Goal: Task Accomplishment & Management: Complete application form

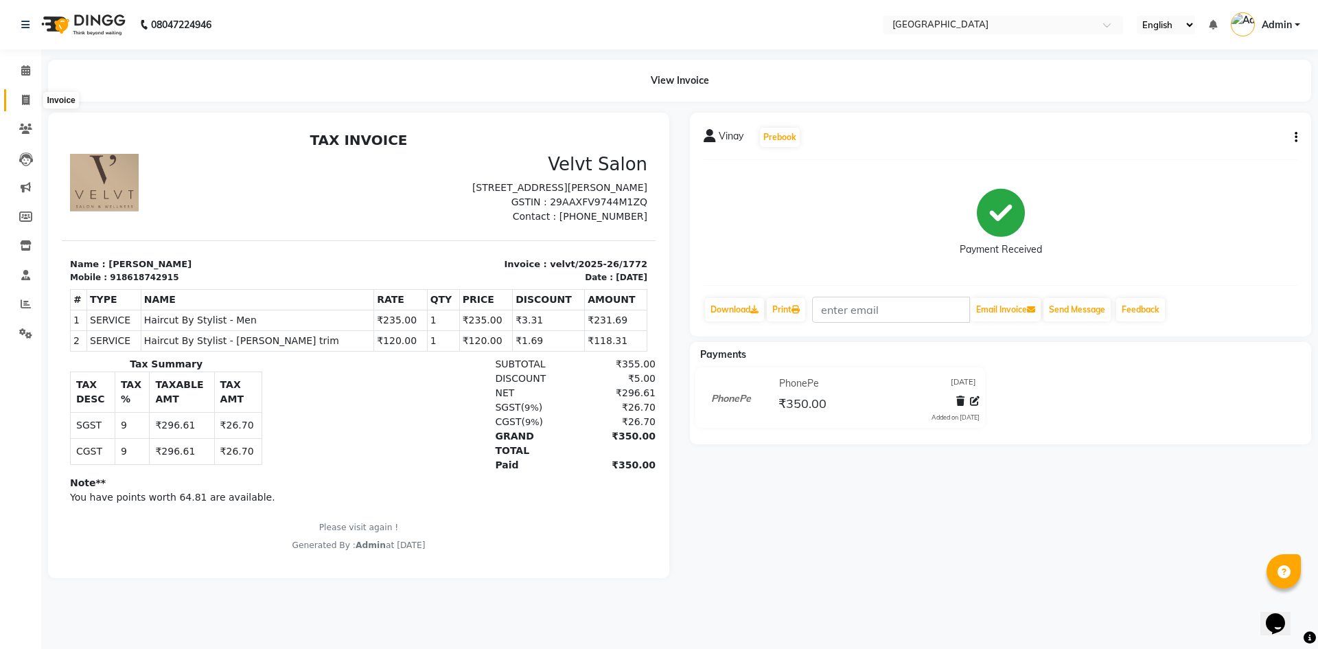
click at [25, 100] on icon at bounding box center [26, 100] width 8 height 10
select select "service"
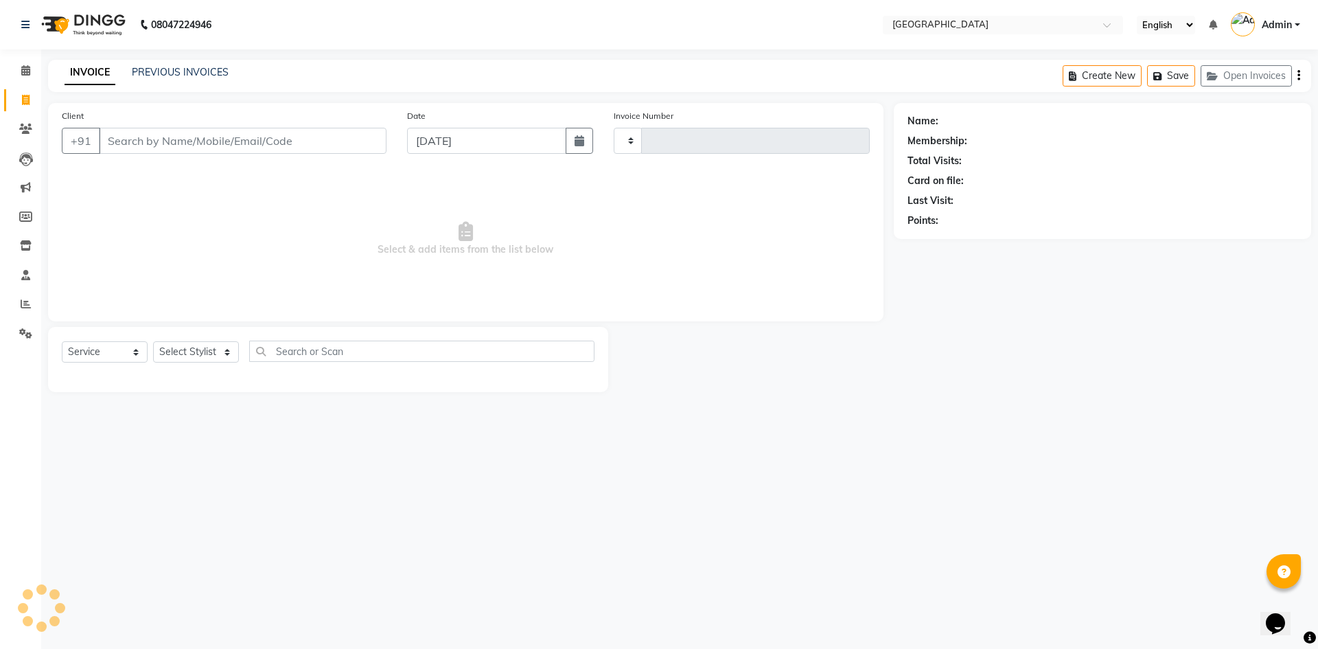
type input "1775"
select select "6279"
click at [165, 74] on link "PREVIOUS INVOICES" at bounding box center [180, 72] width 97 height 12
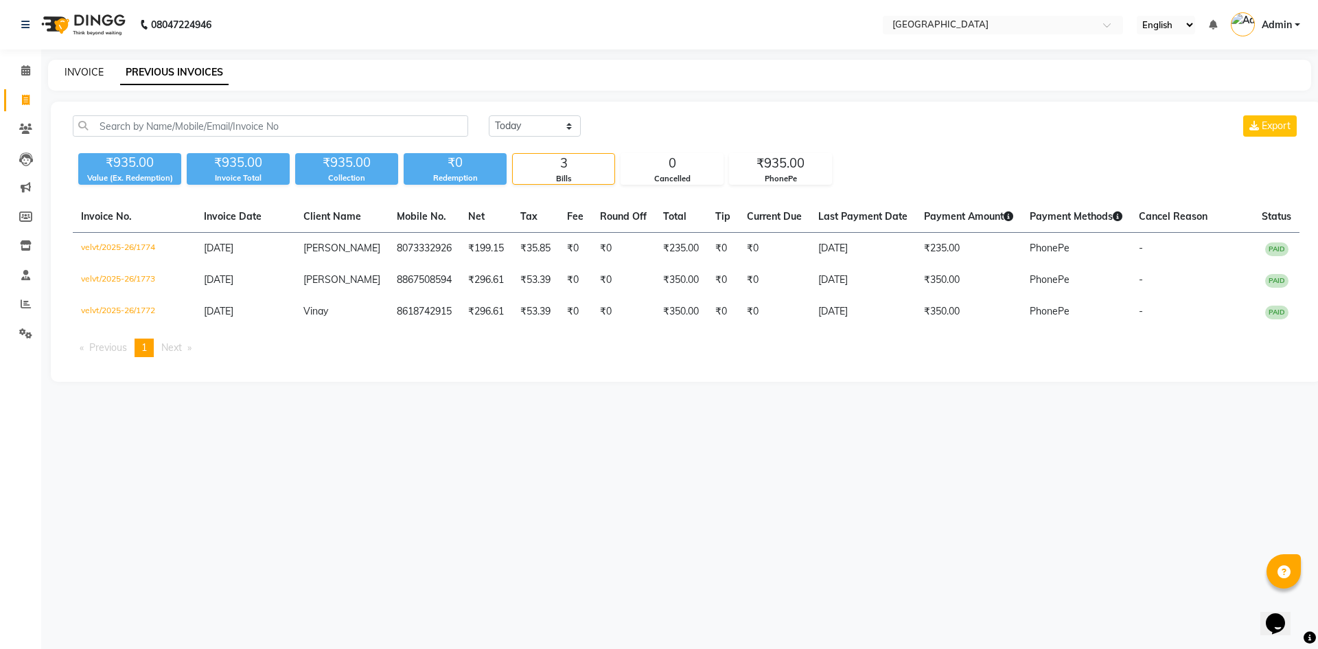
click at [86, 73] on link "INVOICE" at bounding box center [84, 72] width 39 height 12
select select "service"
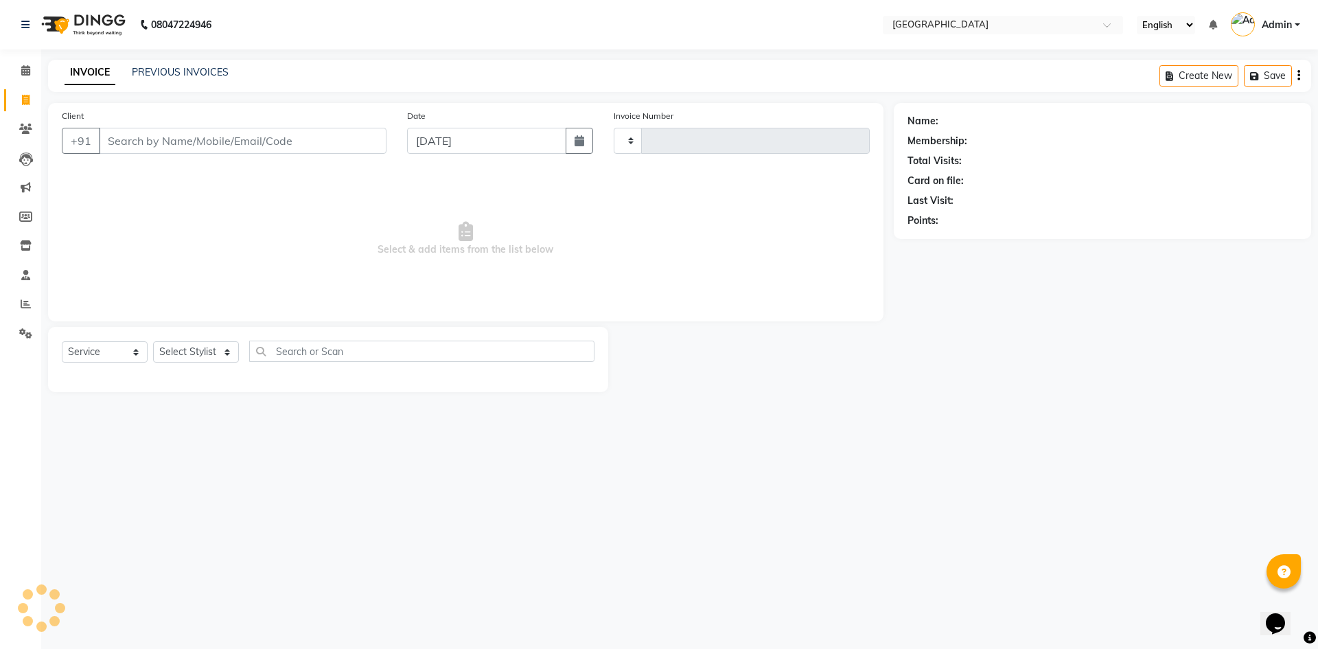
type input "1775"
select select "6279"
click at [20, 310] on span at bounding box center [26, 305] width 24 height 16
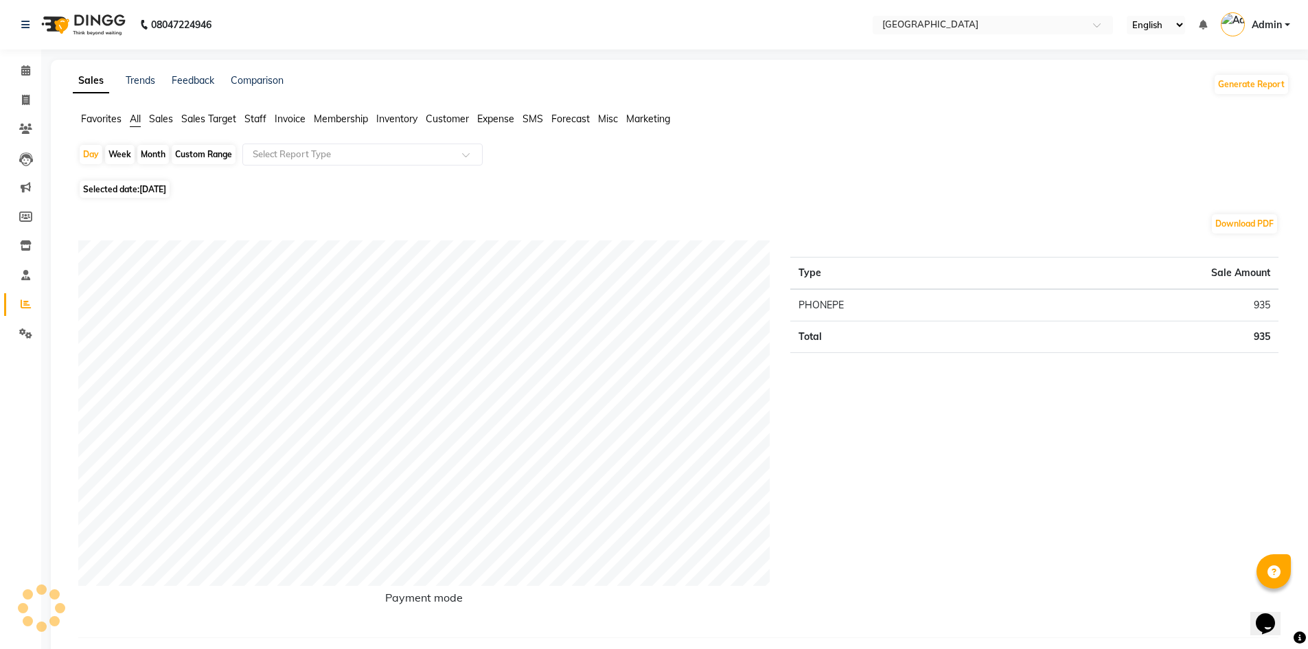
click at [146, 151] on div "Month" at bounding box center [153, 154] width 32 height 19
select select "9"
select select "2025"
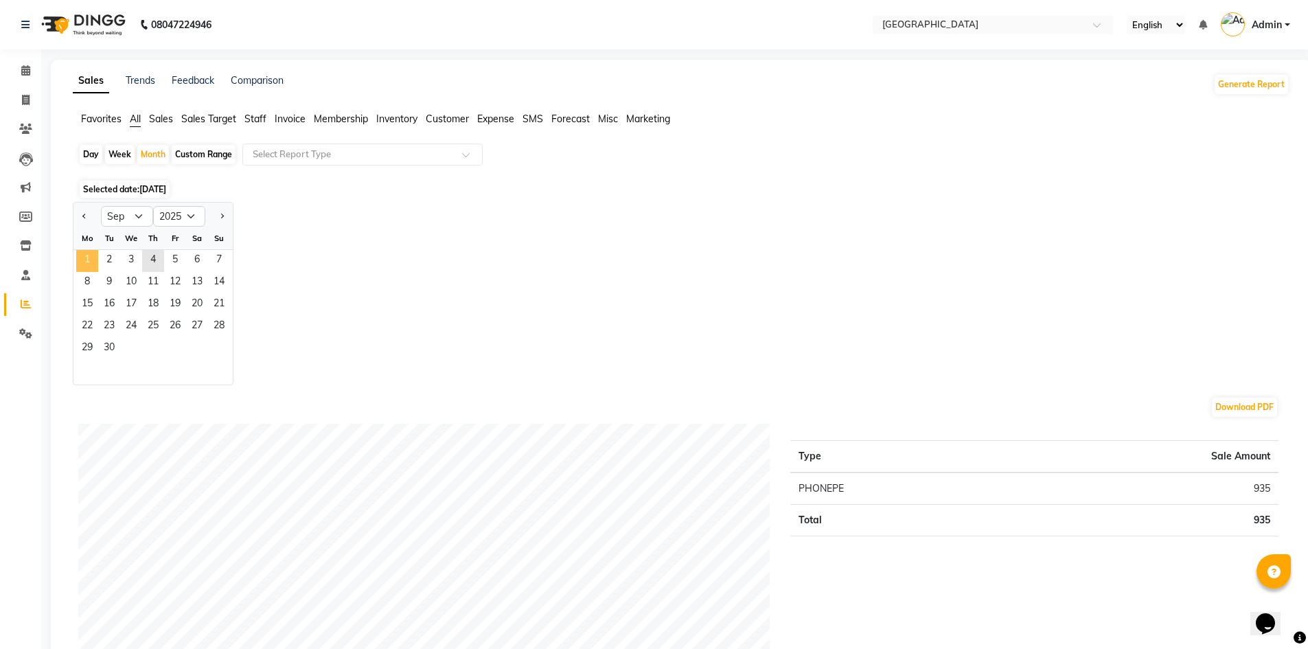
click at [90, 259] on span "1" at bounding box center [87, 261] width 22 height 22
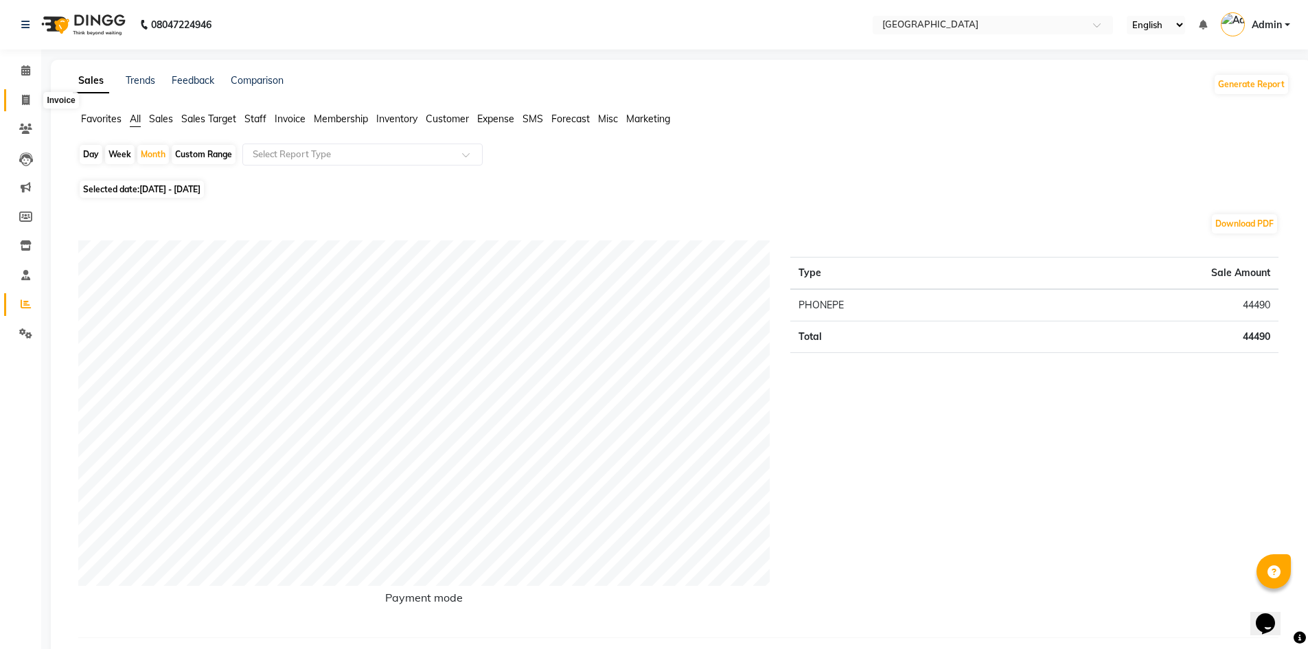
click at [29, 98] on icon at bounding box center [26, 100] width 8 height 10
select select "service"
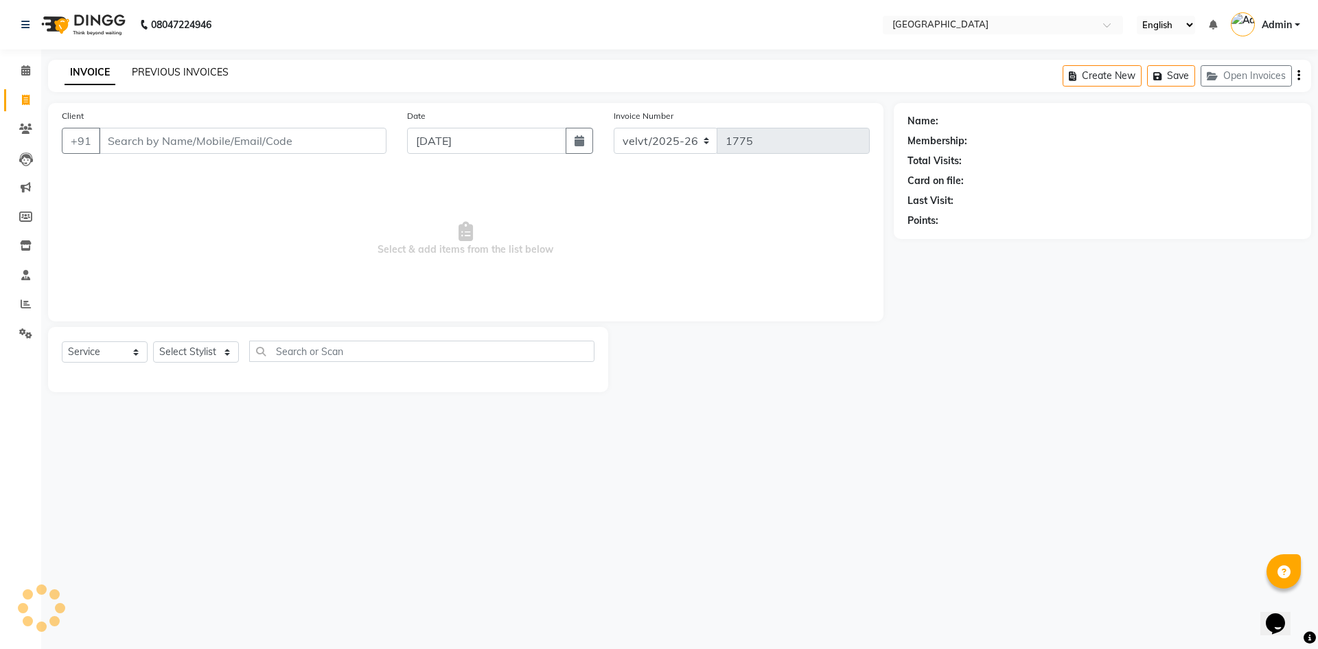
click at [164, 67] on link "PREVIOUS INVOICES" at bounding box center [180, 72] width 97 height 12
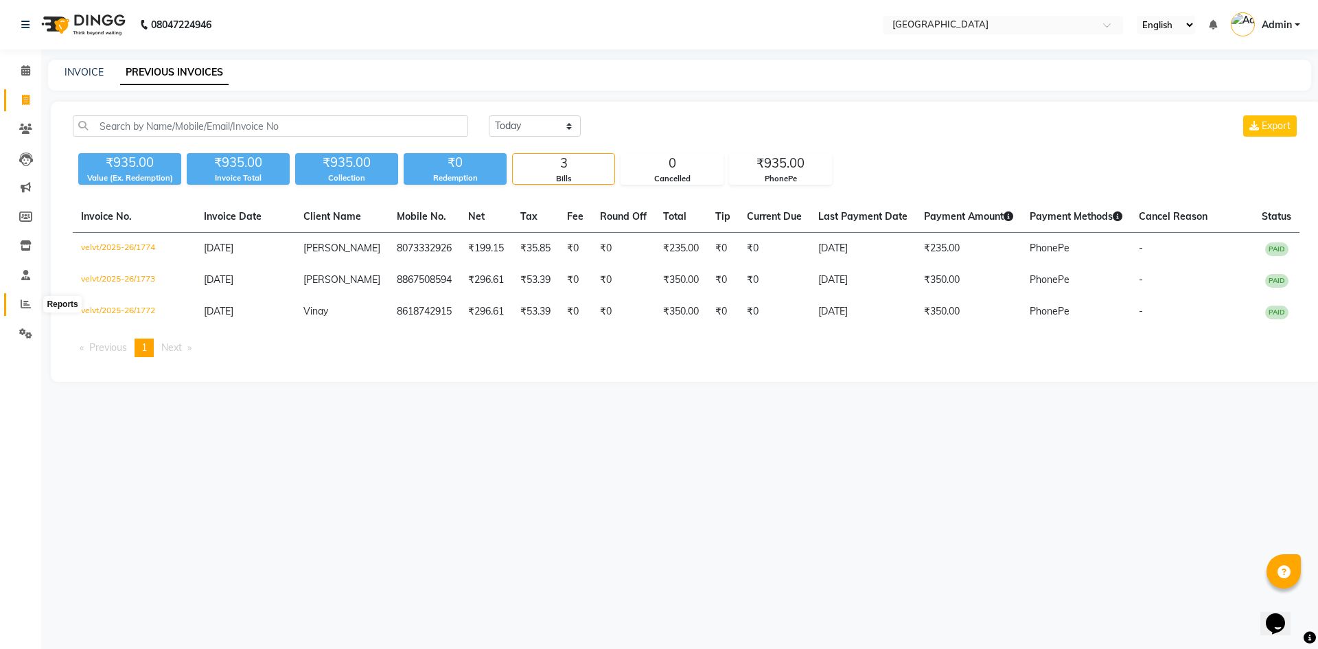
click at [21, 303] on icon at bounding box center [26, 304] width 10 height 10
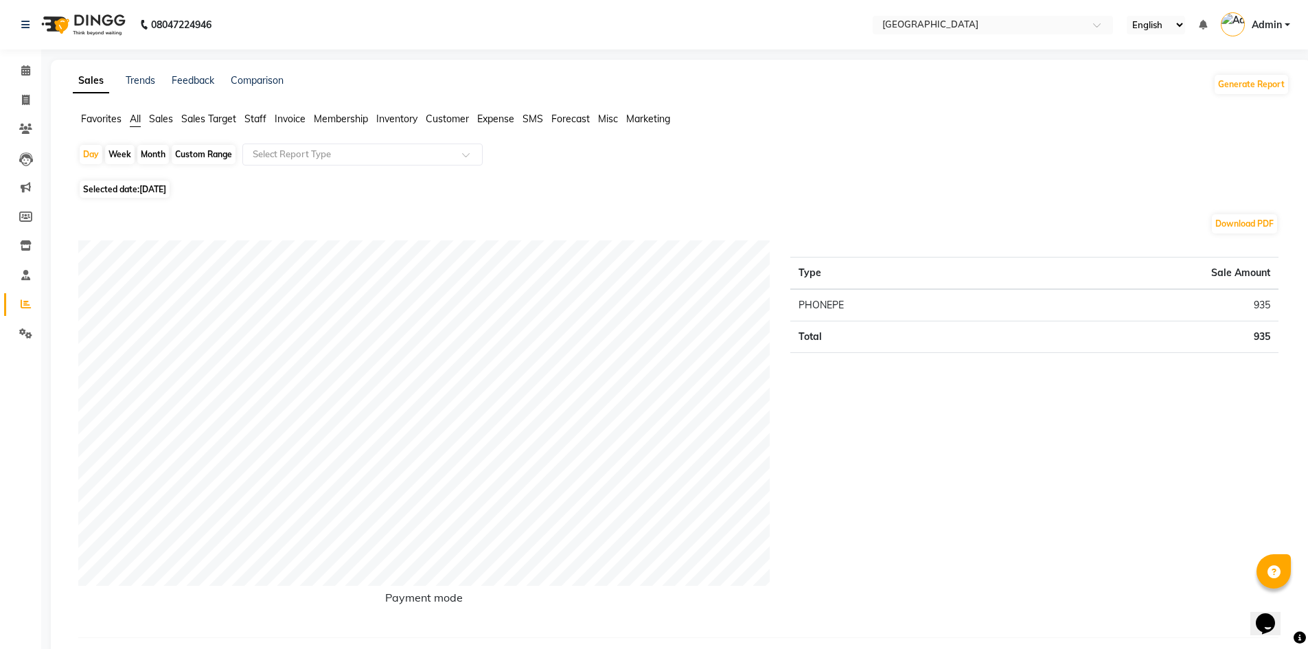
click at [141, 152] on div "Month" at bounding box center [153, 154] width 32 height 19
select select "9"
select select "2025"
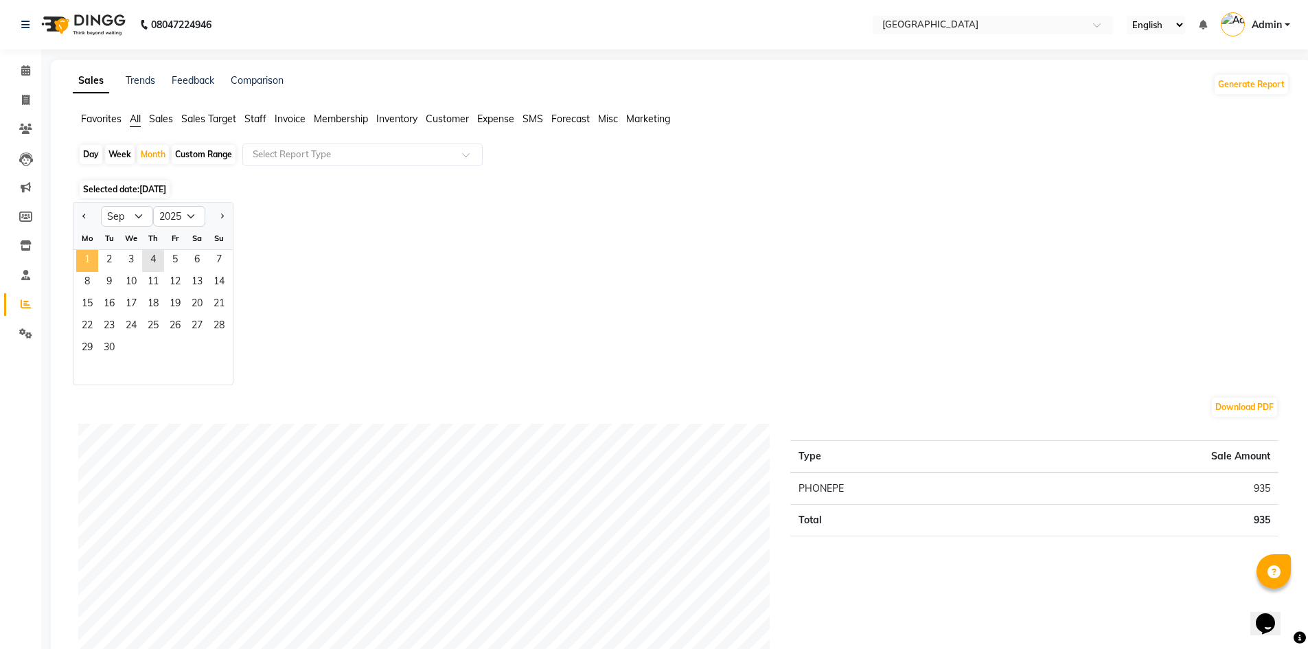
click at [89, 259] on span "1" at bounding box center [87, 261] width 22 height 22
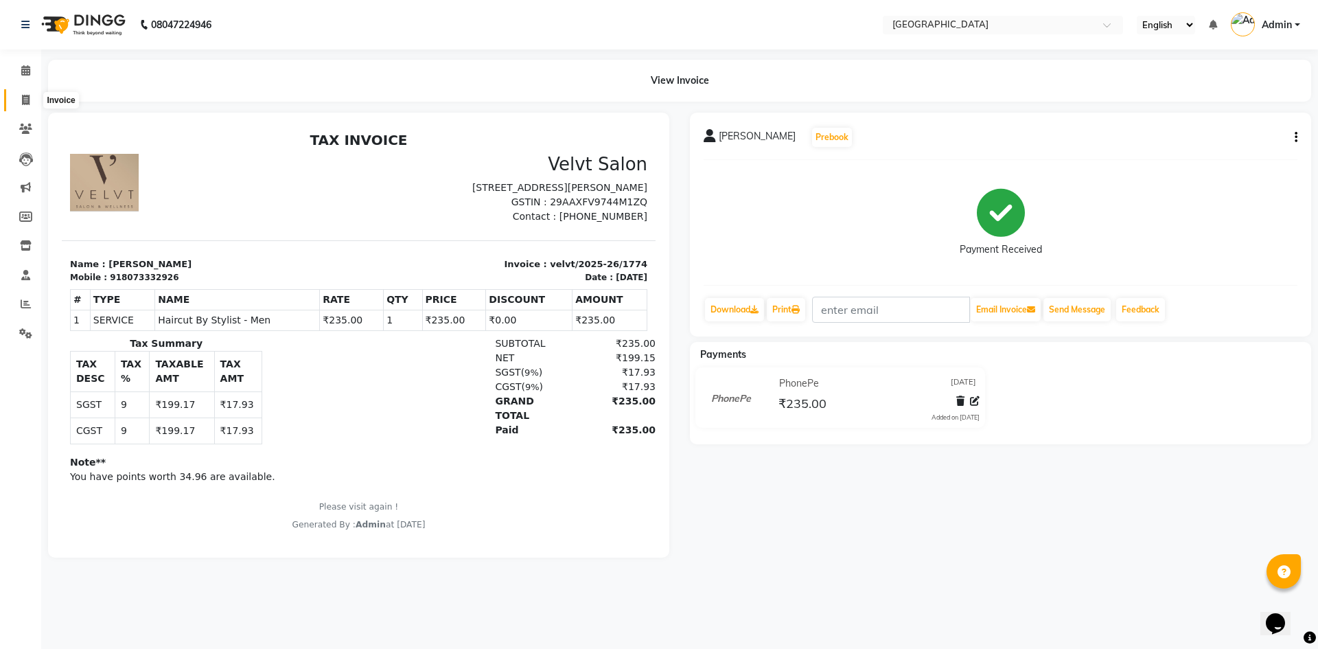
click at [34, 96] on span at bounding box center [26, 101] width 24 height 16
select select "service"
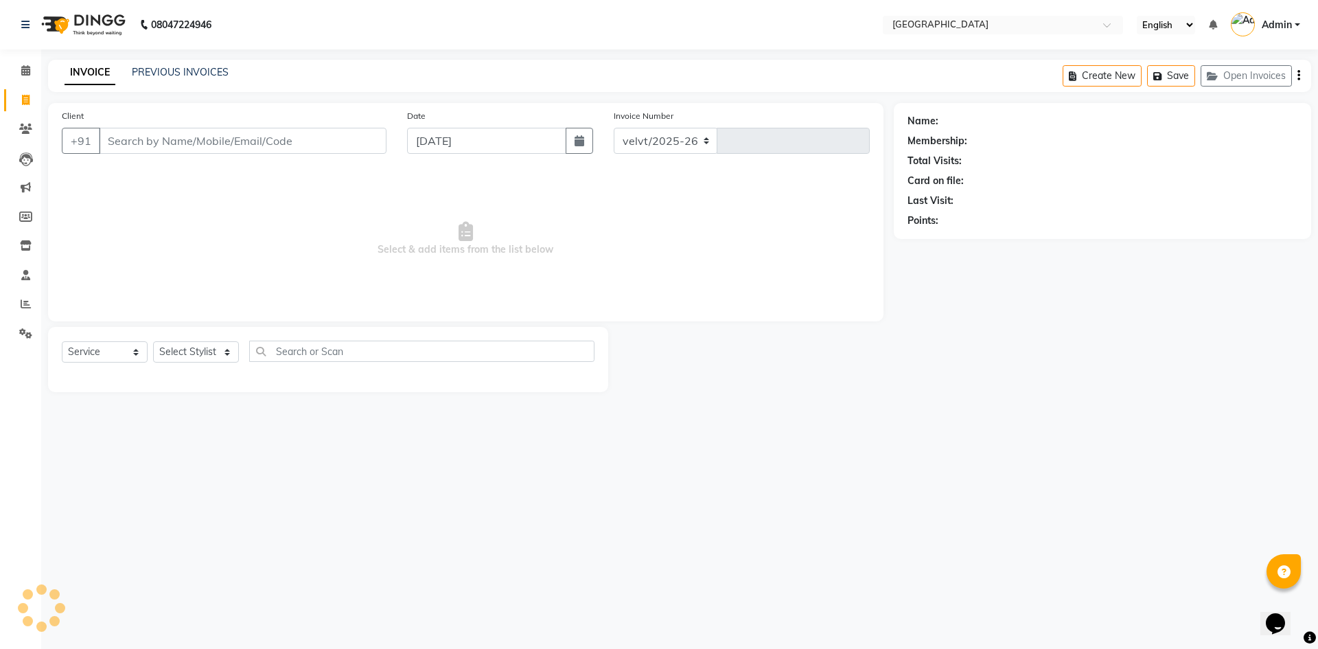
select select "6279"
type input "1775"
click at [183, 78] on link "PREVIOUS INVOICES" at bounding box center [180, 72] width 97 height 12
select select "service"
click at [124, 143] on input "Client" at bounding box center [243, 141] width 288 height 26
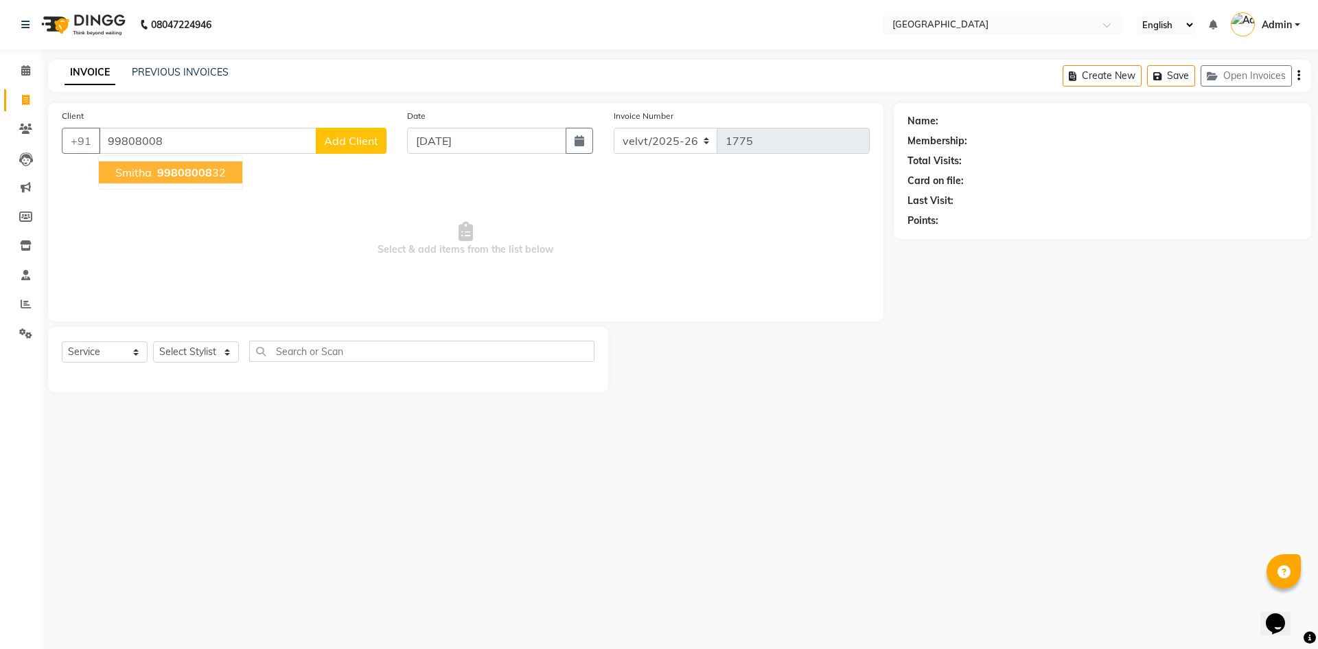
click at [171, 176] on span "99808008" at bounding box center [184, 172] width 55 height 14
type input "9980800832"
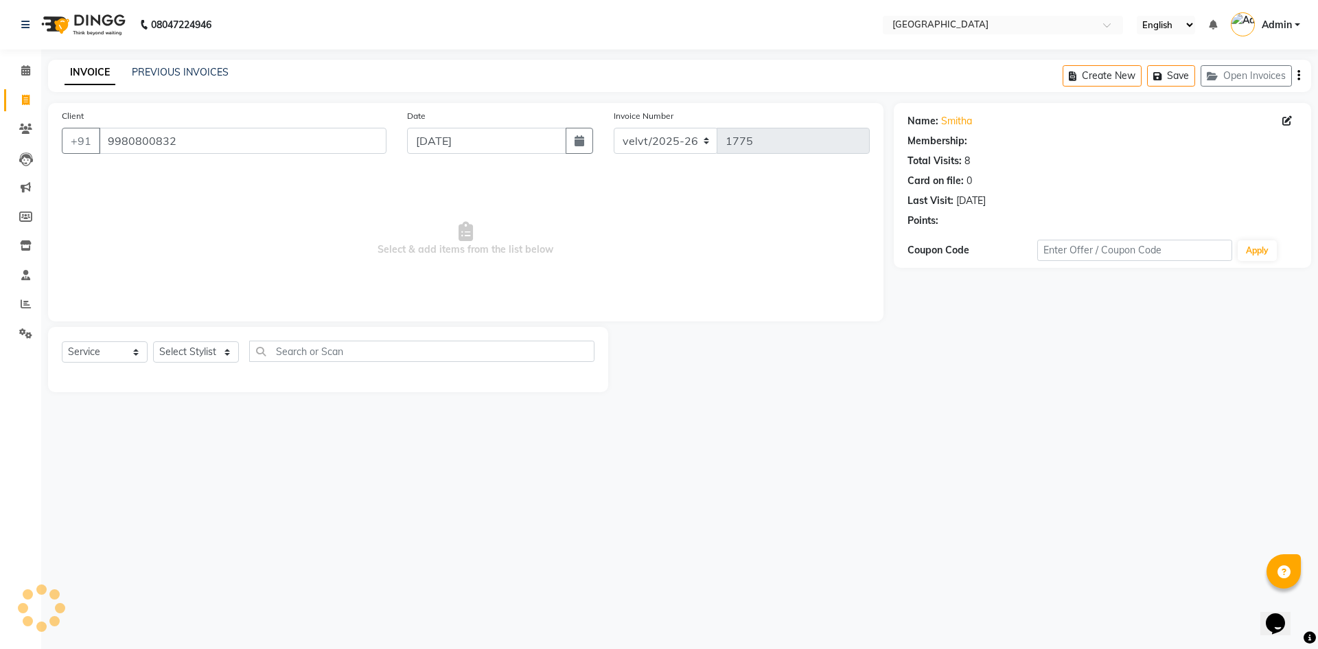
select select "1: Object"
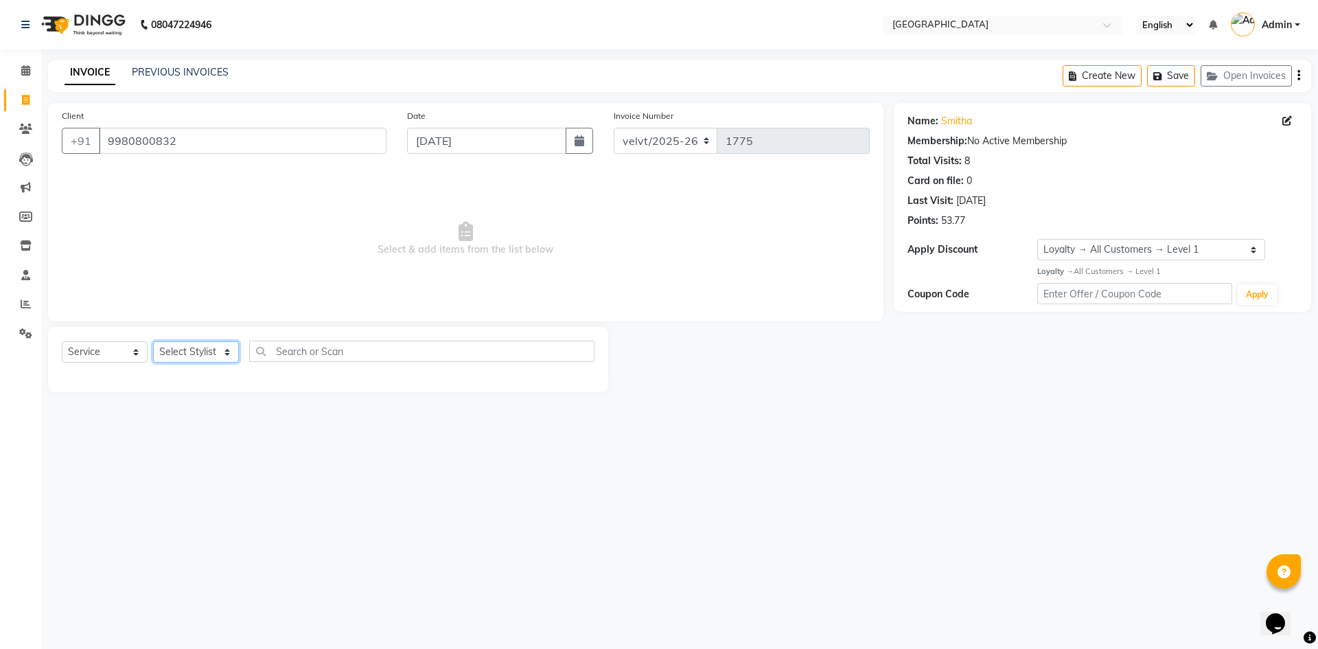
click at [191, 349] on select "Select Stylist [PERSON_NAME] [PERSON_NAME] Nomam Roma [PERSON_NAME]" at bounding box center [196, 351] width 86 height 21
select select "68464"
click at [153, 341] on select "Select Stylist [PERSON_NAME] [PERSON_NAME] Nomam Roma [PERSON_NAME]" at bounding box center [196, 351] width 86 height 21
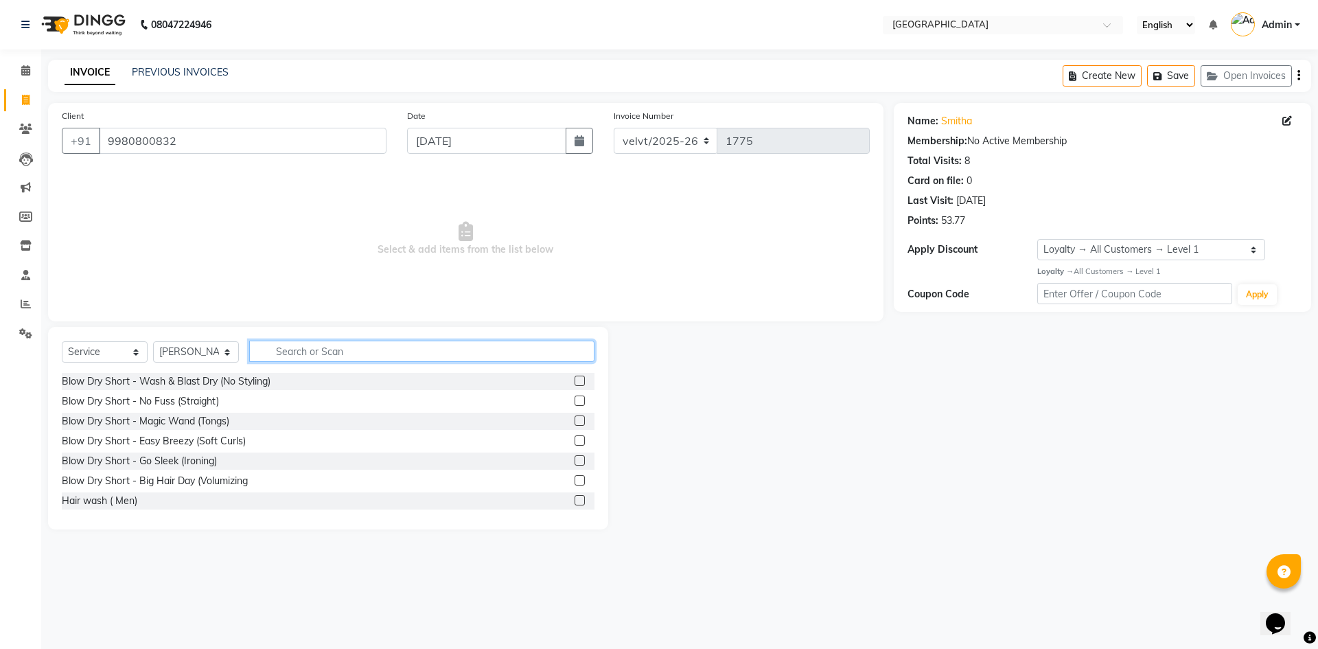
click at [310, 358] on input "text" at bounding box center [421, 351] width 345 height 21
type input "hairc"
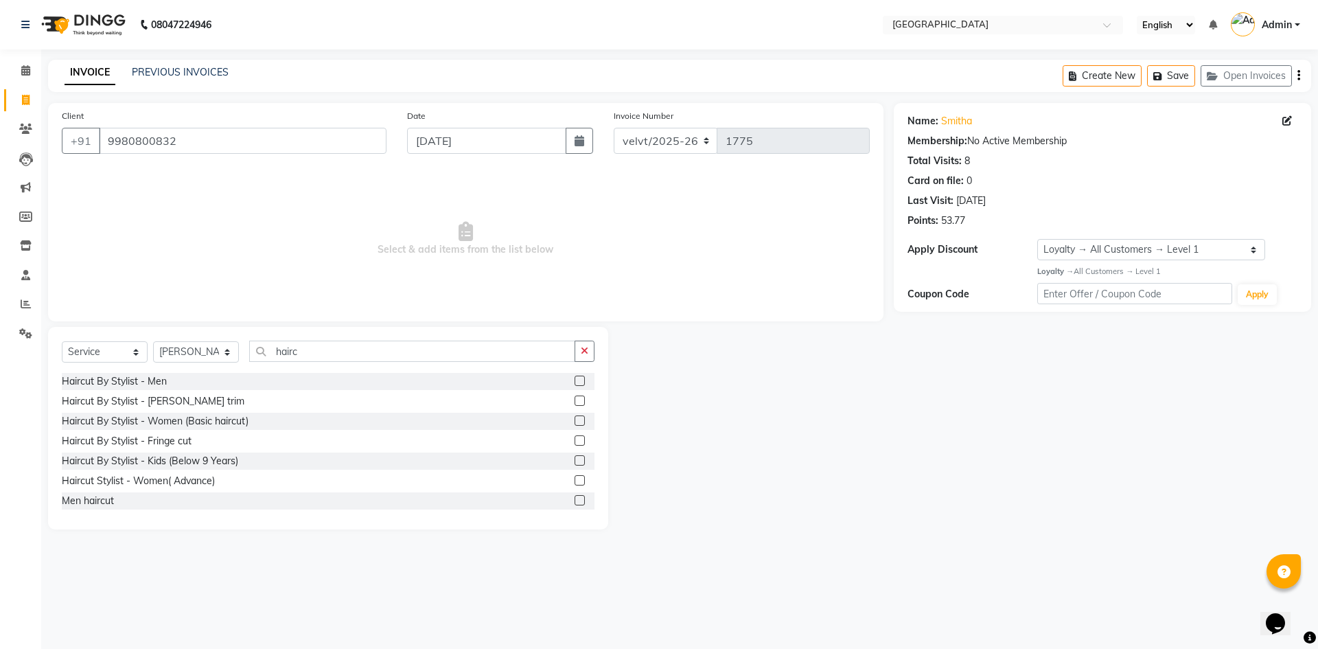
click at [575, 481] on label at bounding box center [580, 480] width 10 height 10
click at [575, 481] on input "checkbox" at bounding box center [579, 480] width 9 height 9
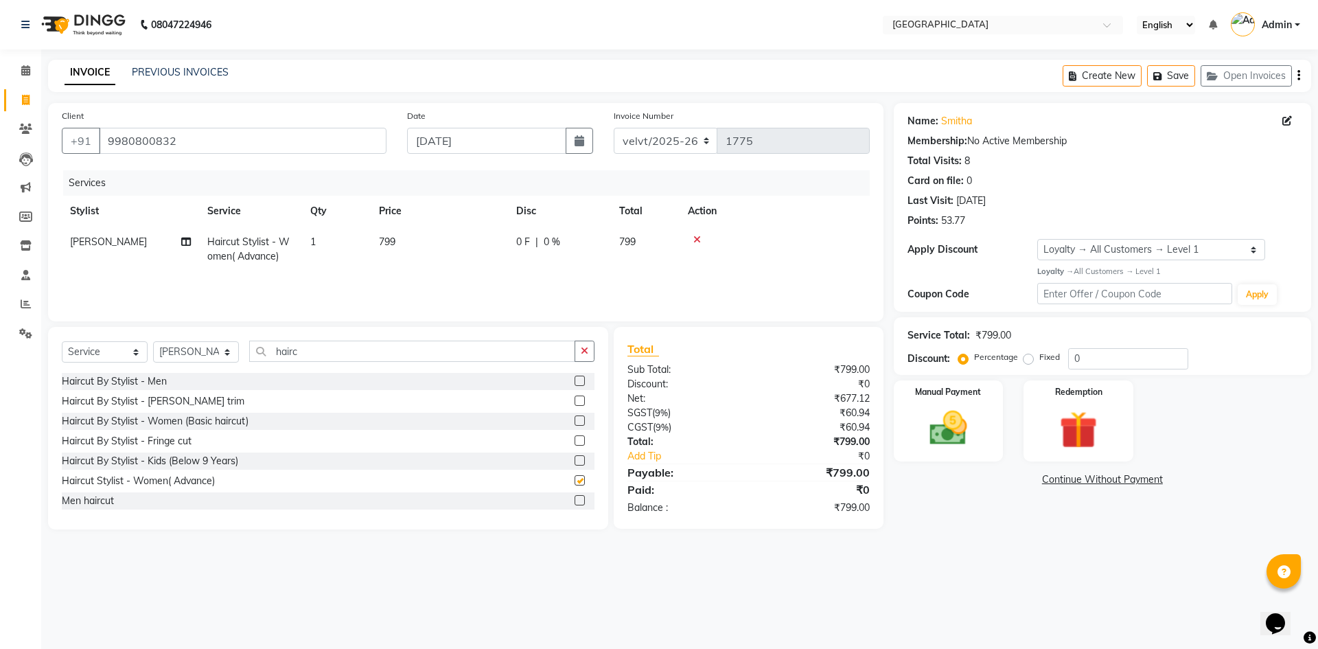
checkbox input "false"
click at [188, 356] on select "Select Stylist [PERSON_NAME] [PERSON_NAME] Nomam Roma [PERSON_NAME]" at bounding box center [196, 351] width 86 height 21
select select "76710"
click at [153, 341] on select "Select Stylist [PERSON_NAME] [PERSON_NAME] Nomam Roma [PERSON_NAME]" at bounding box center [196, 351] width 86 height 21
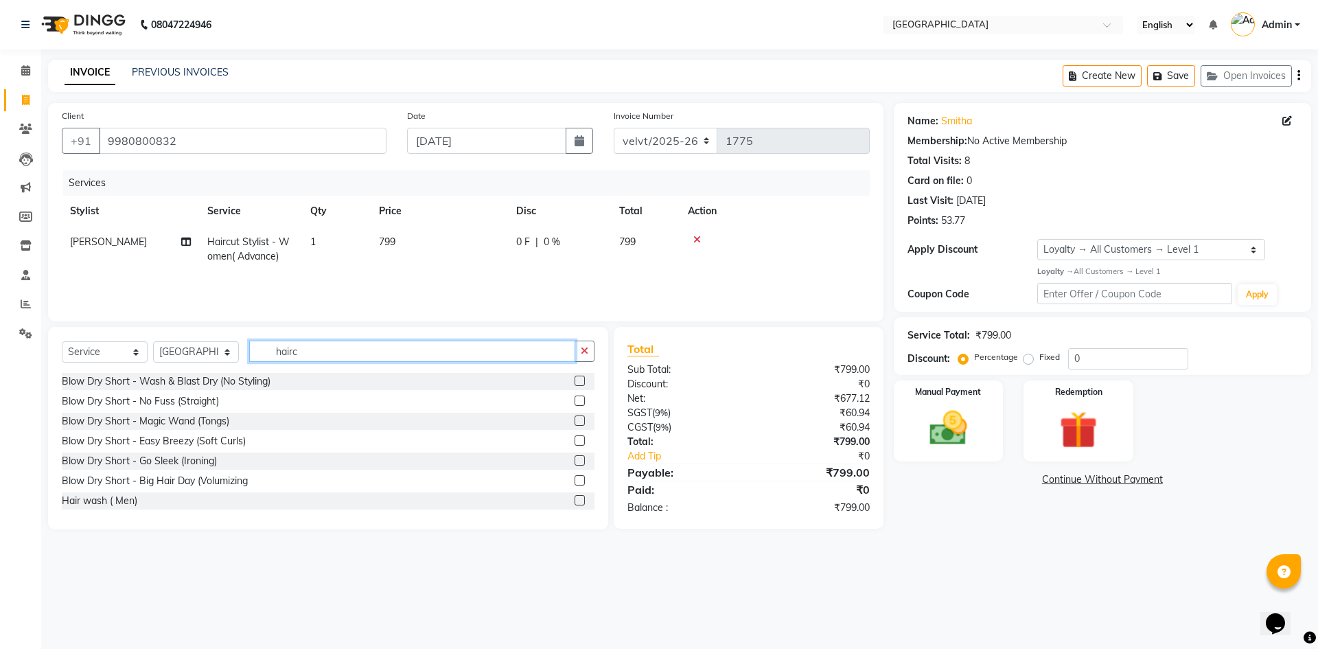
click at [319, 361] on input "hairc" at bounding box center [412, 351] width 326 height 21
type input "h"
type input "thre"
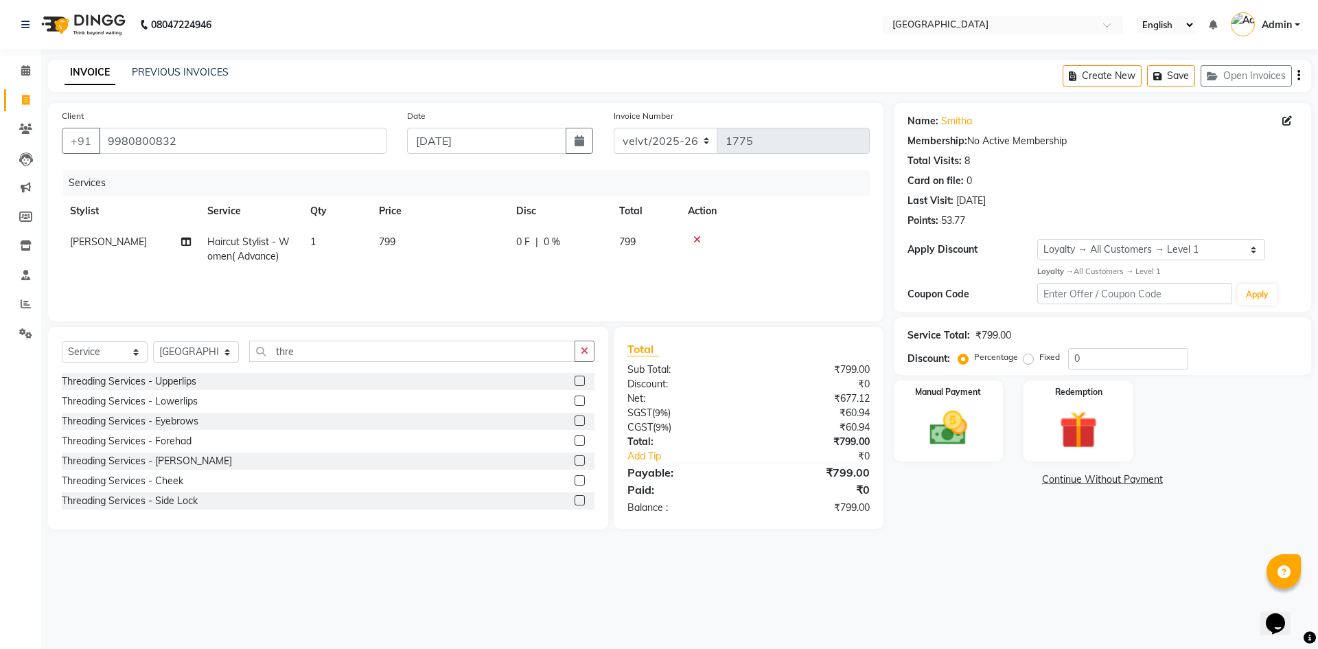
click at [575, 419] on label at bounding box center [580, 420] width 10 height 10
click at [575, 419] on input "checkbox" at bounding box center [579, 421] width 9 height 9
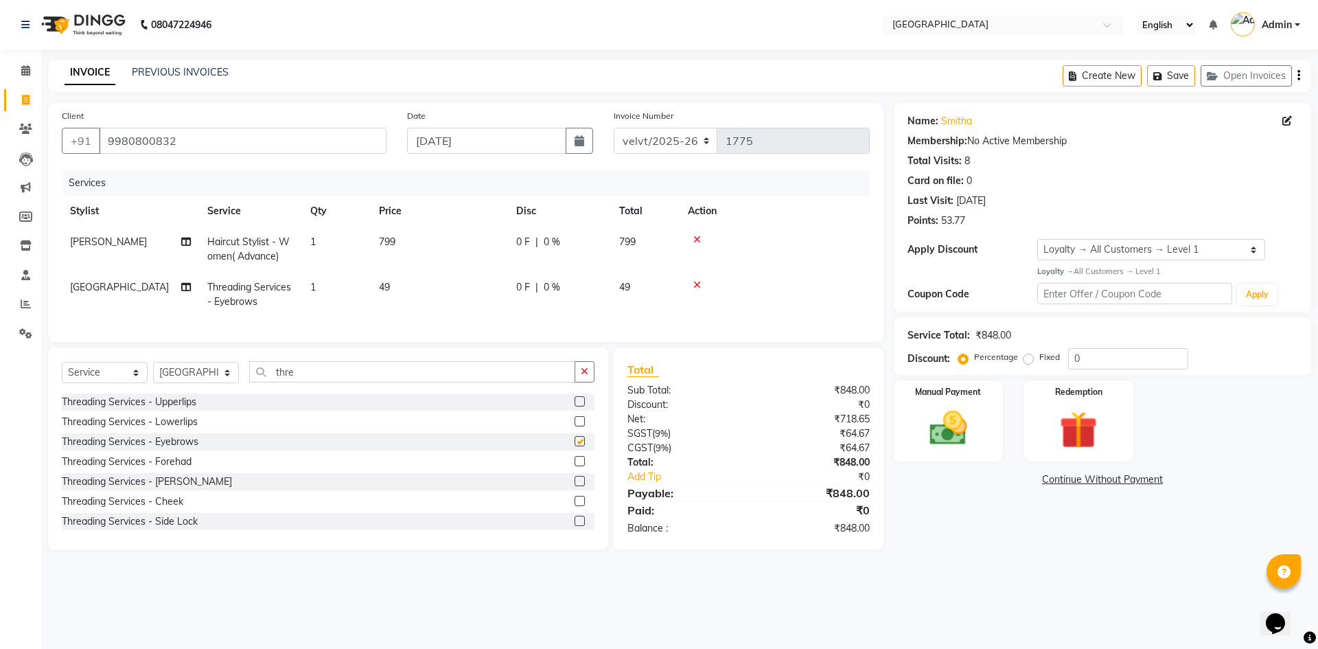
checkbox input "false"
click at [374, 290] on td "49" at bounding box center [439, 294] width 137 height 45
select select "76710"
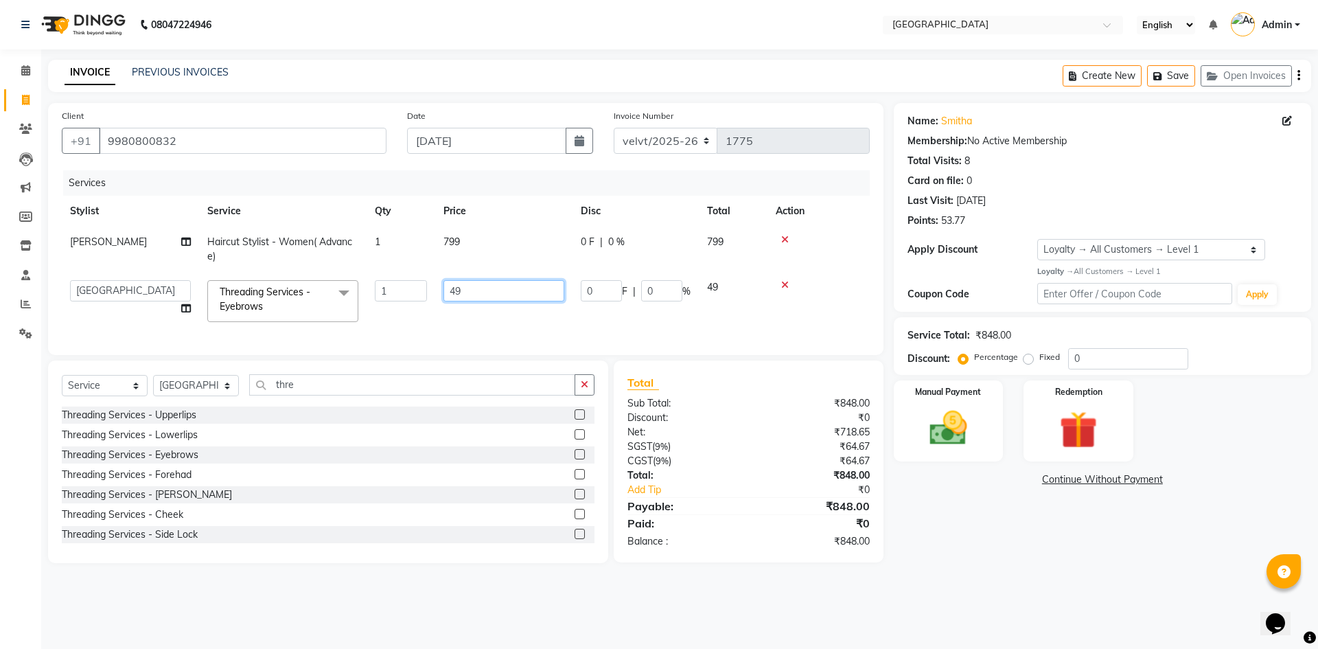
click at [468, 290] on input "49" at bounding box center [503, 290] width 121 height 21
type input "4"
type input "50"
click at [461, 233] on td "799" at bounding box center [503, 249] width 137 height 45
select select "68464"
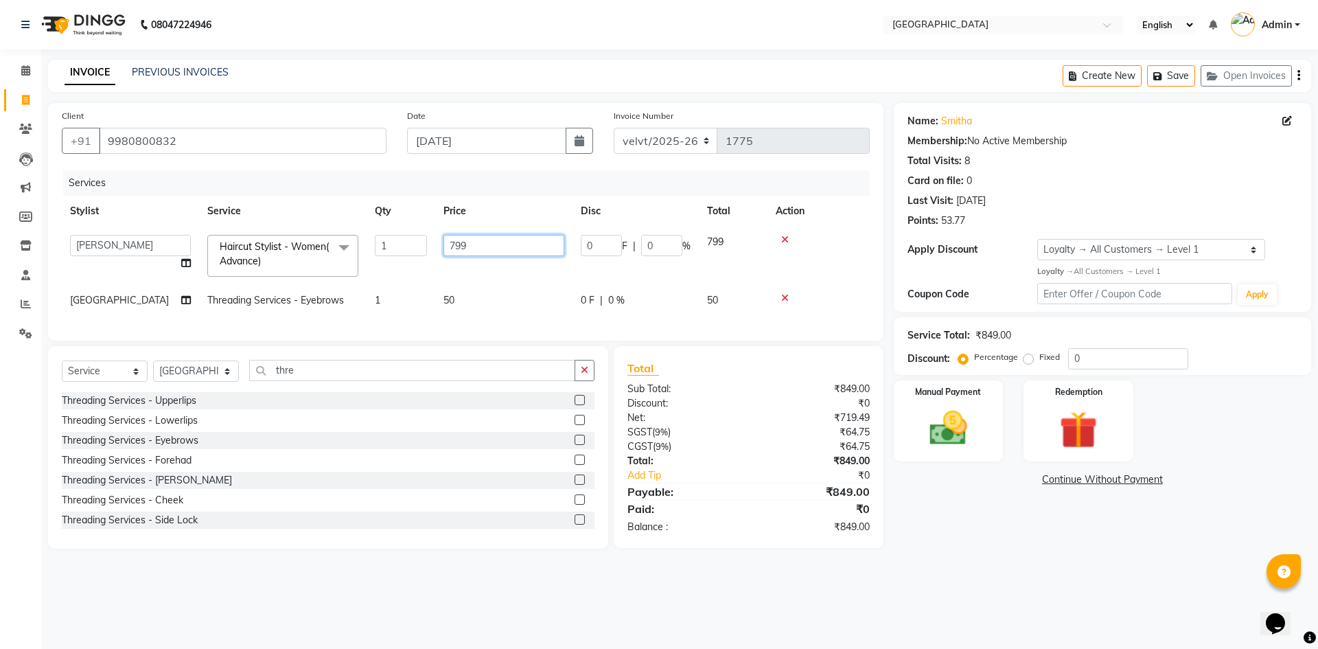
click at [477, 246] on input "799" at bounding box center [503, 245] width 121 height 21
type input "7"
type input "800"
click at [991, 559] on main "INVOICE PREVIOUS INVOICES Create New Save Open Invoices Client [PHONE_NUMBER] D…" at bounding box center [679, 314] width 1277 height 509
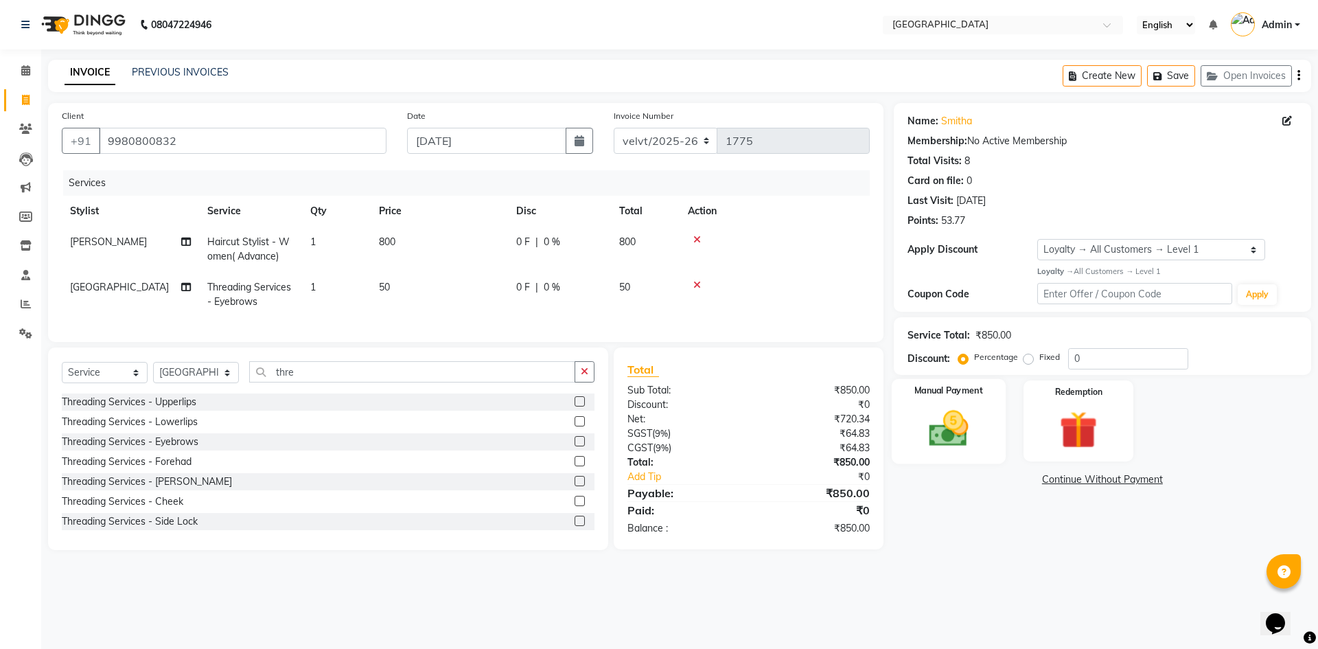
click at [947, 437] on img at bounding box center [948, 428] width 64 height 45
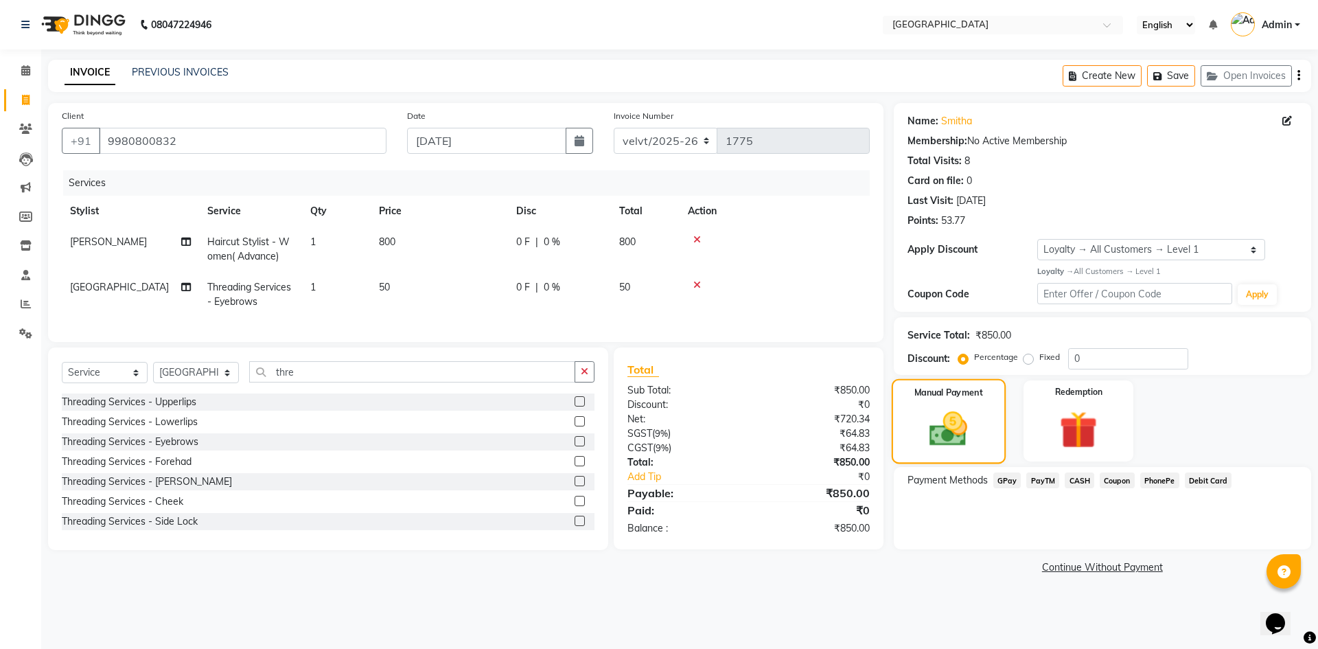
click at [936, 441] on img at bounding box center [948, 429] width 62 height 44
click at [1161, 482] on span "PhonePe" at bounding box center [1159, 480] width 39 height 16
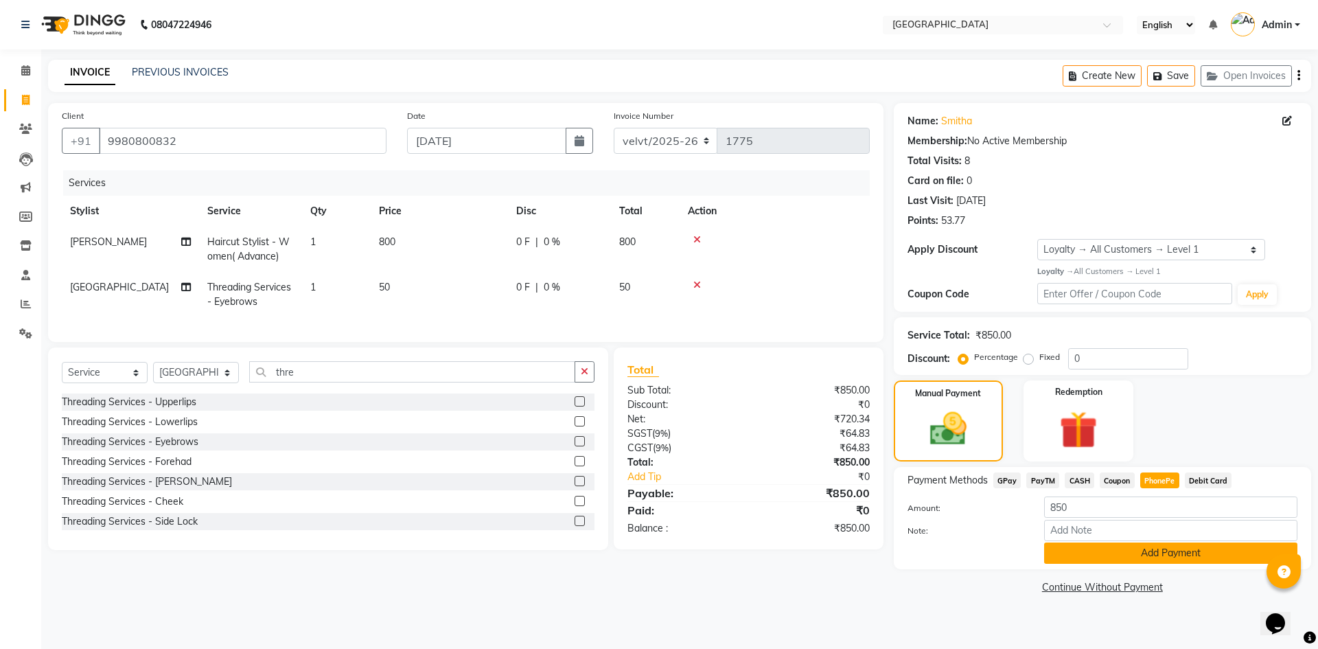
click at [1130, 551] on button "Add Payment" at bounding box center [1170, 552] width 253 height 21
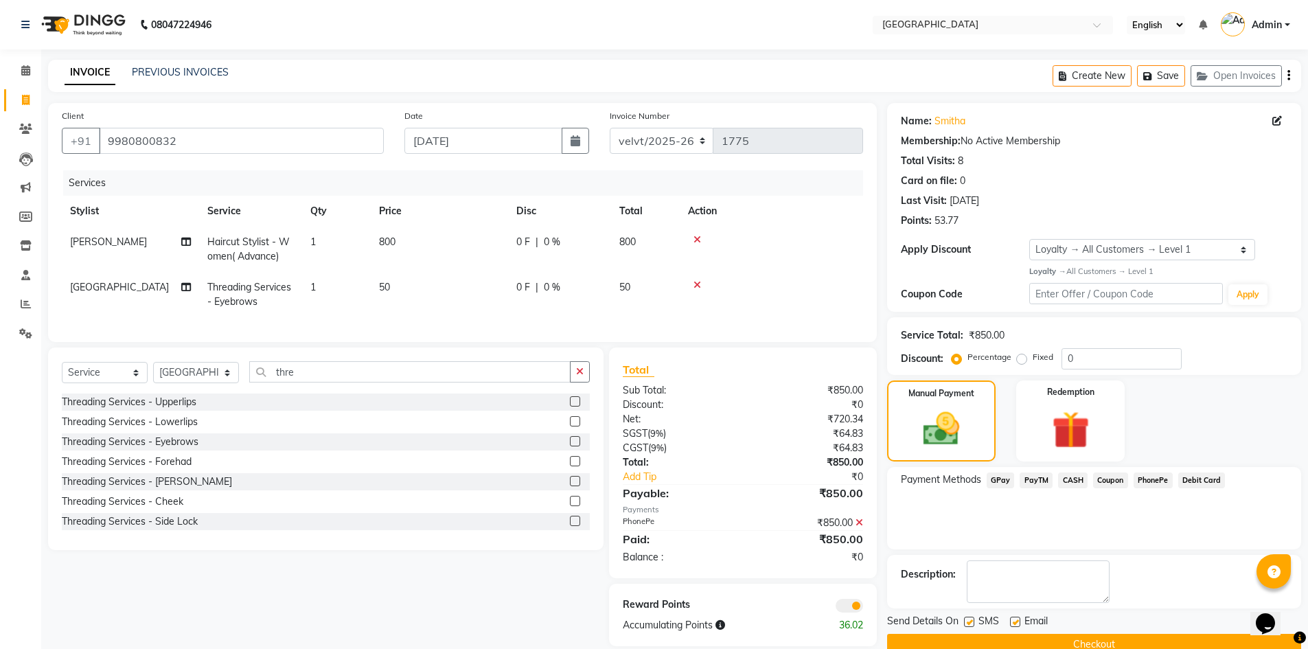
click at [1004, 640] on button "Checkout" at bounding box center [1094, 644] width 414 height 21
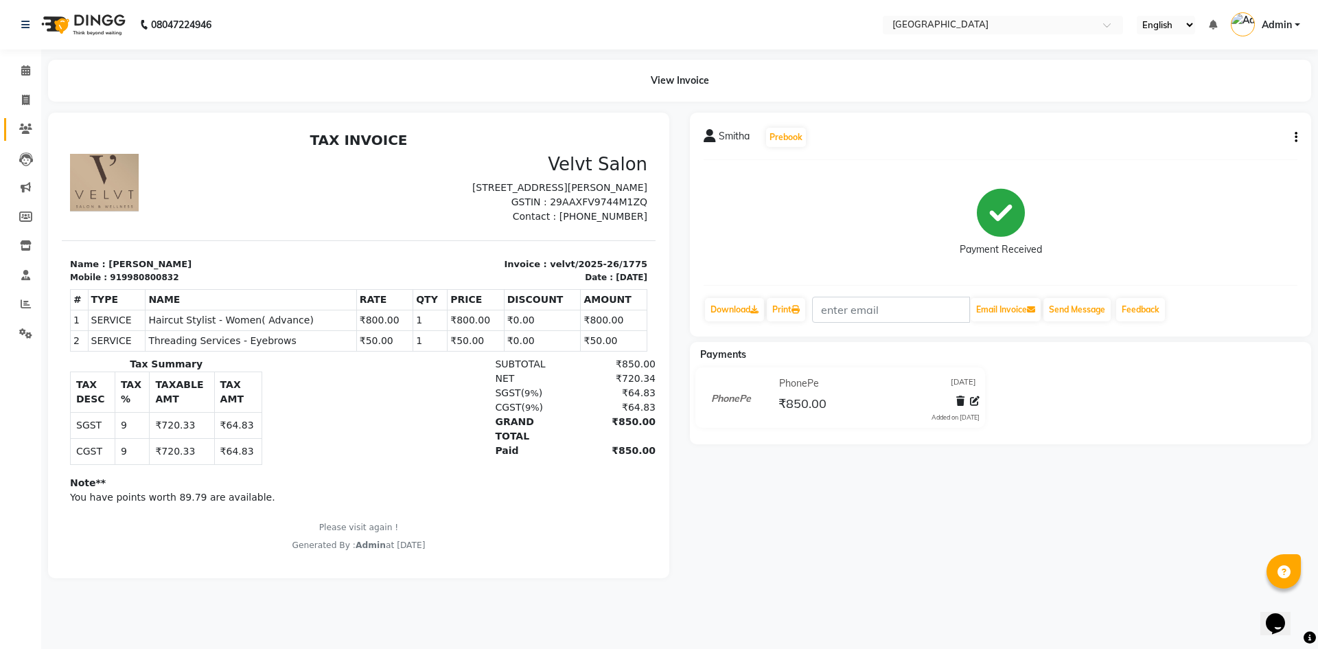
click at [32, 138] on link "Clients" at bounding box center [20, 129] width 33 height 23
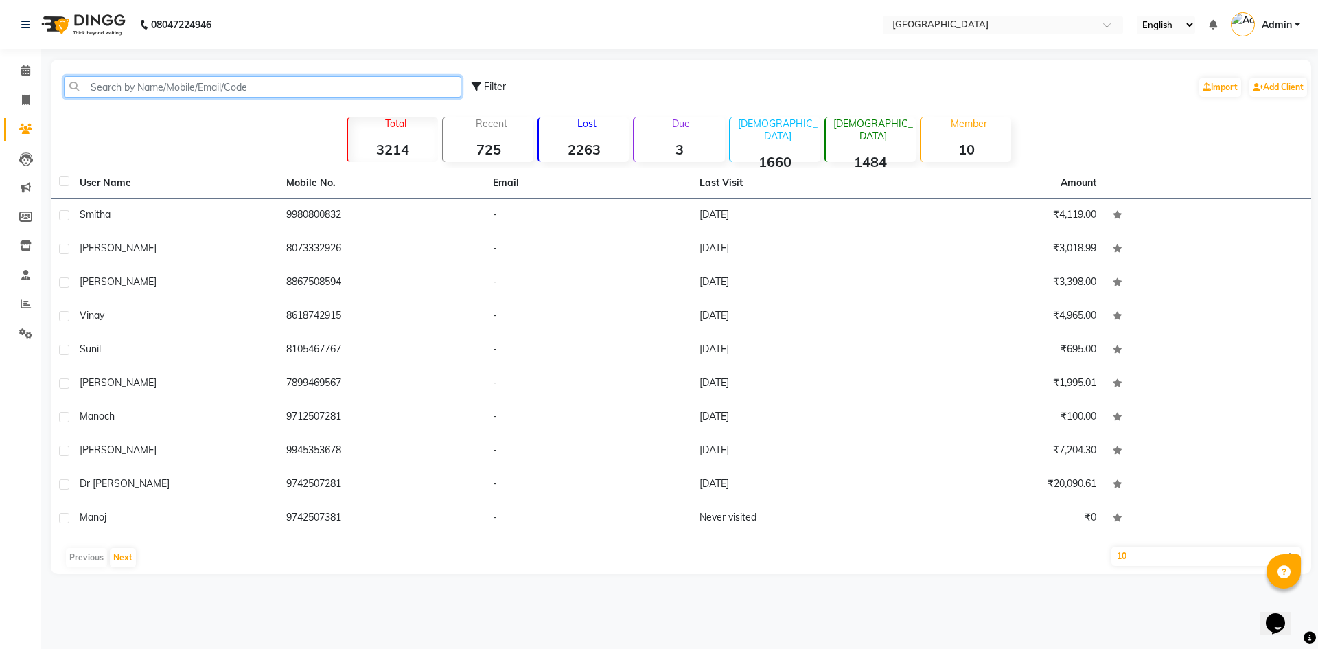
click at [99, 88] on input "text" at bounding box center [262, 86] width 397 height 21
click at [30, 65] on span at bounding box center [26, 71] width 24 height 16
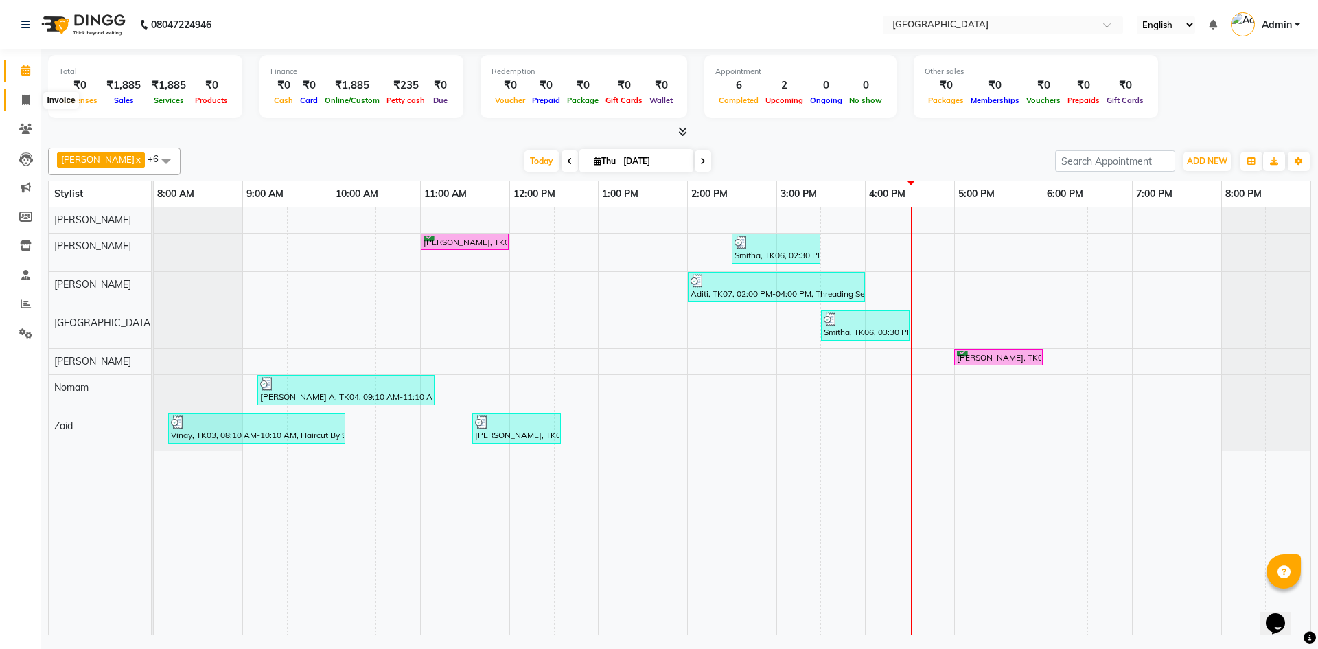
click at [23, 105] on span at bounding box center [26, 101] width 24 height 16
select select "service"
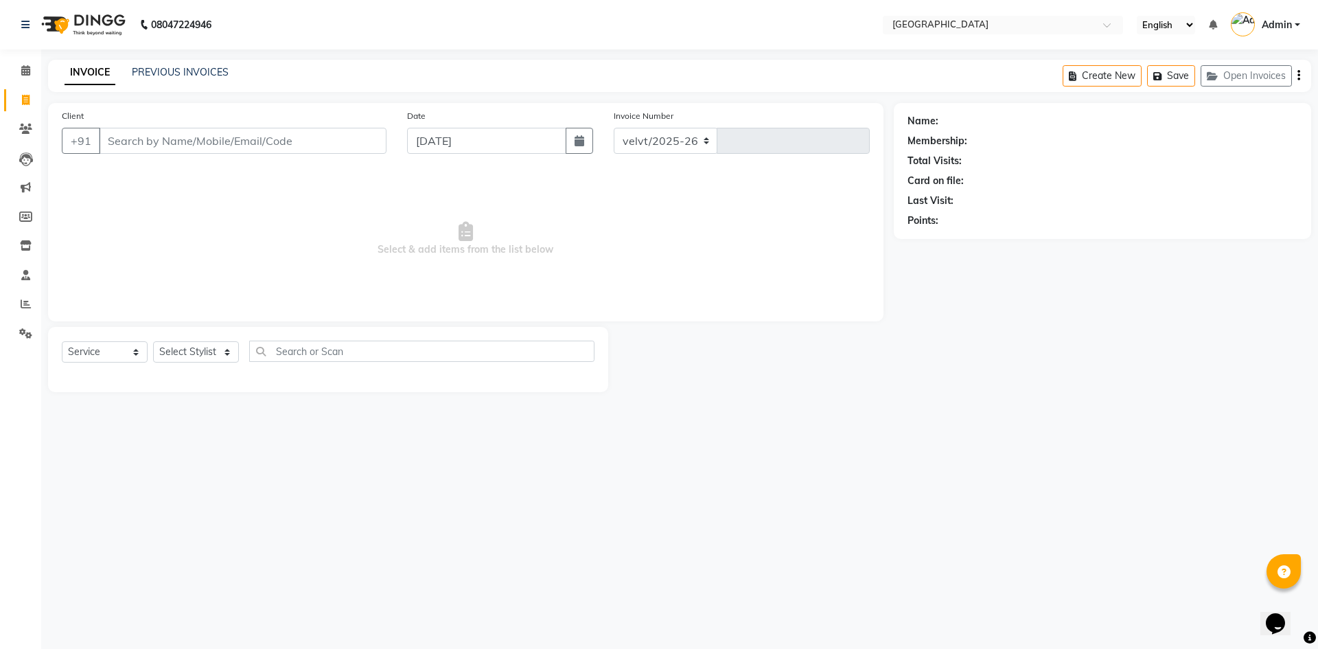
select select "6279"
type input "1777"
type input "a"
click at [203, 71] on link "PREVIOUS INVOICES" at bounding box center [180, 72] width 97 height 12
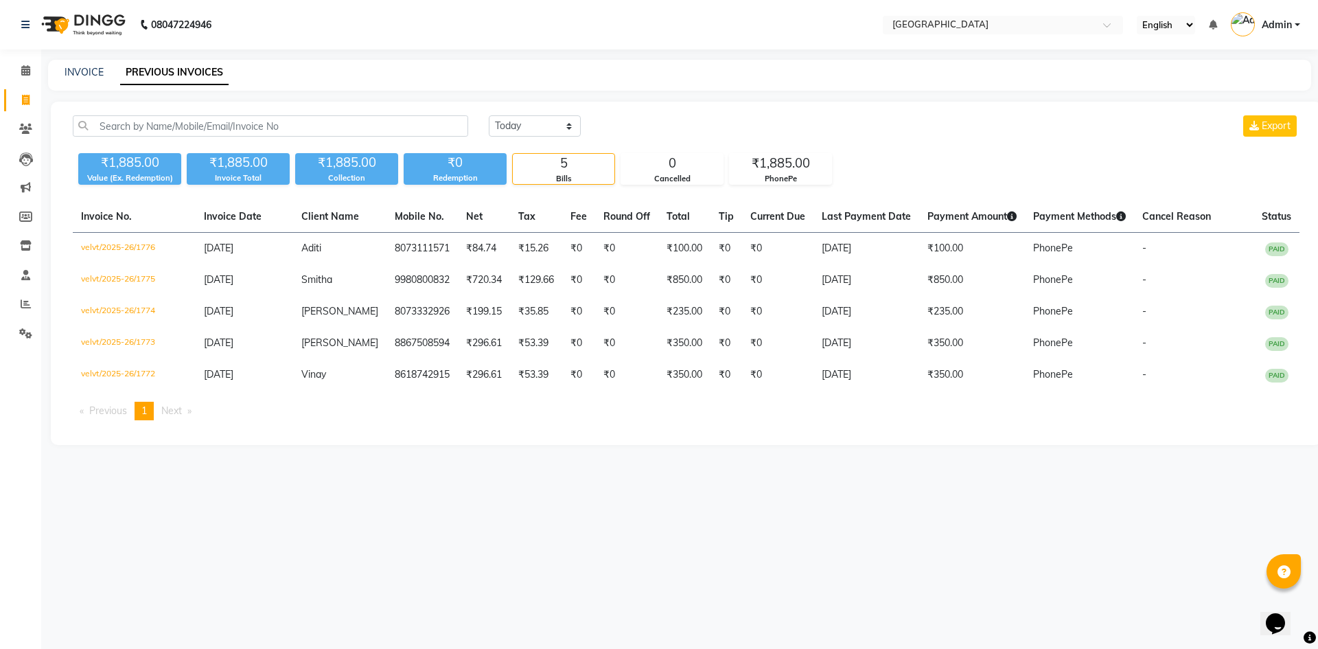
click at [172, 71] on link "PREVIOUS INVOICES" at bounding box center [174, 72] width 108 height 25
click at [85, 76] on link "INVOICE" at bounding box center [84, 72] width 39 height 12
select select "service"
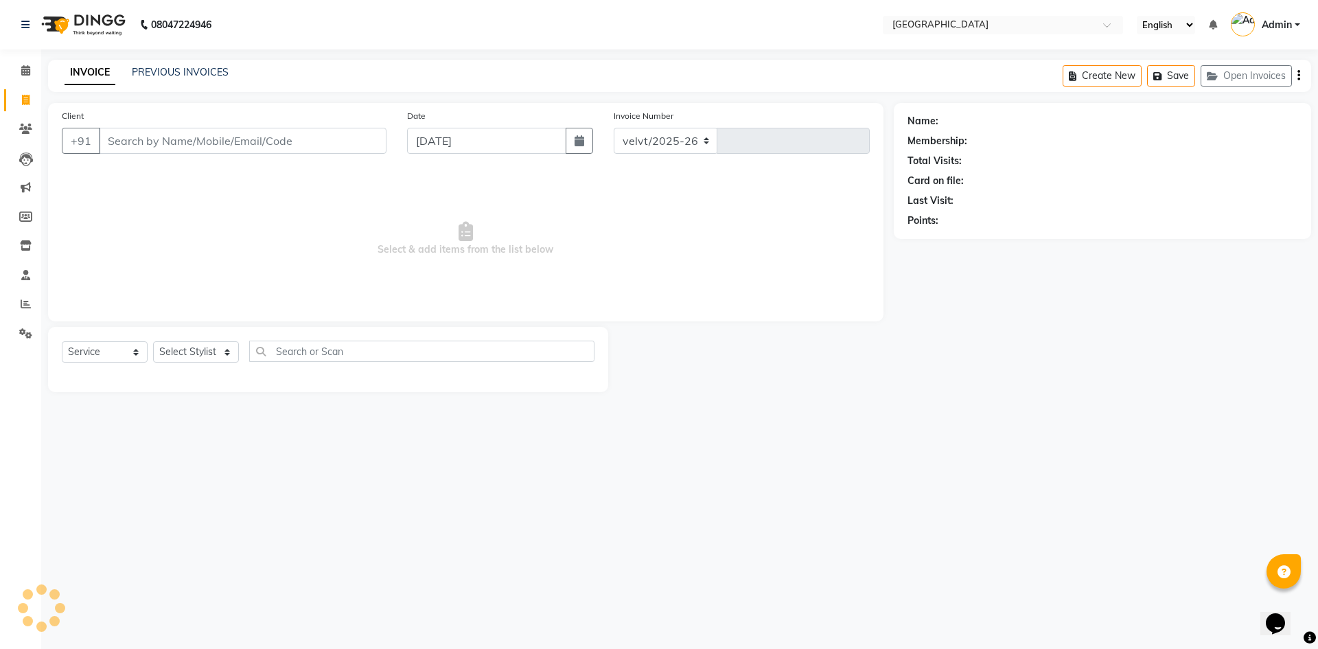
select select "6279"
type input "1777"
click at [223, 350] on select "Select Stylist [PERSON_NAME] [PERSON_NAME] Nomam Roma [PERSON_NAME]" at bounding box center [196, 351] width 86 height 21
click at [183, 357] on select "Select Stylist [PERSON_NAME] [PERSON_NAME] Nomam Roma [PERSON_NAME]" at bounding box center [196, 351] width 86 height 21
click at [188, 352] on select "Select Stylist [PERSON_NAME] [PERSON_NAME] Nomam Roma [PERSON_NAME]" at bounding box center [196, 351] width 86 height 21
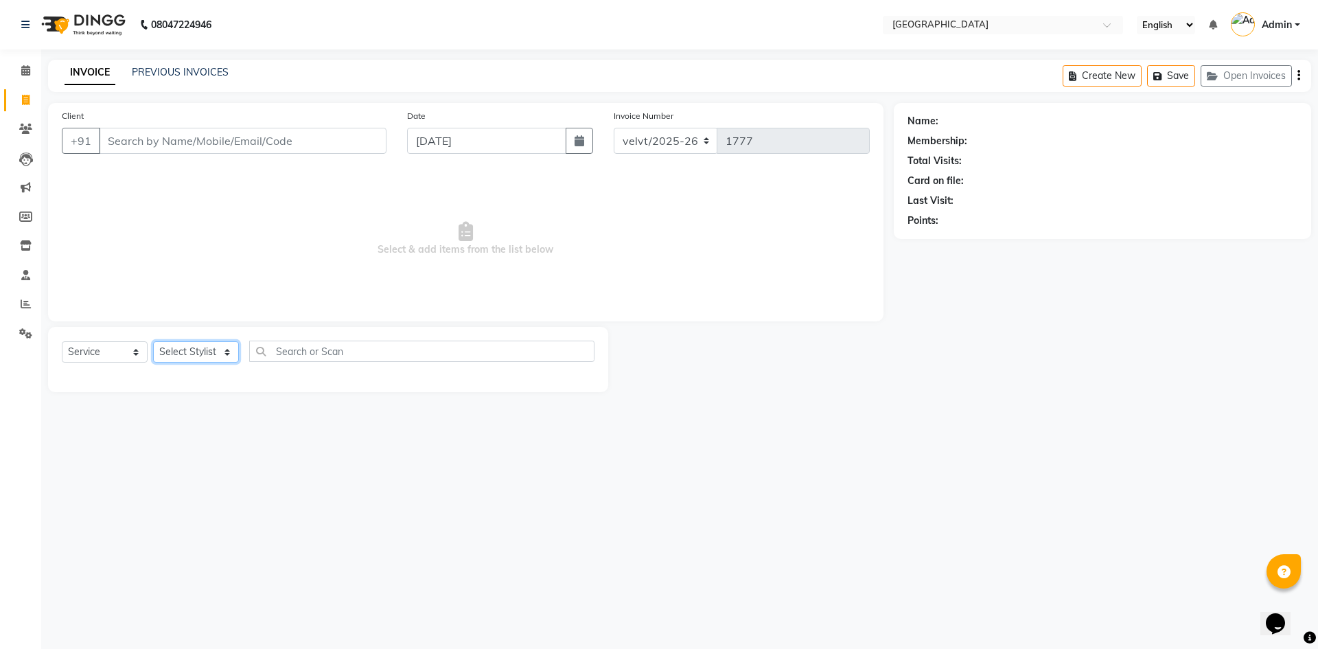
select select "78263"
click at [153, 341] on select "Select Stylist [PERSON_NAME] [PERSON_NAME] Nomam Roma [PERSON_NAME]" at bounding box center [196, 351] width 86 height 21
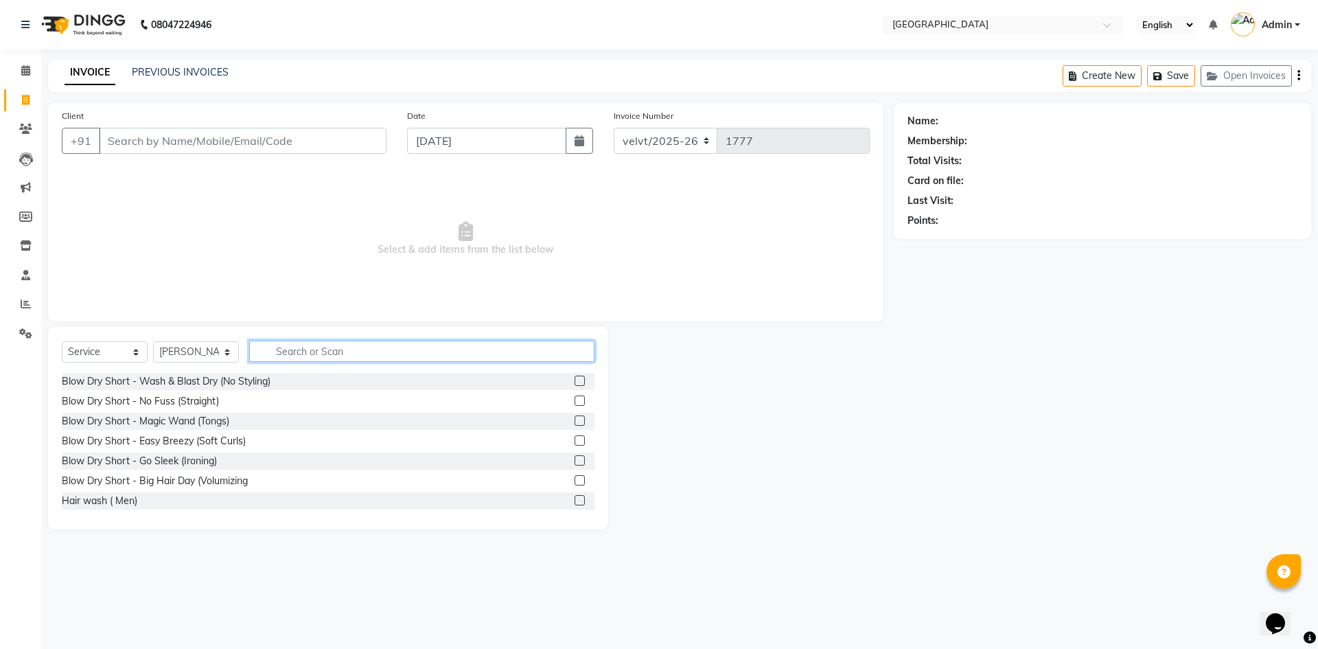
click at [295, 356] on input "text" at bounding box center [421, 351] width 345 height 21
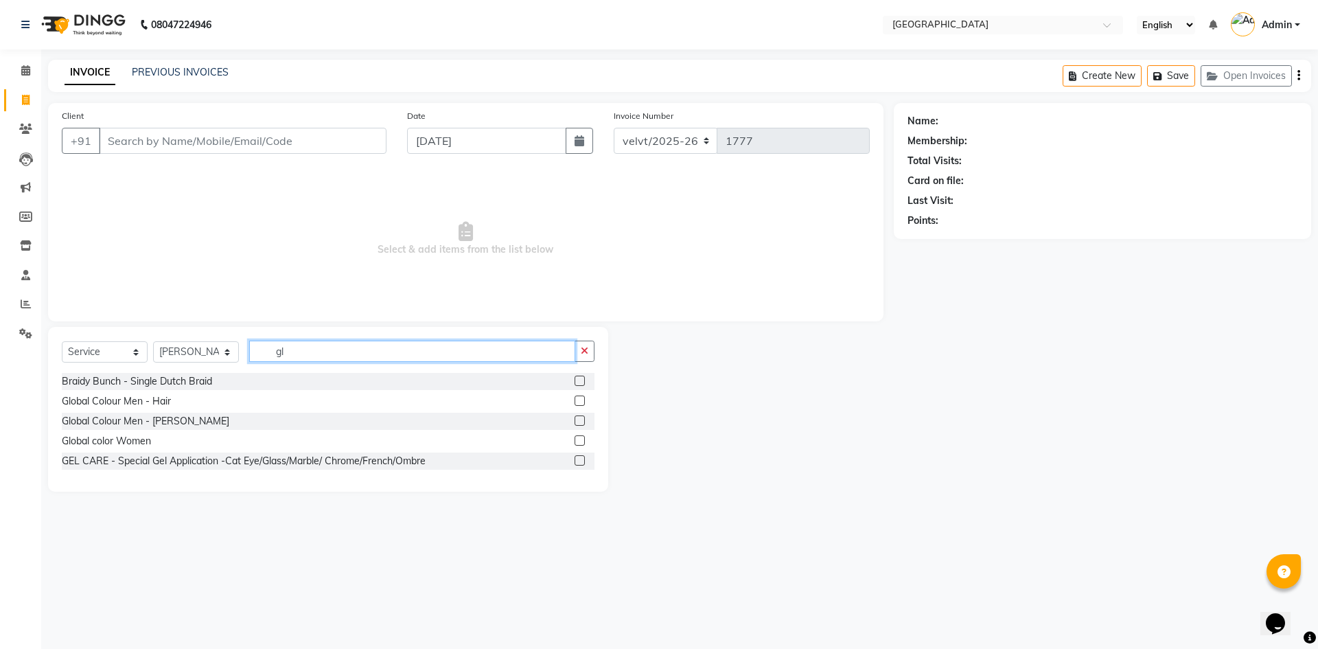
type input "g"
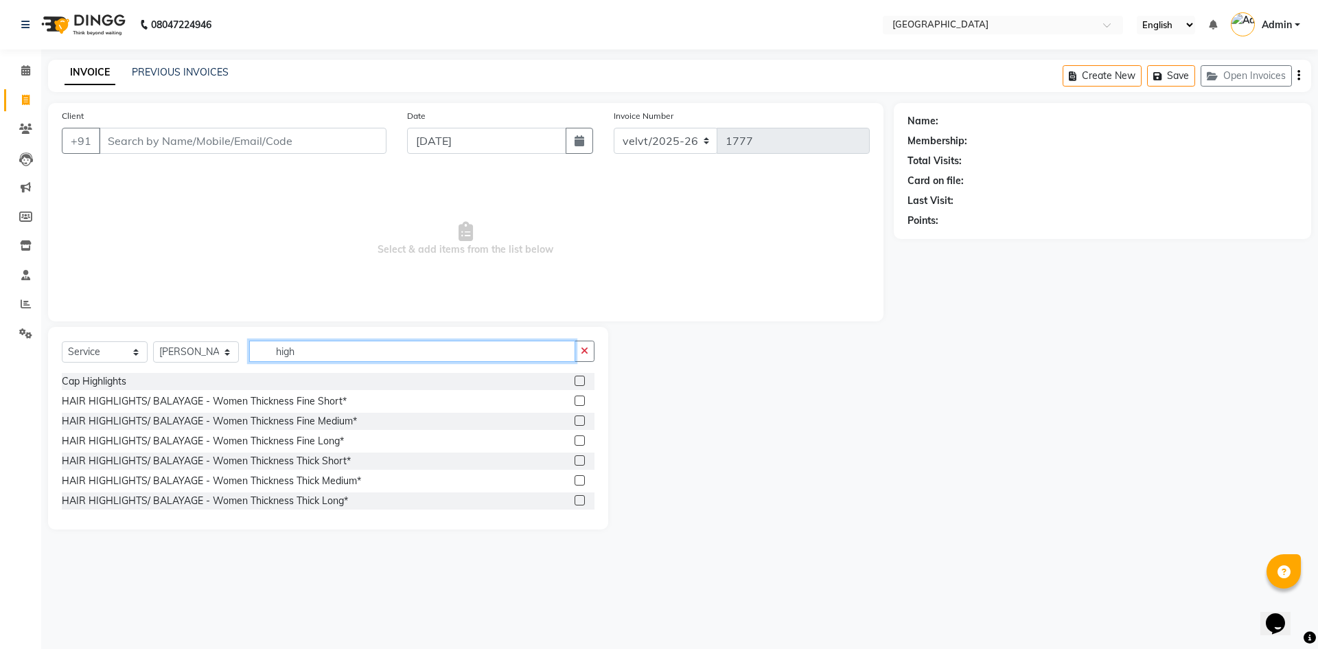
type input "high"
click at [575, 500] on label at bounding box center [580, 500] width 10 height 10
click at [575, 500] on input "checkbox" at bounding box center [579, 500] width 9 height 9
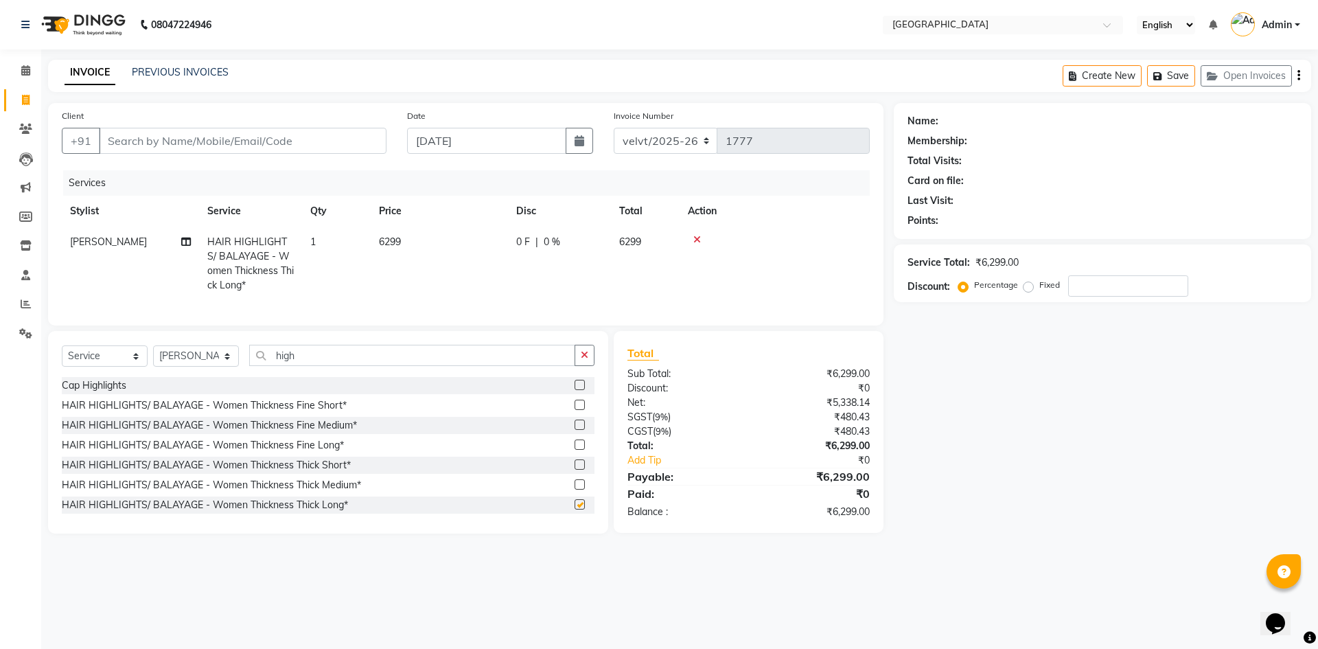
checkbox input "false"
click at [402, 249] on td "6299" at bounding box center [439, 264] width 137 height 74
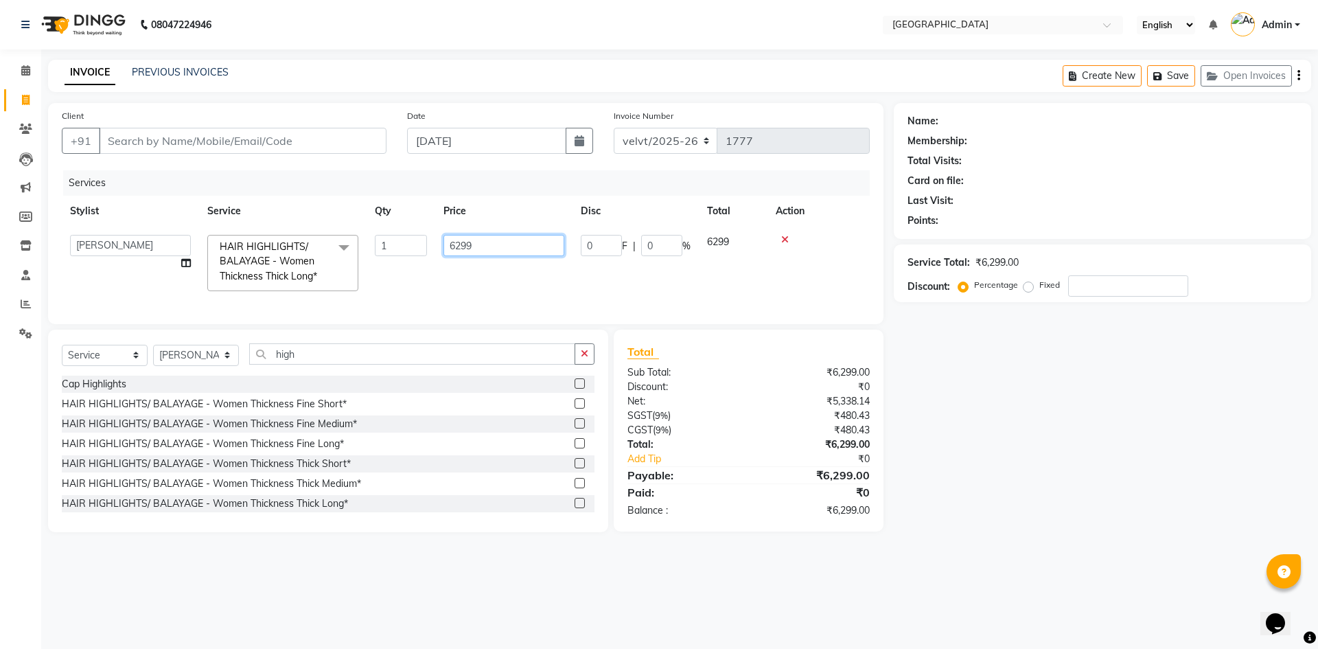
click at [497, 246] on input "6299" at bounding box center [503, 245] width 121 height 21
type input "6"
type input "8000"
click at [995, 412] on div "Name: Membership: Total Visits: Card on file: Last Visit: Points: Service Total…" at bounding box center [1108, 317] width 428 height 429
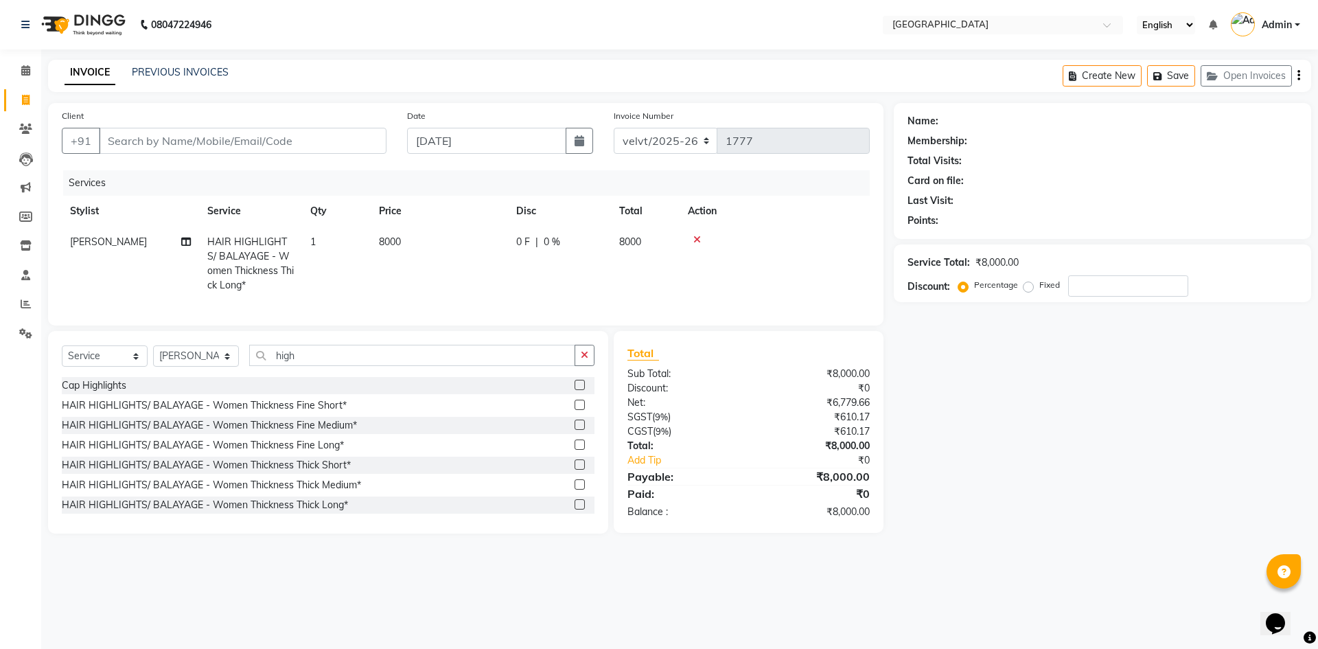
click at [544, 240] on span "0 %" at bounding box center [552, 242] width 16 height 14
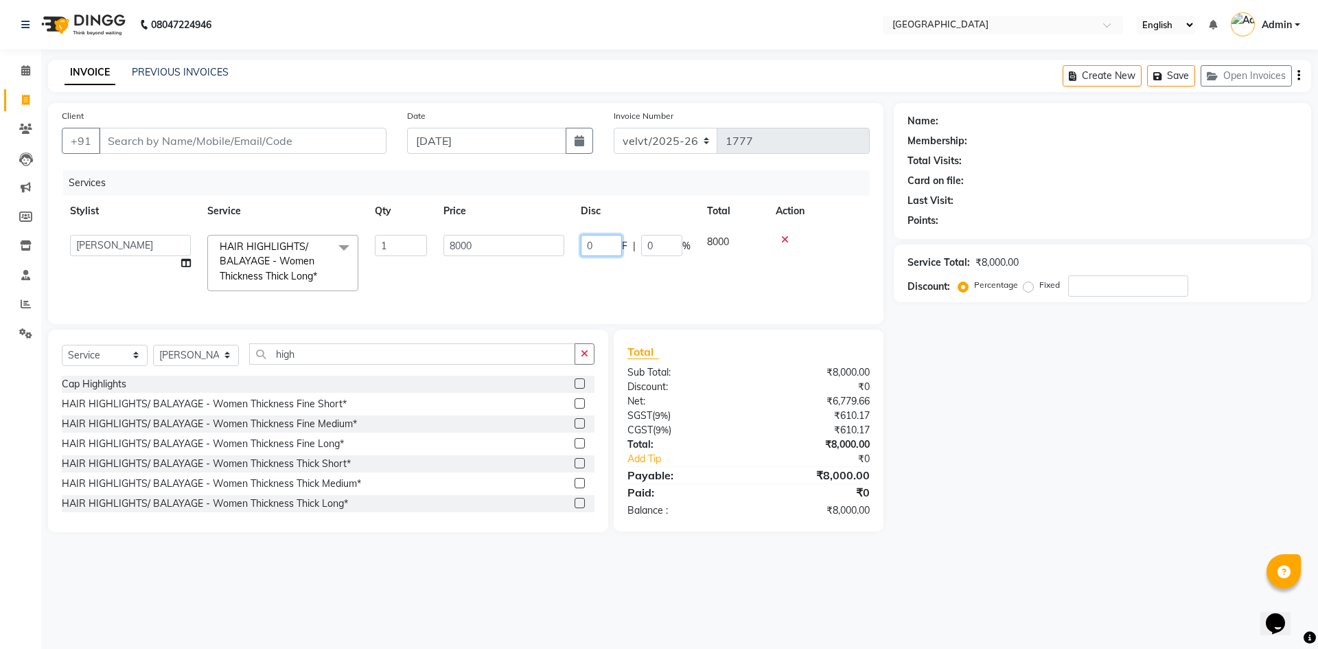
click at [608, 245] on input "0" at bounding box center [601, 245] width 41 height 21
type input "1000"
click at [1029, 415] on div "Name: Membership: Total Visits: Card on file: Last Visit: Points: Service Total…" at bounding box center [1108, 317] width 428 height 429
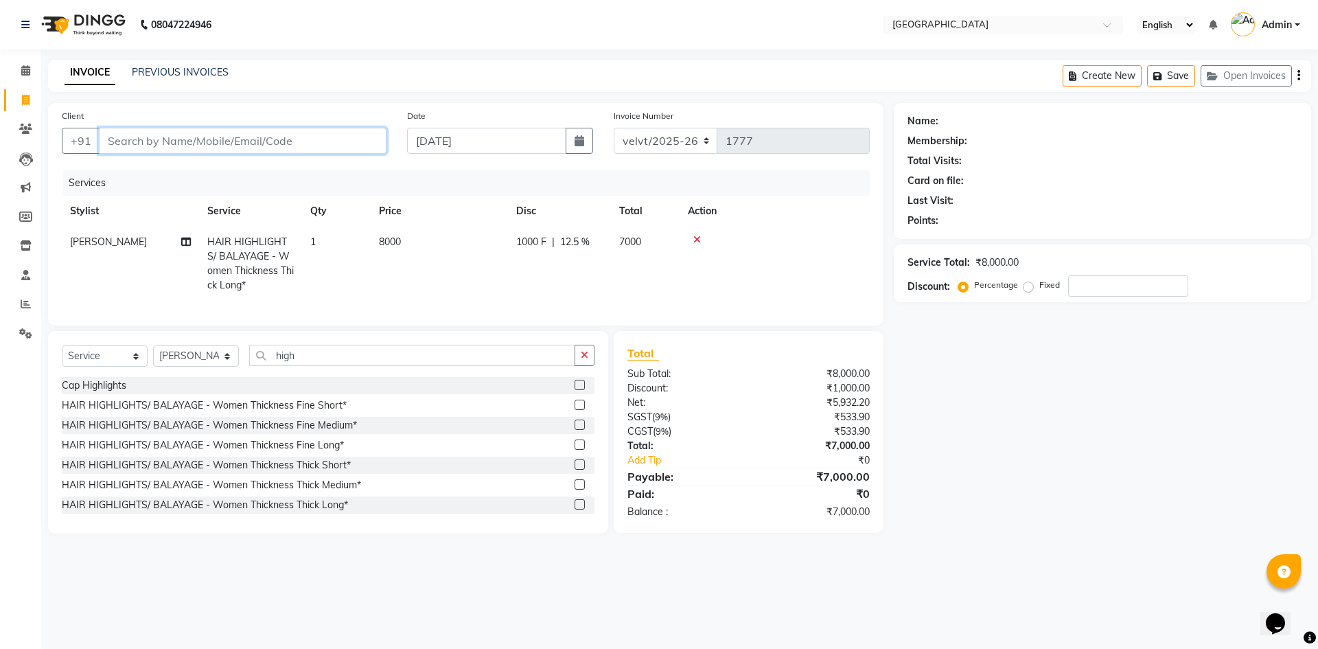
click at [130, 149] on input "Client" at bounding box center [243, 141] width 288 height 26
click at [126, 148] on input "Client" at bounding box center [243, 141] width 288 height 26
drag, startPoint x: 200, startPoint y: 71, endPoint x: 775, endPoint y: 103, distance: 576.2
click at [200, 71] on link "PREVIOUS INVOICES" at bounding box center [180, 72] width 97 height 12
click at [159, 142] on input "Client" at bounding box center [243, 141] width 288 height 26
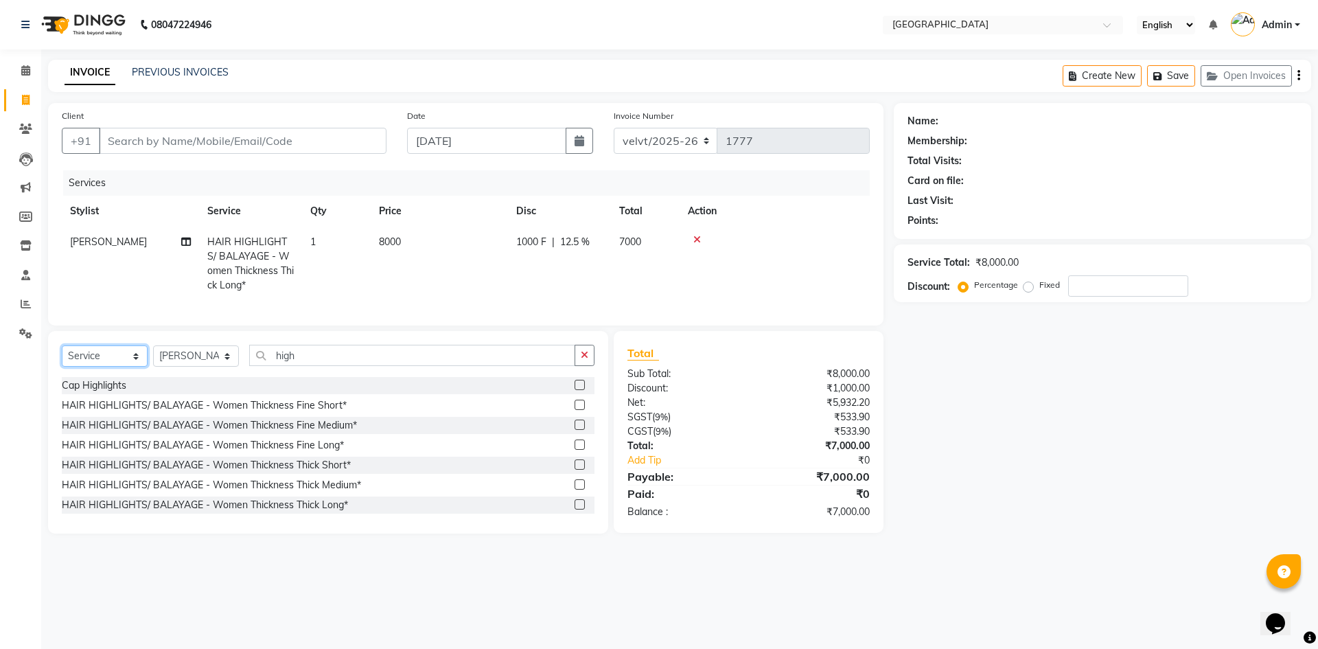
click at [104, 367] on select "Select Service Product Membership Package Voucher Prepaid Gift Card" at bounding box center [105, 355] width 86 height 21
select select "product"
click at [62, 356] on select "Select Service Product Membership Package Voucher Prepaid Gift Card" at bounding box center [105, 355] width 86 height 21
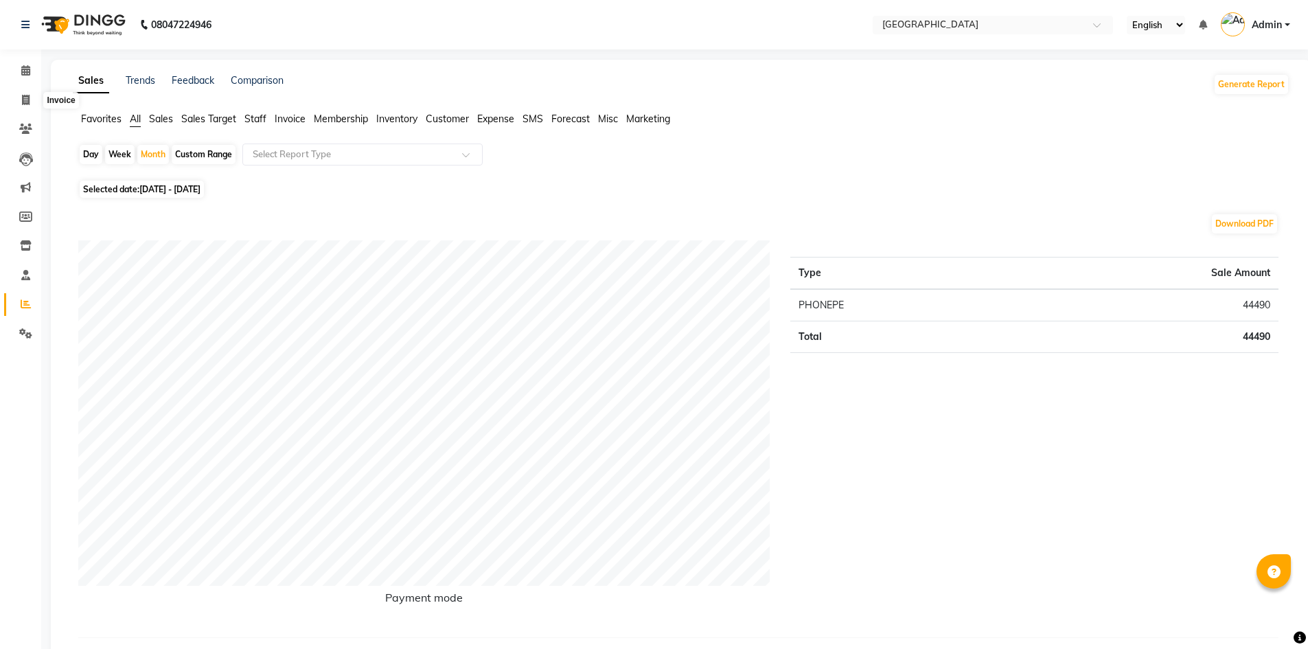
click at [28, 99] on icon at bounding box center [26, 100] width 8 height 10
select select "service"
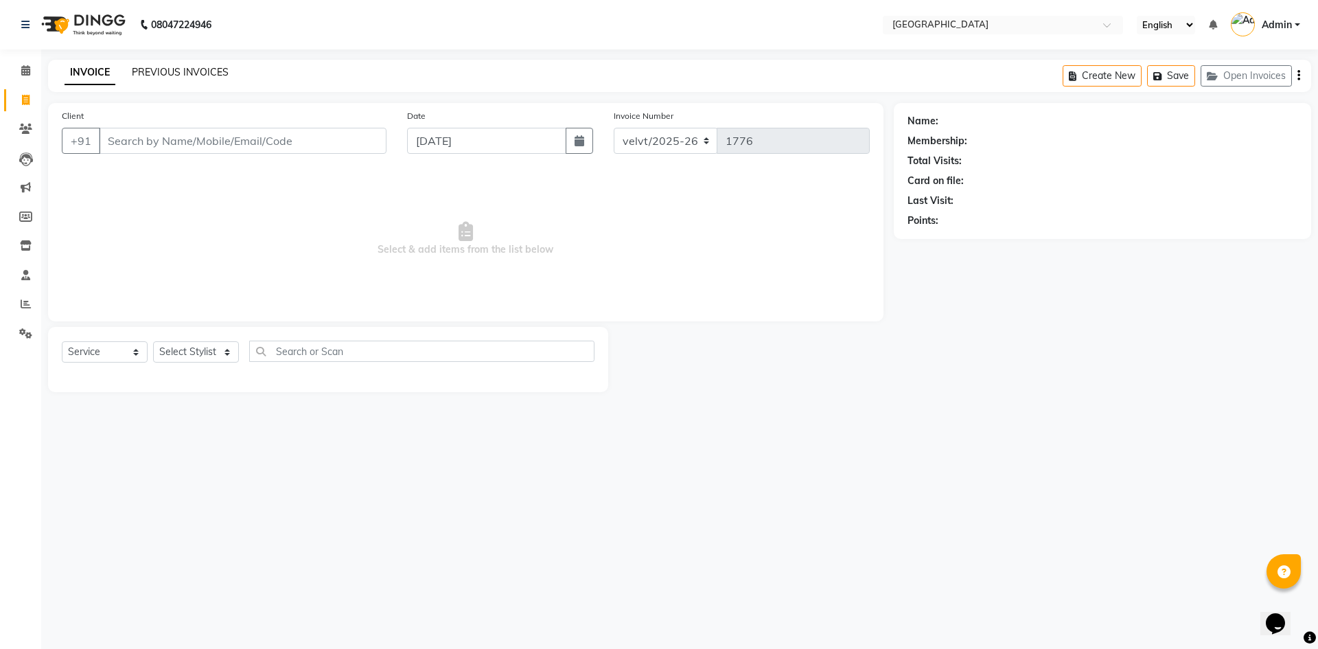
click at [185, 73] on link "PREVIOUS INVOICES" at bounding box center [180, 72] width 97 height 12
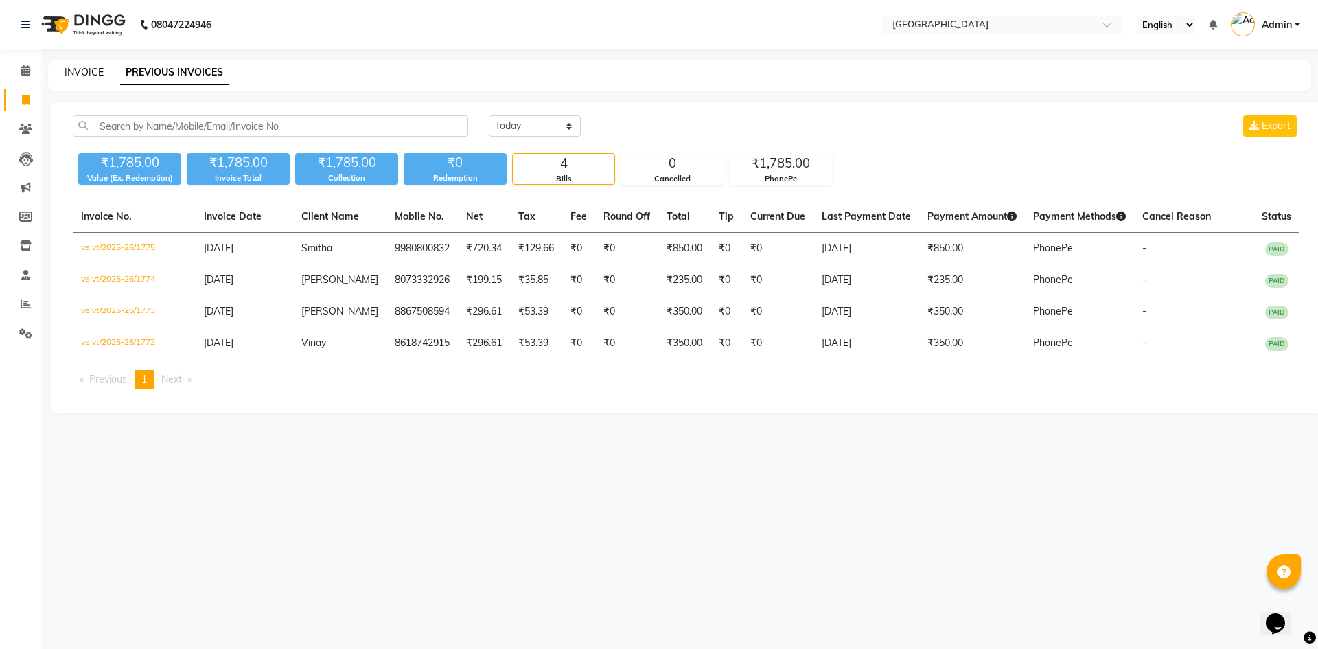
click at [90, 71] on link "INVOICE" at bounding box center [84, 72] width 39 height 12
select select "service"
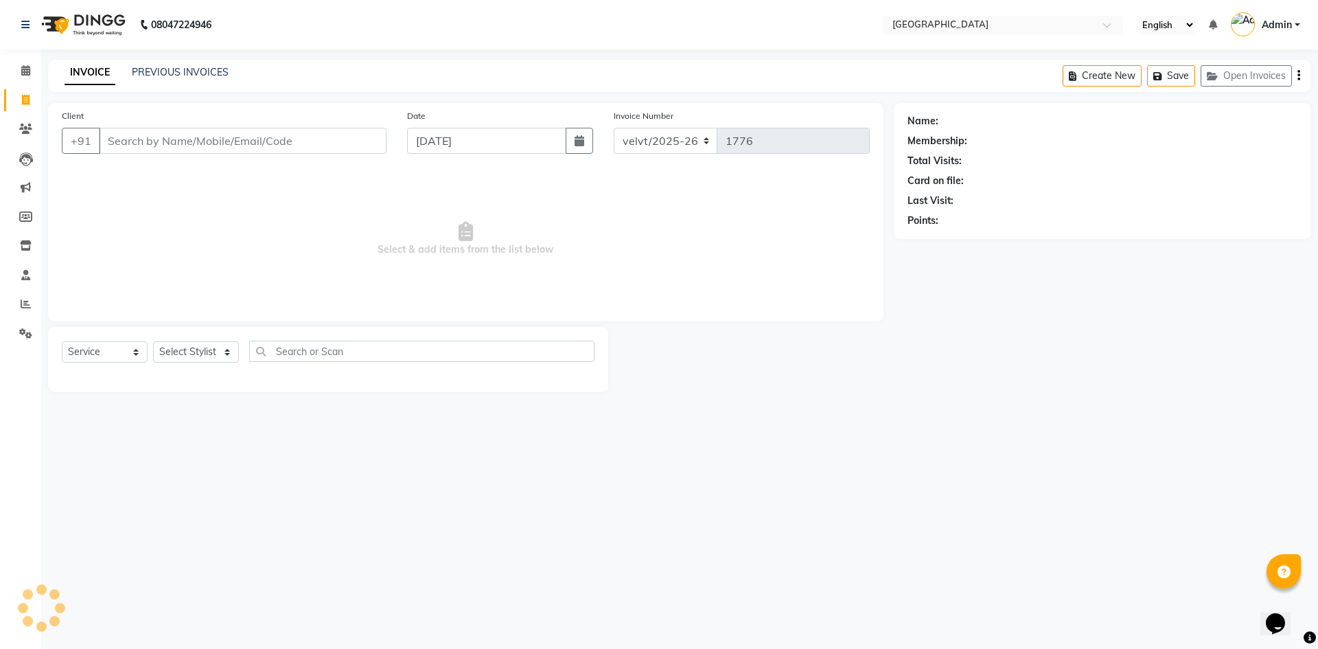
click at [132, 141] on input "Client" at bounding box center [243, 141] width 288 height 26
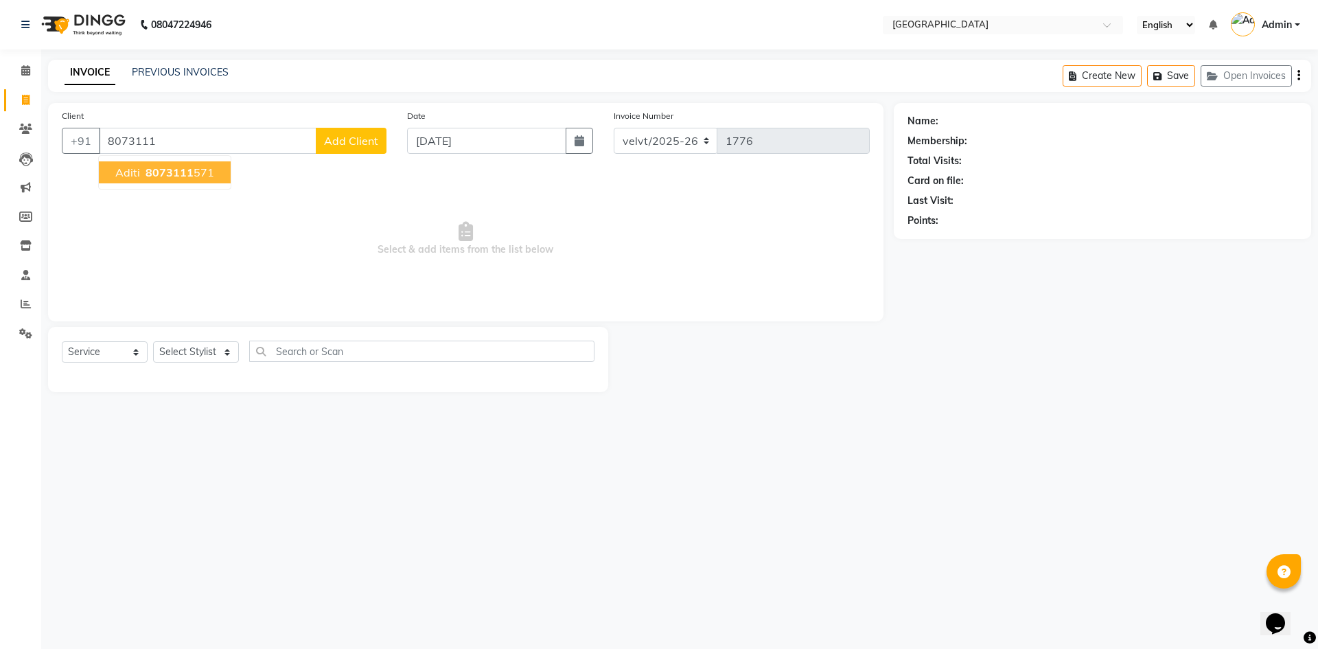
click at [201, 174] on ngb-highlight "8073111 571" at bounding box center [178, 172] width 71 height 14
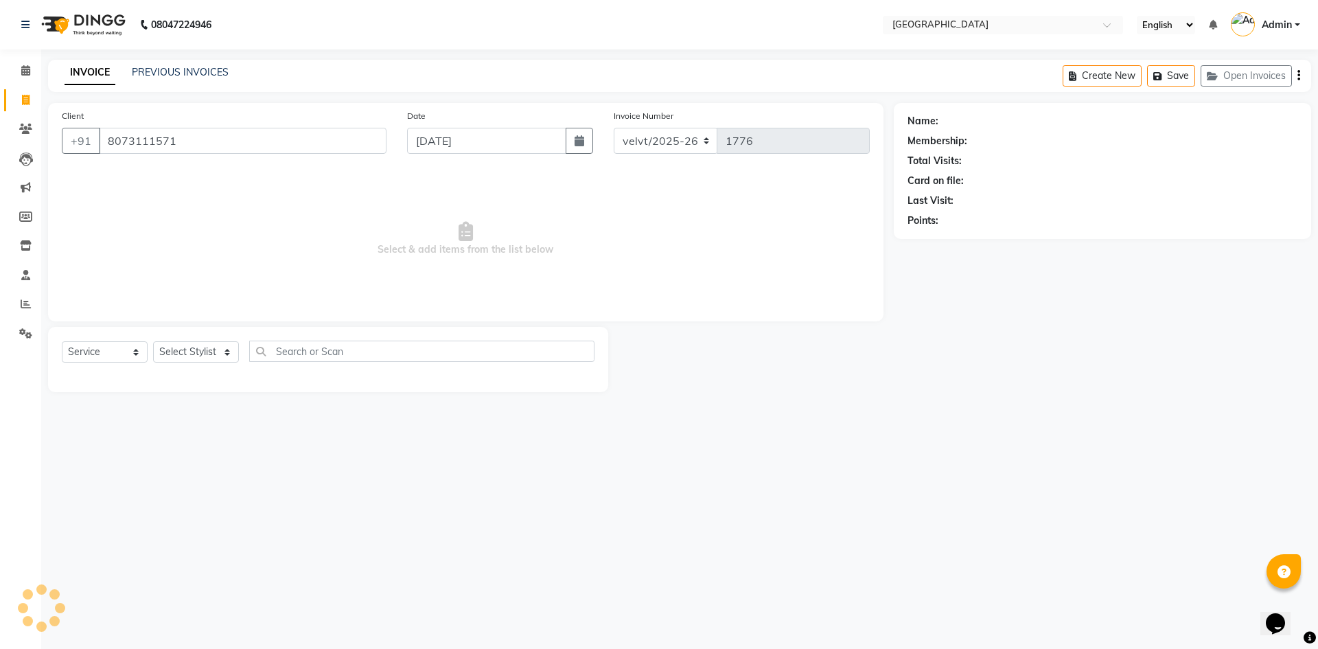
type input "8073111571"
select select "1: Object"
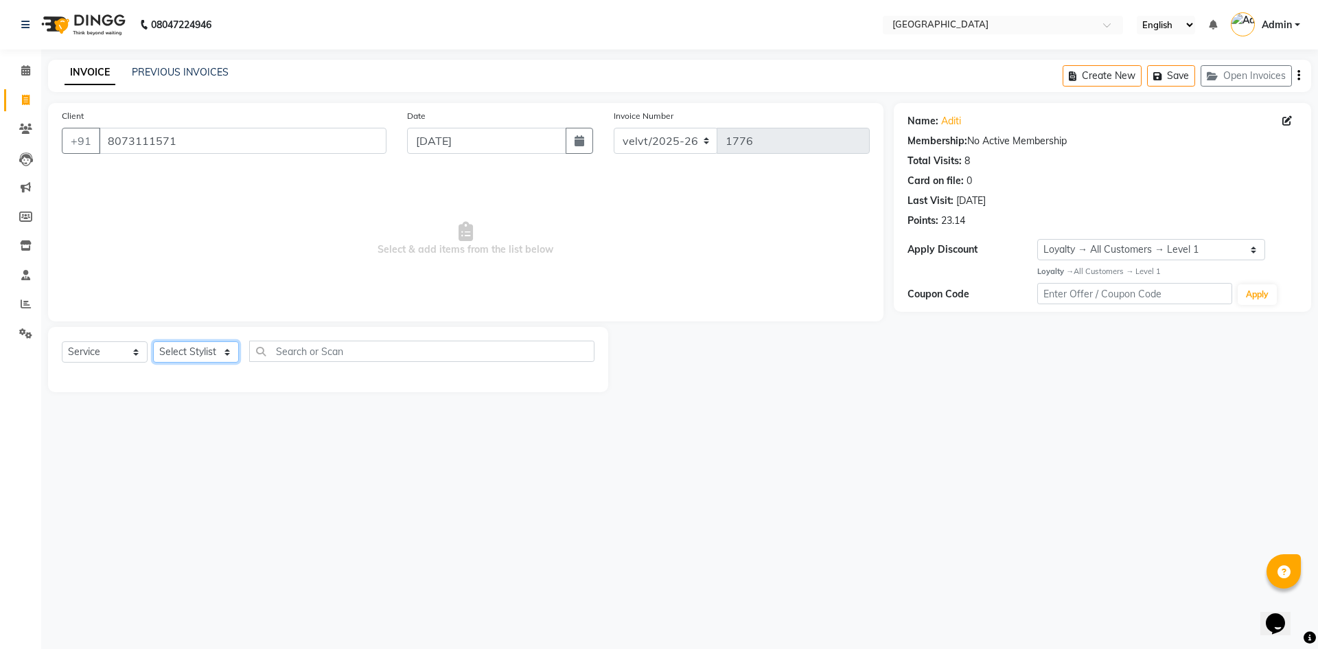
click at [191, 355] on select "Select Stylist [PERSON_NAME] [PERSON_NAME] Nomam Roma [PERSON_NAME]" at bounding box center [196, 351] width 86 height 21
click at [188, 351] on select "Select Stylist [PERSON_NAME] [PERSON_NAME] Nomam Roma [PERSON_NAME]" at bounding box center [196, 351] width 86 height 21
select select "68468"
click at [153, 341] on select "Select Stylist [PERSON_NAME] [PERSON_NAME] Nomam Roma [PERSON_NAME]" at bounding box center [196, 351] width 86 height 21
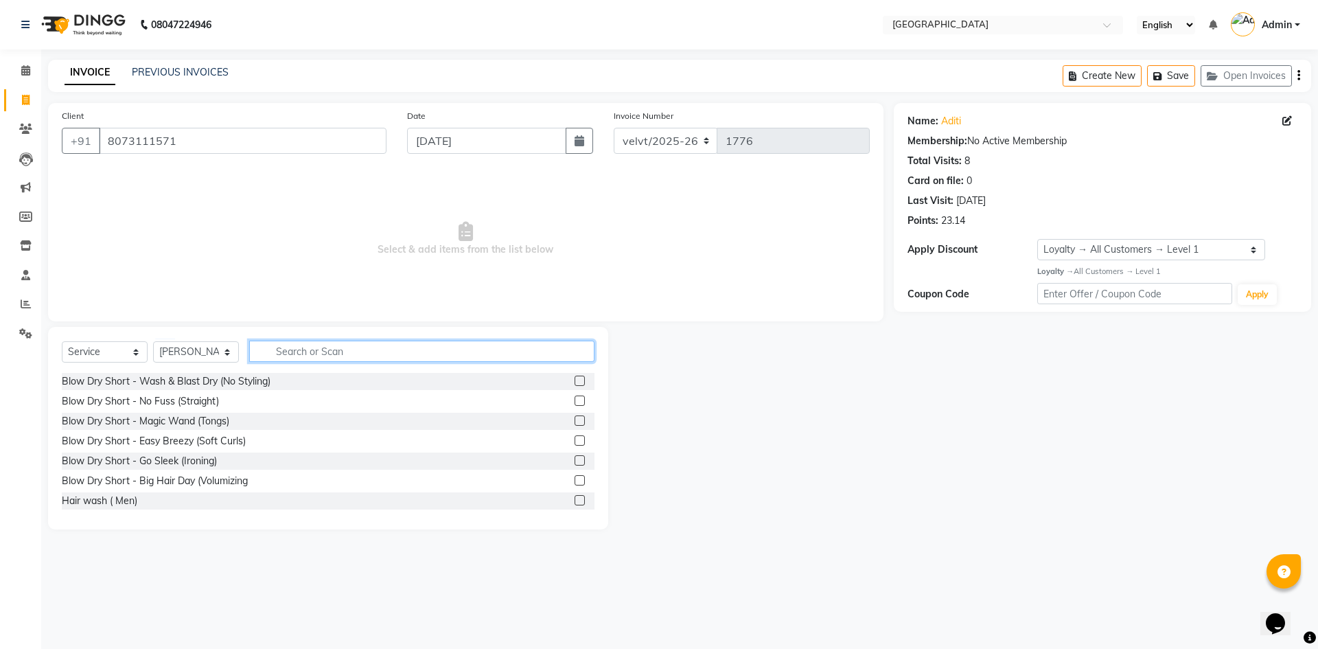
click at [313, 351] on input "text" at bounding box center [421, 351] width 345 height 21
type input "THRE"
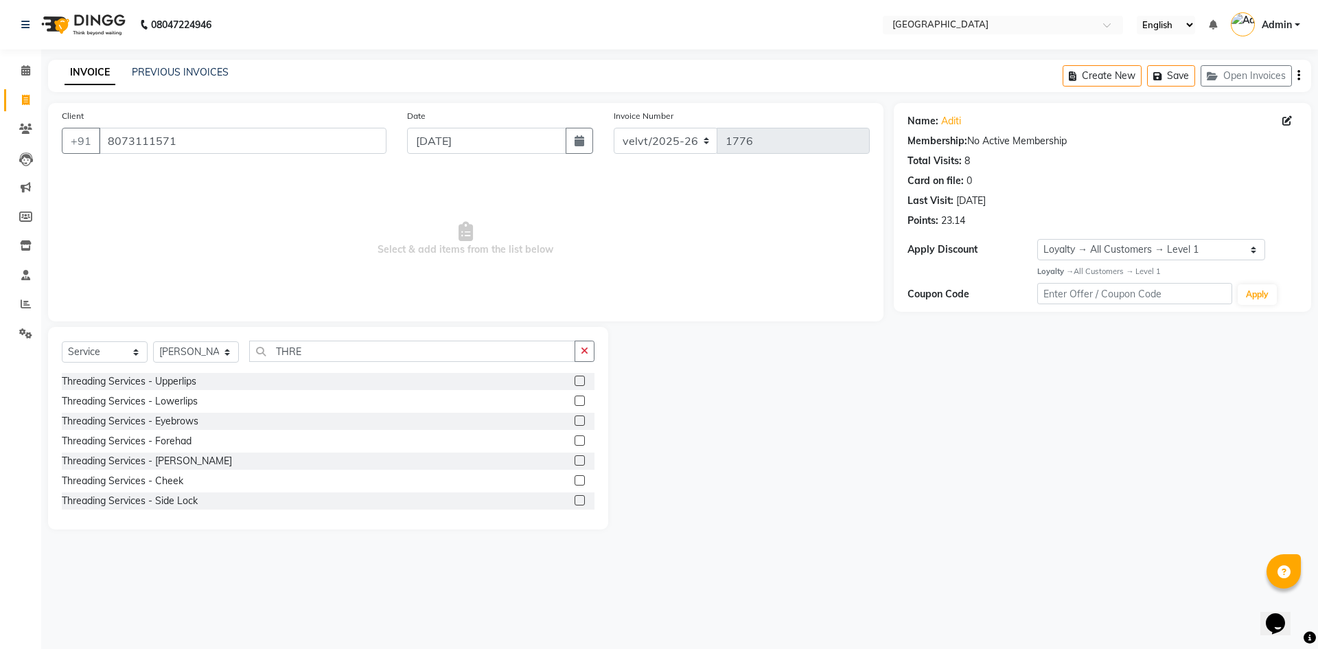
click at [575, 420] on label at bounding box center [580, 420] width 10 height 10
click at [575, 420] on input "checkbox" at bounding box center [579, 421] width 9 height 9
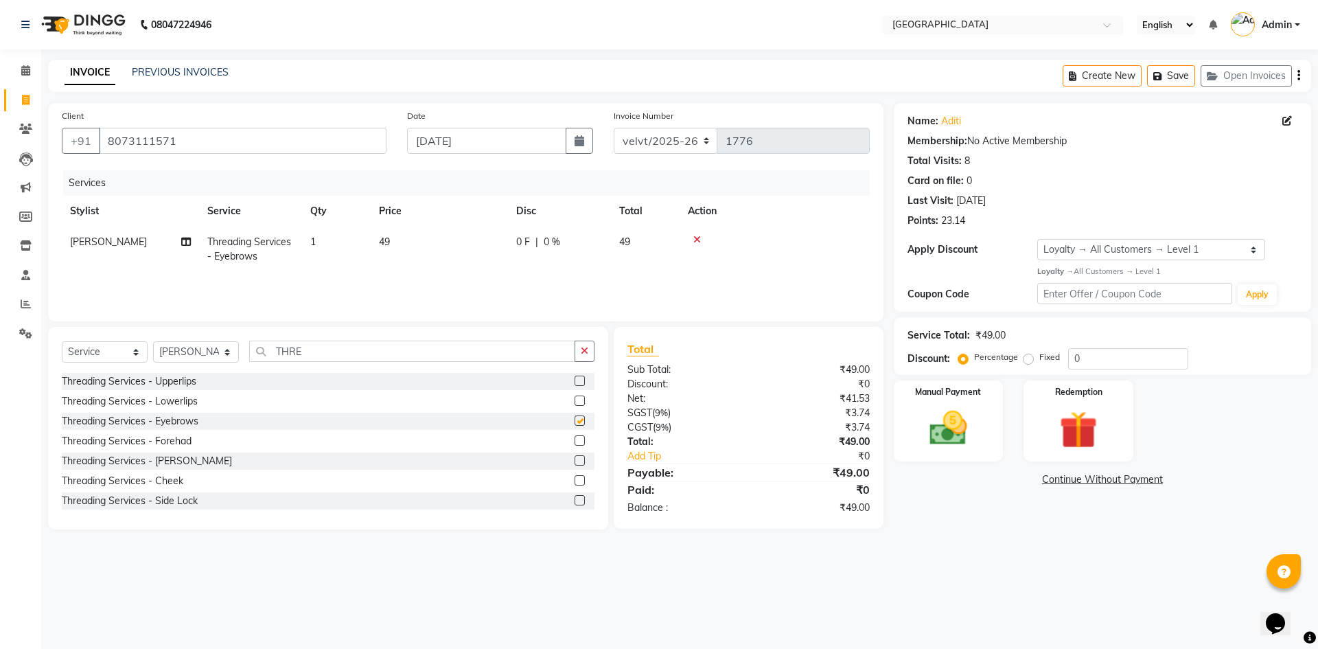
checkbox input "false"
click at [575, 382] on label at bounding box center [580, 381] width 10 height 10
click at [575, 382] on input "checkbox" at bounding box center [579, 381] width 9 height 9
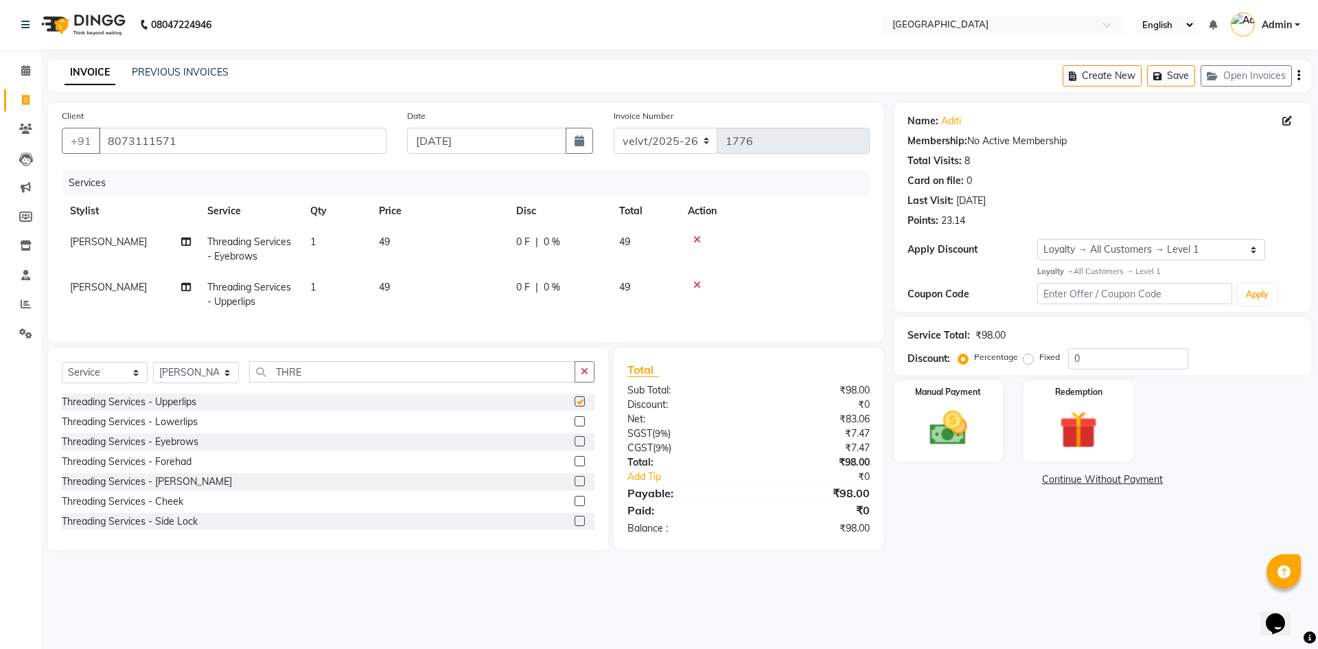
checkbox input "false"
click at [393, 242] on td "49" at bounding box center [439, 249] width 137 height 45
select select "68468"
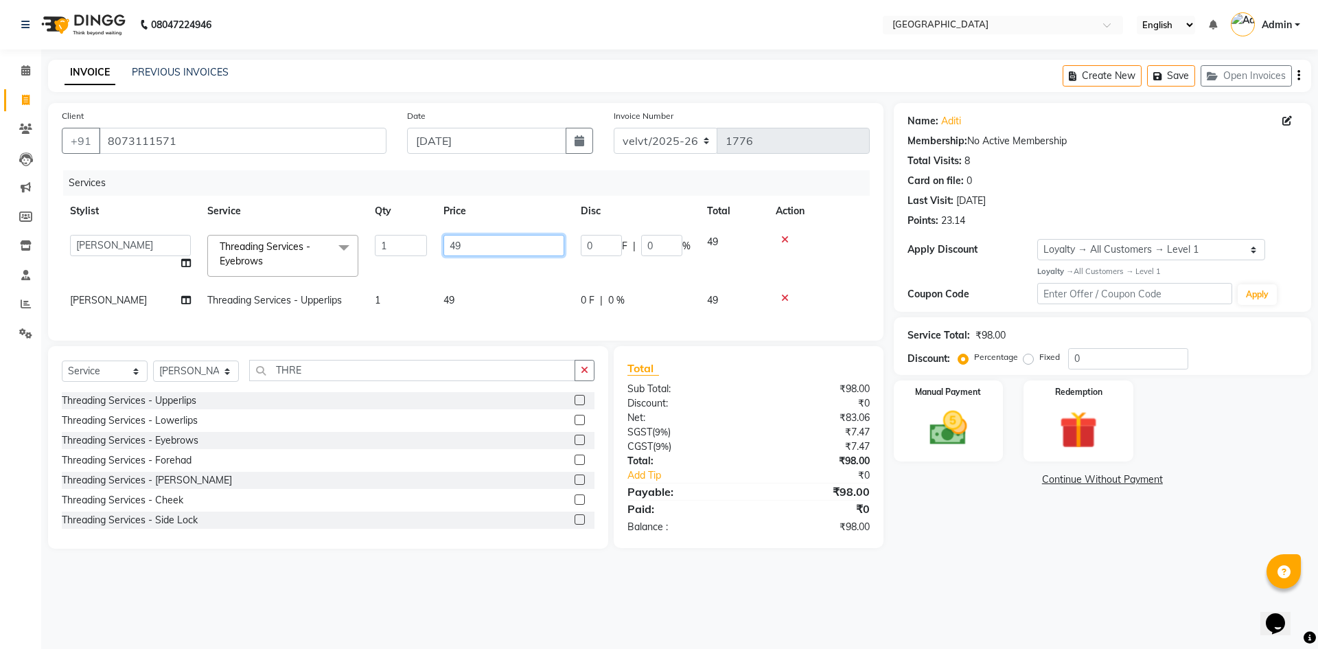
click at [492, 245] on input "49" at bounding box center [503, 245] width 121 height 21
type input "4"
type input "50"
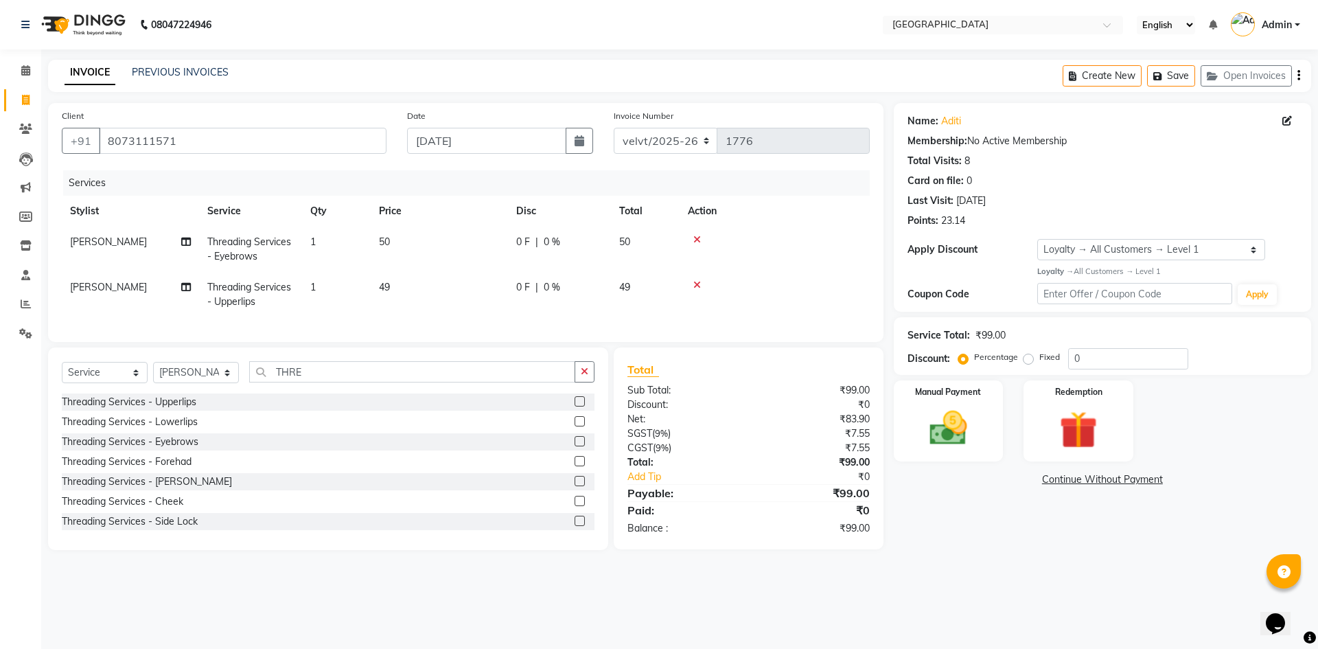
click at [454, 290] on td "49" at bounding box center [439, 294] width 137 height 45
select select "68468"
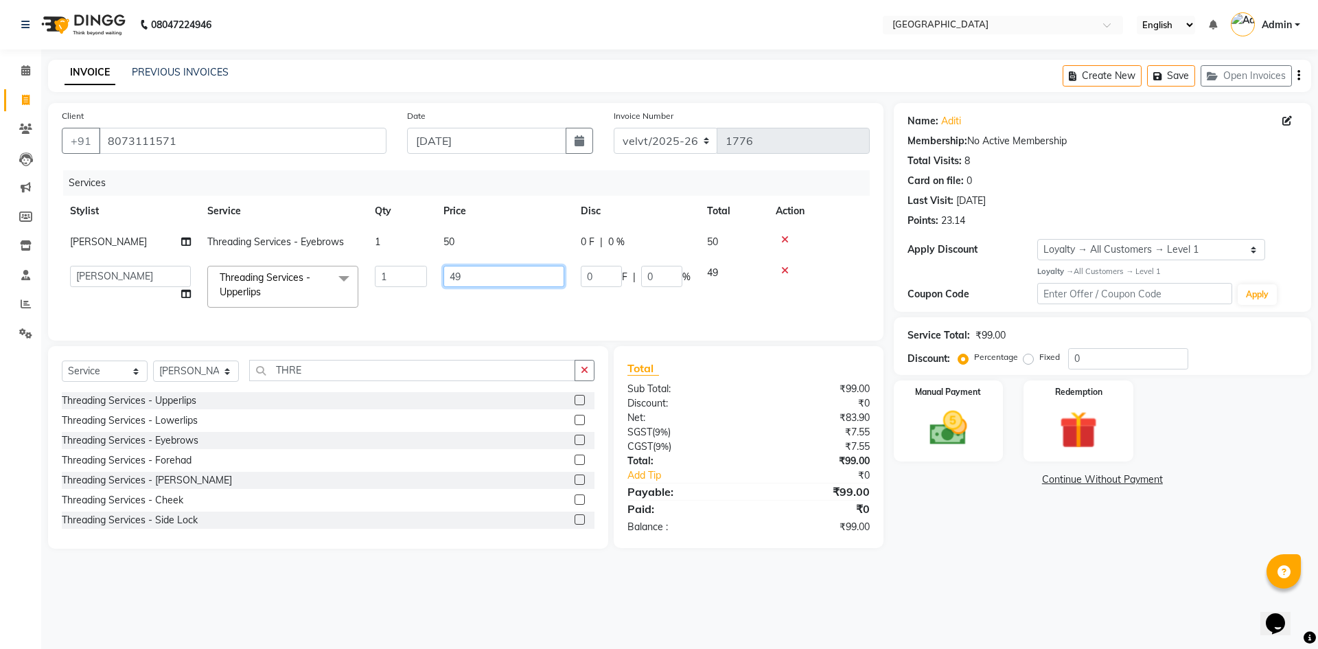
click at [467, 281] on input "49" at bounding box center [503, 276] width 121 height 21
type input "4"
type input "50"
click at [978, 514] on div "Name: Aditi Membership: No Active Membership Total Visits: 8 Card on file: 0 La…" at bounding box center [1108, 326] width 428 height 446
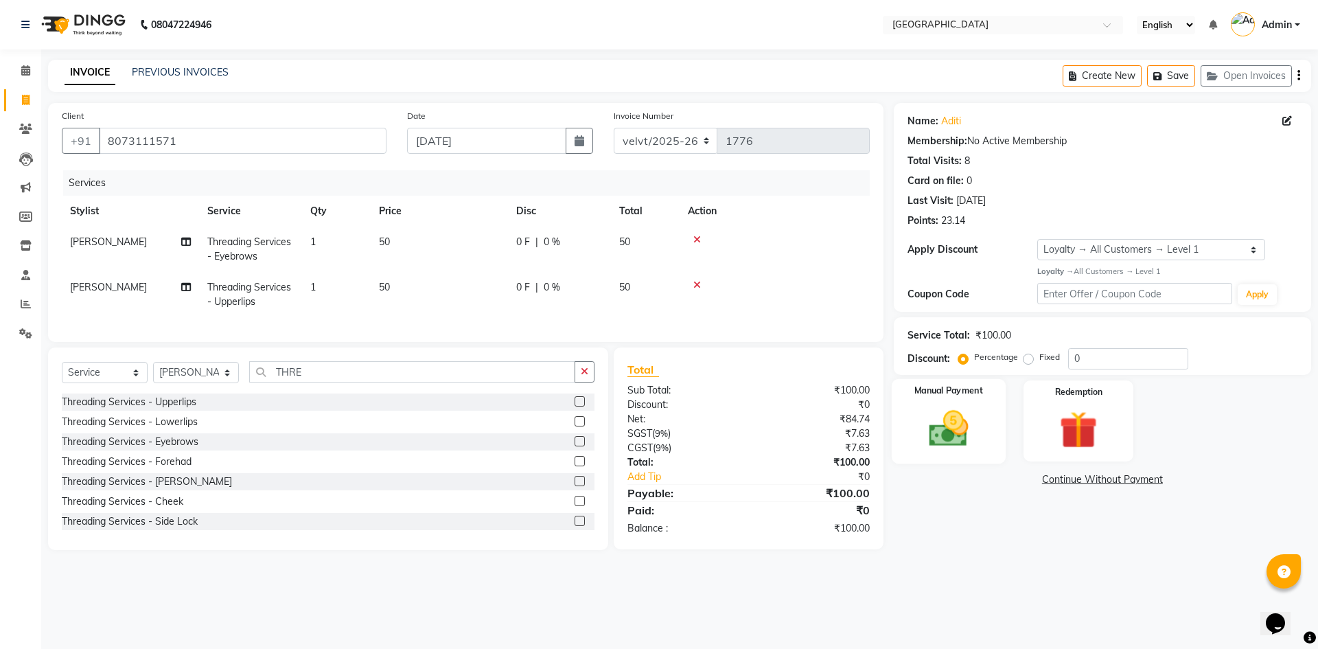
click at [943, 424] on img at bounding box center [948, 428] width 64 height 45
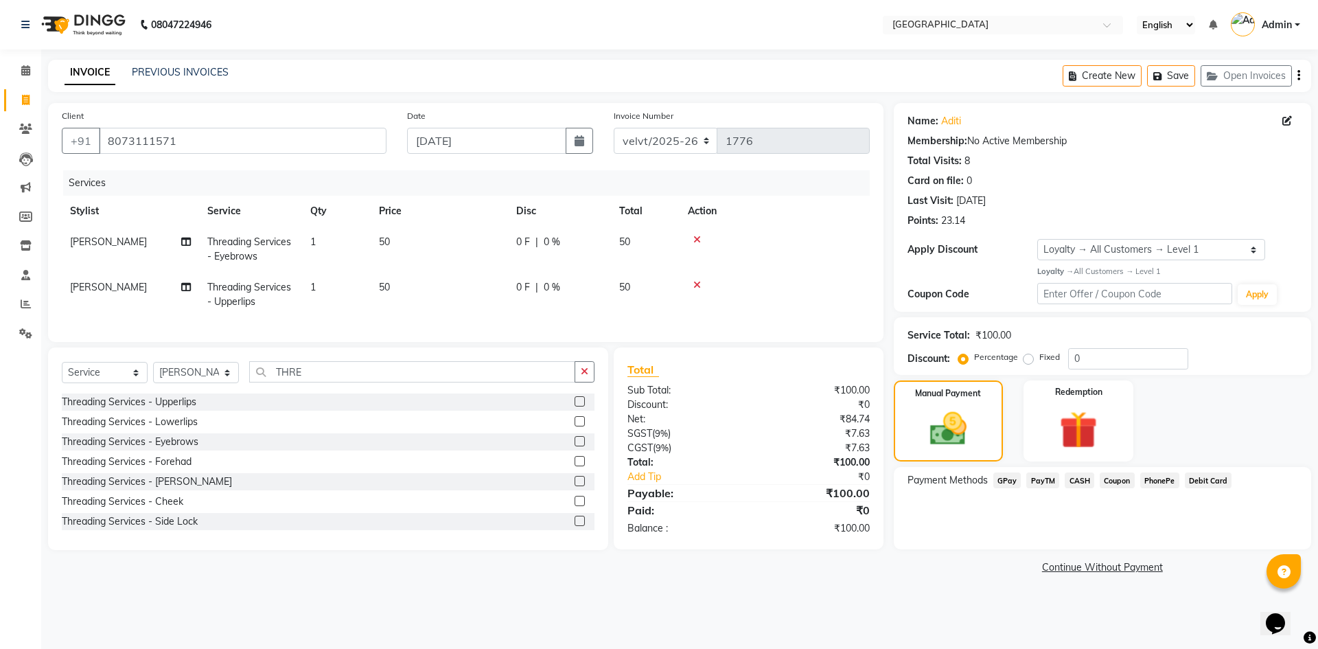
click at [1149, 476] on span "PhonePe" at bounding box center [1159, 480] width 39 height 16
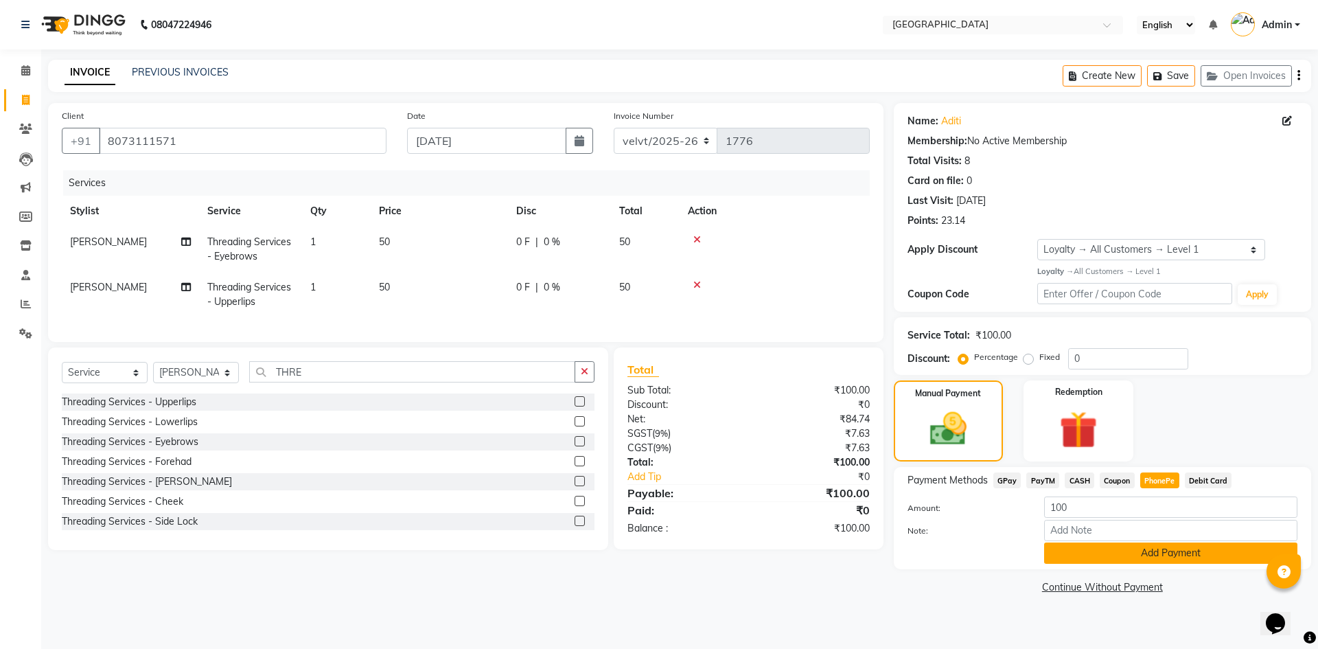
click at [1113, 551] on button "Add Payment" at bounding box center [1170, 552] width 253 height 21
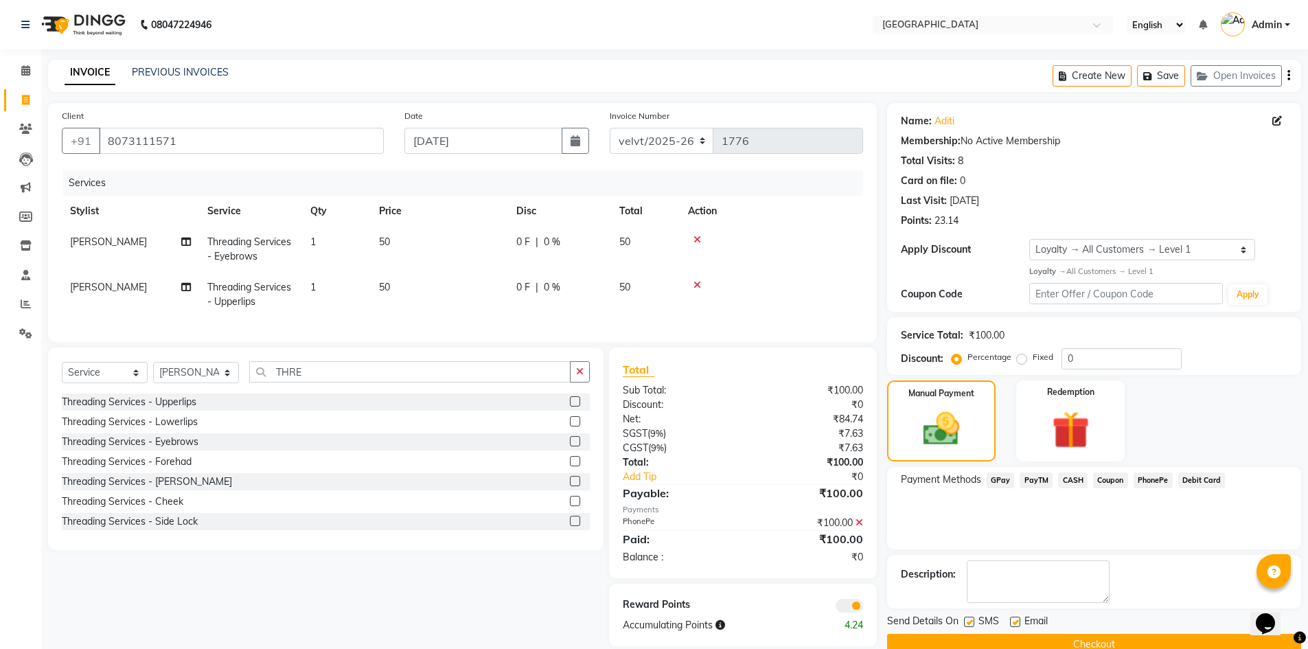
click at [949, 640] on button "Checkout" at bounding box center [1094, 644] width 414 height 21
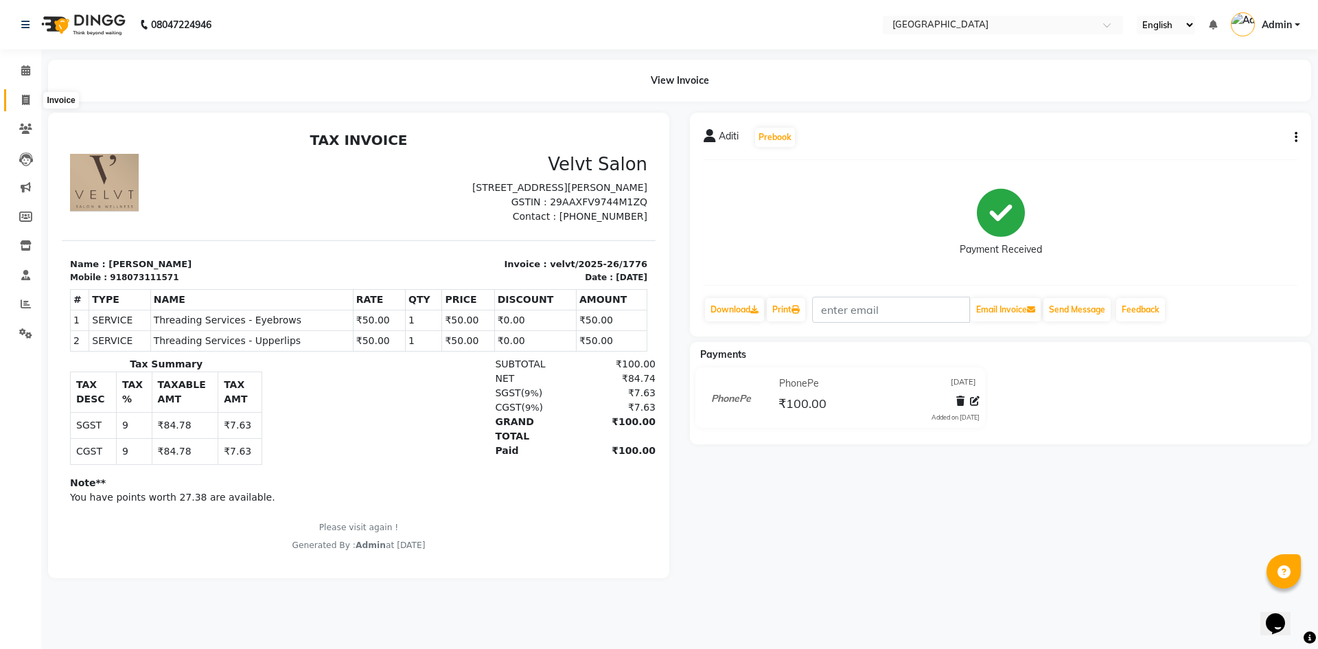
drag, startPoint x: 33, startPoint y: 100, endPoint x: 33, endPoint y: 111, distance: 10.3
click at [33, 100] on span at bounding box center [26, 101] width 24 height 16
select select "service"
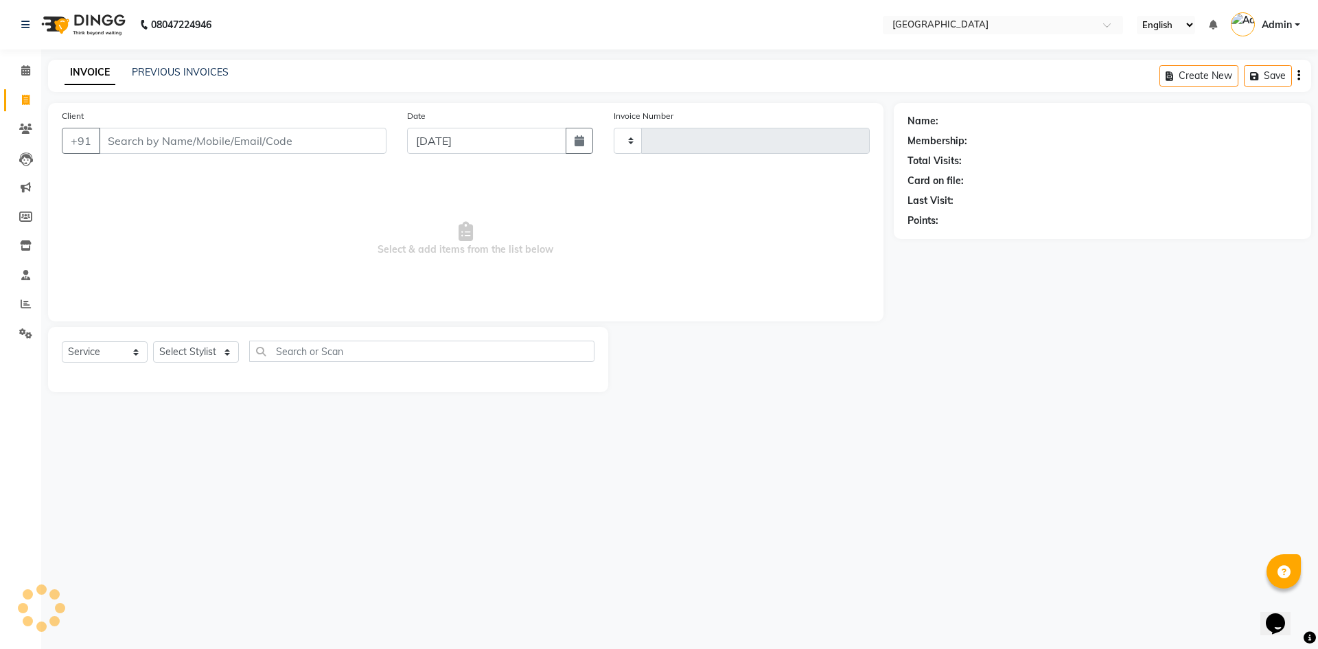
type input "1777"
select select "6279"
click at [183, 346] on select "Select Stylist" at bounding box center [196, 351] width 86 height 21
click at [183, 348] on select "Select Stylist [PERSON_NAME] [PERSON_NAME] Nomam Roma [PERSON_NAME]" at bounding box center [196, 351] width 86 height 21
click at [189, 356] on select "Select Stylist [PERSON_NAME] [PERSON_NAME] Nomam Roma [PERSON_NAME]" at bounding box center [196, 351] width 86 height 21
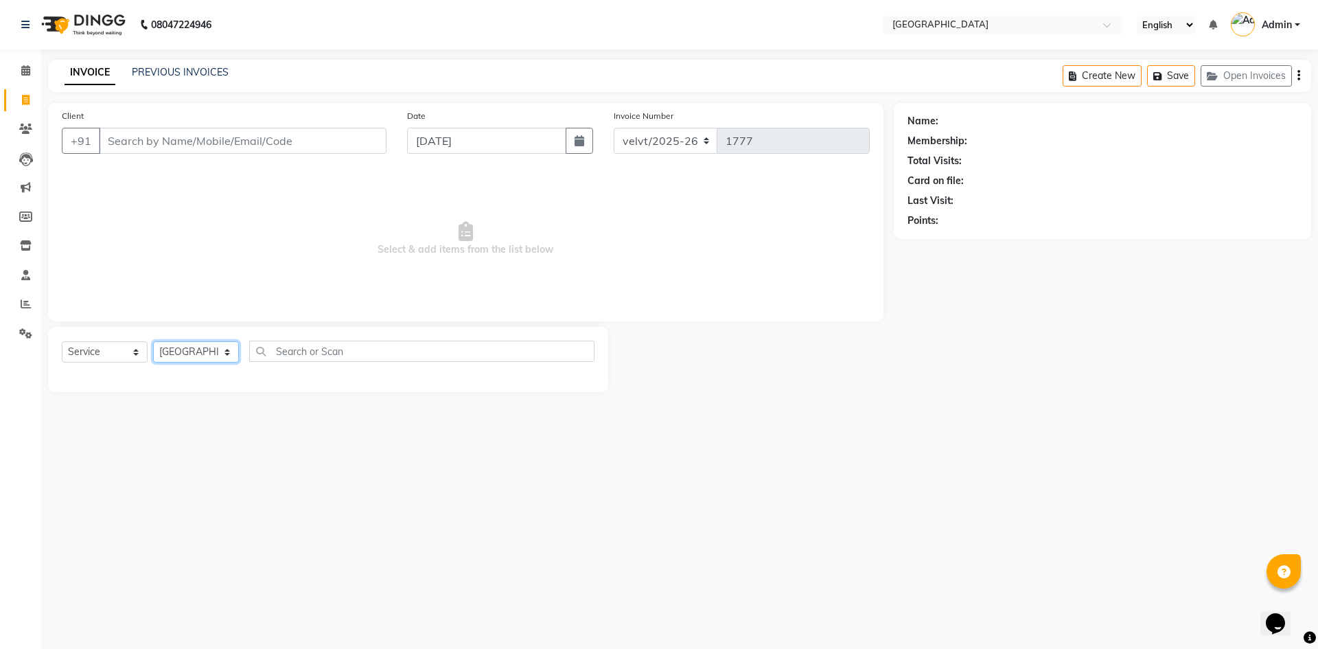
click at [153, 341] on select "Select Stylist [PERSON_NAME] [PERSON_NAME] Nomam Roma [PERSON_NAME]" at bounding box center [196, 351] width 86 height 21
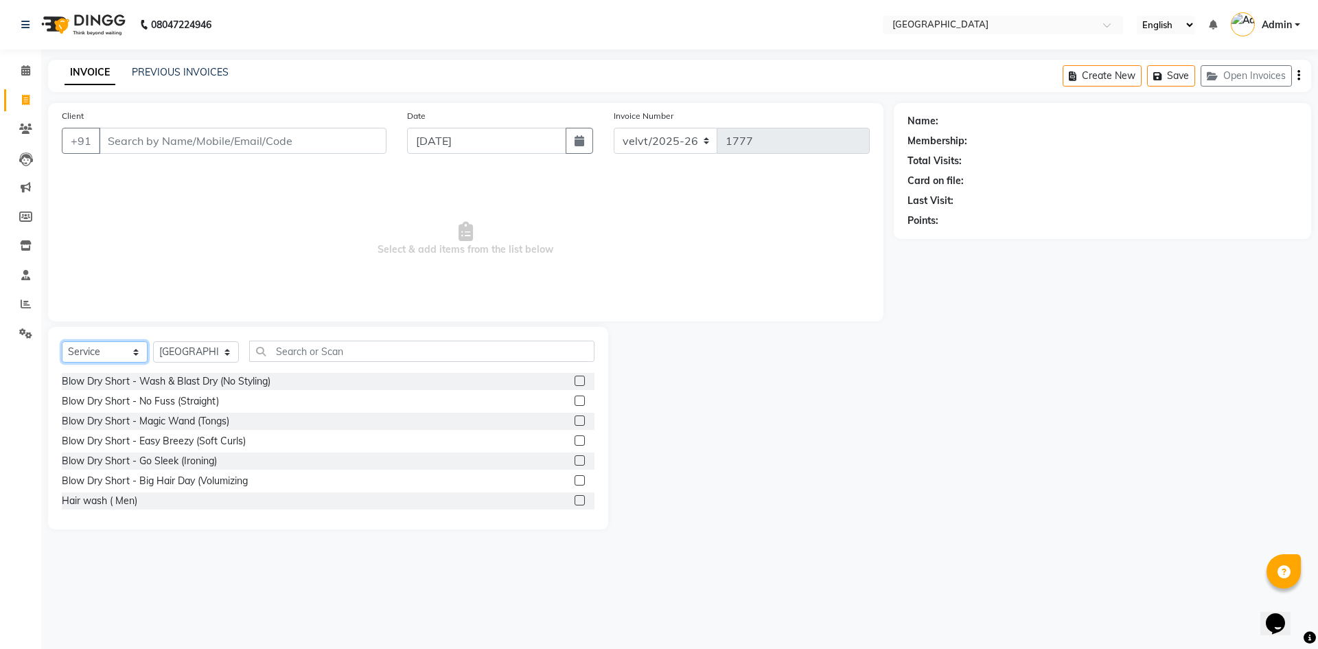
click at [143, 343] on select "Select Service Product Membership Package Voucher Prepaid Gift Card" at bounding box center [105, 351] width 86 height 21
click at [174, 354] on select "Select Stylist [PERSON_NAME] [PERSON_NAME] Nomam Roma [PERSON_NAME]" at bounding box center [196, 351] width 86 height 21
select select "68464"
click at [153, 341] on select "Select Stylist [PERSON_NAME] [PERSON_NAME] Nomam Roma [PERSON_NAME]" at bounding box center [196, 351] width 86 height 21
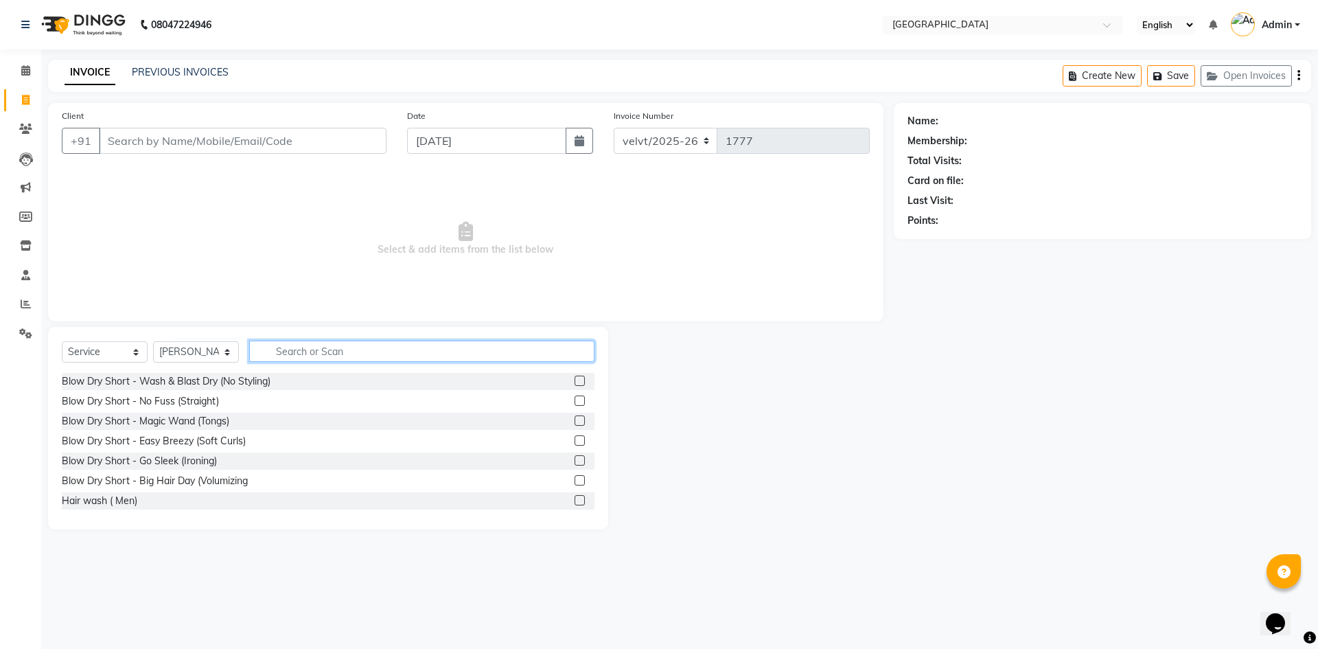
click at [302, 356] on input "text" at bounding box center [421, 351] width 345 height 21
click at [287, 362] on div "Select Service Product Membership Package Voucher Prepaid Gift Card Select Styl…" at bounding box center [328, 357] width 533 height 32
click at [280, 359] on input "text" at bounding box center [421, 351] width 345 height 21
type input "HAIRC"
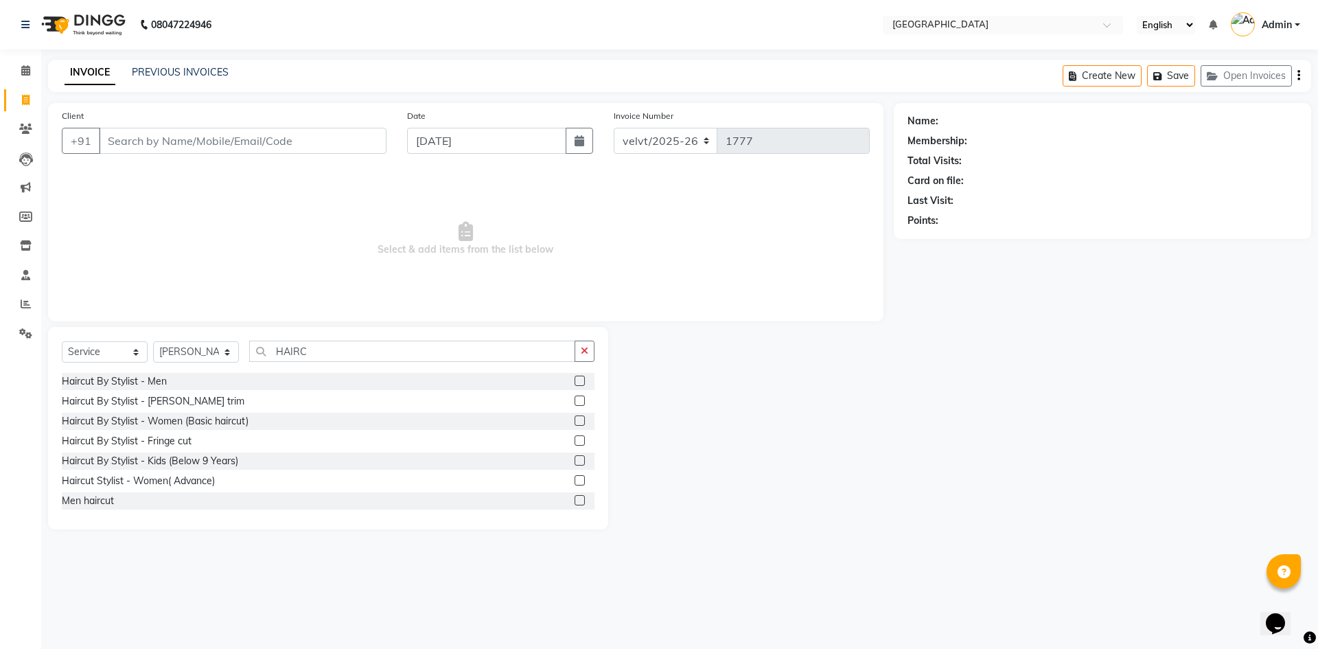
click at [575, 382] on label at bounding box center [580, 381] width 10 height 10
click at [575, 382] on input "checkbox" at bounding box center [579, 381] width 9 height 9
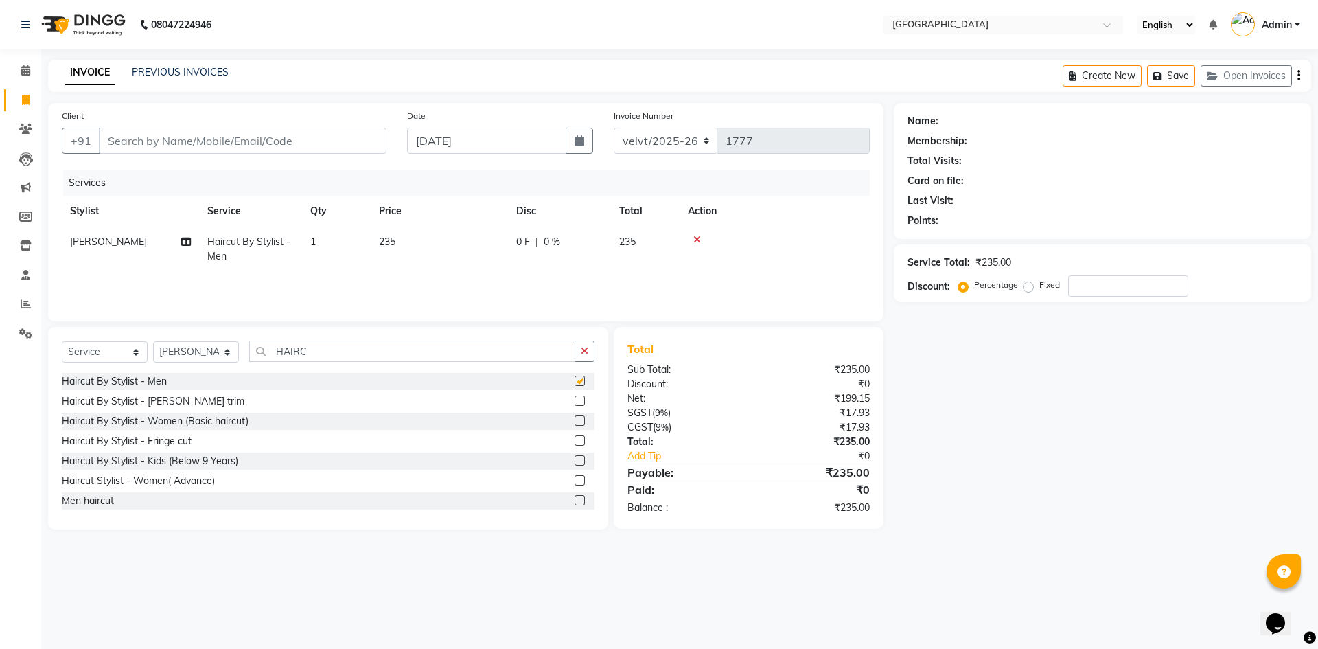
checkbox input "false"
click at [316, 345] on input "HAIRC" at bounding box center [412, 351] width 326 height 21
click at [181, 74] on link "PREVIOUS INVOICES" at bounding box center [180, 72] width 97 height 12
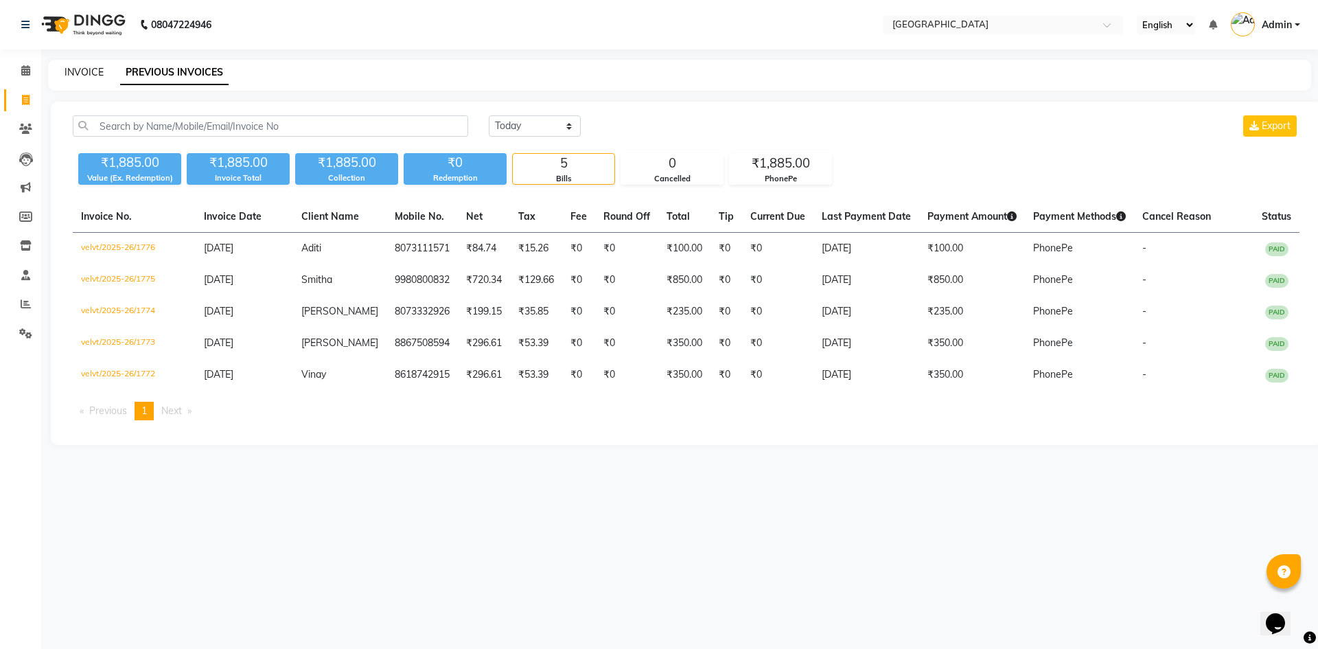
click at [88, 75] on link "INVOICE" at bounding box center [84, 72] width 39 height 12
select select "service"
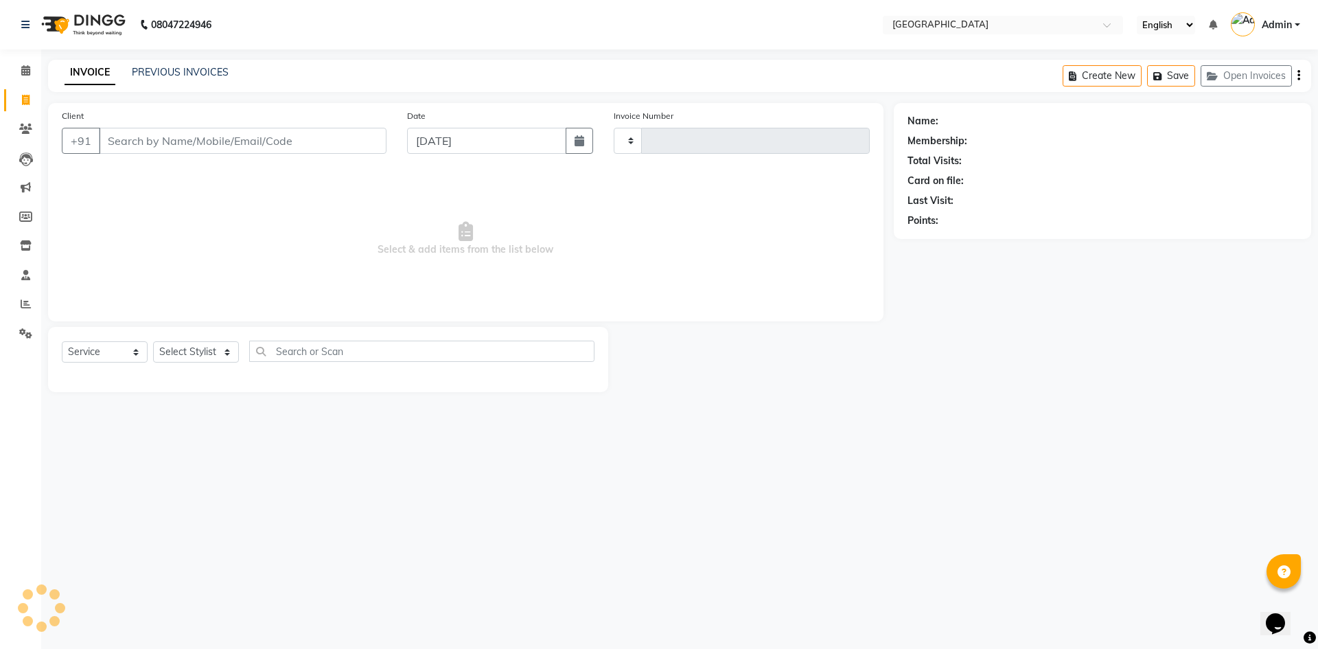
type input "1777"
select select "6279"
click at [185, 351] on select "Select Stylist [PERSON_NAME] [PERSON_NAME] Nomam Roma [PERSON_NAME]" at bounding box center [196, 351] width 86 height 21
click at [139, 138] on input "Client" at bounding box center [243, 141] width 288 height 26
type input "8310707454"
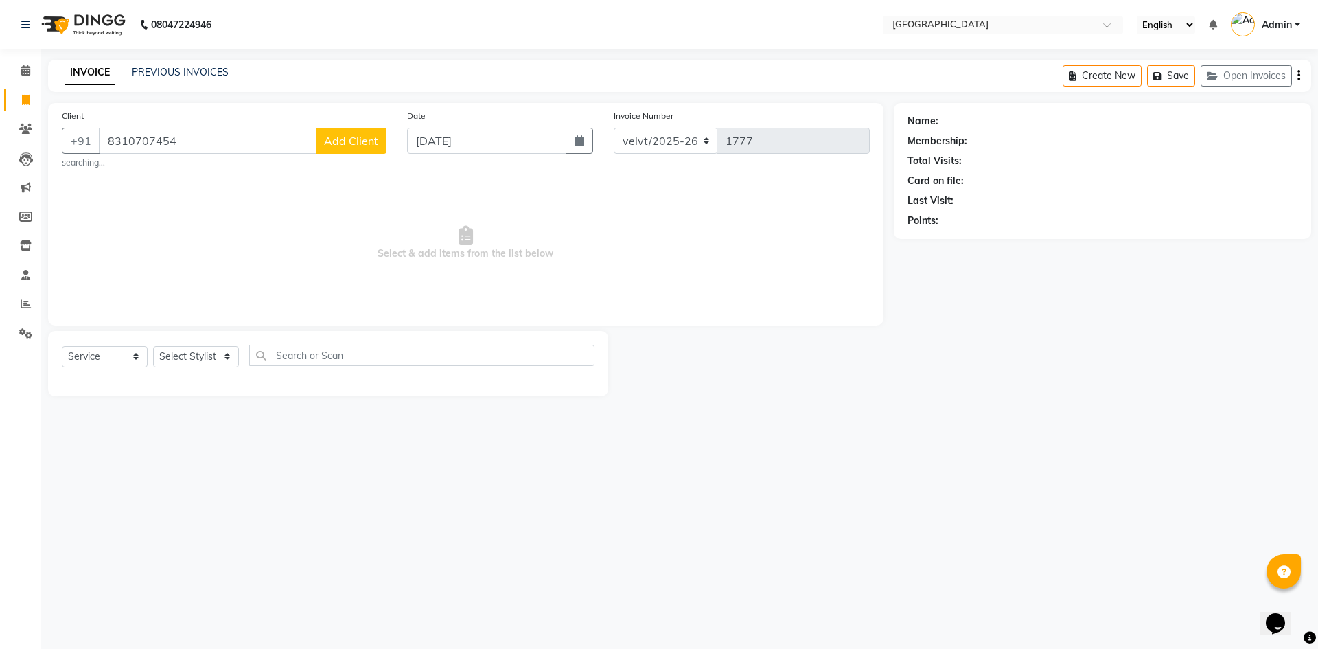
click at [353, 139] on span "Add Client" at bounding box center [351, 141] width 54 height 14
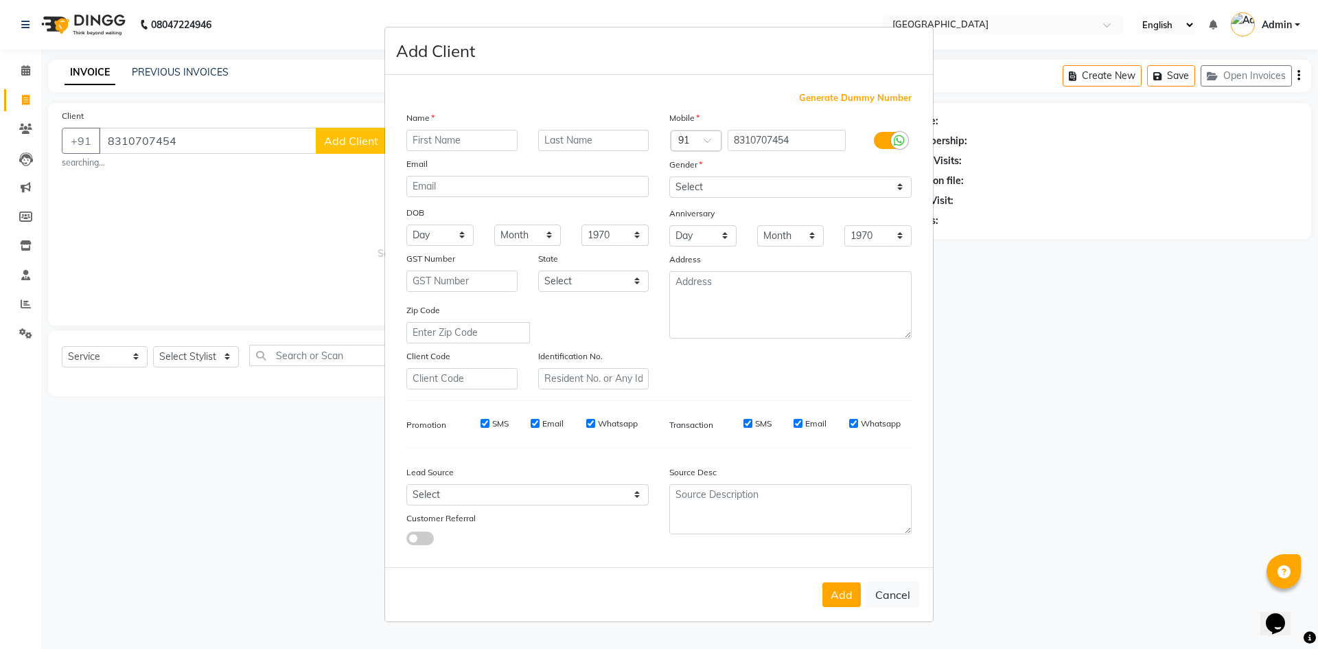
click at [442, 137] on input "text" at bounding box center [461, 140] width 111 height 21
type input "s"
type input "Samrudh"
click at [689, 188] on select "Select Male Female Other Prefer Not To Say" at bounding box center [790, 186] width 242 height 21
select select "male"
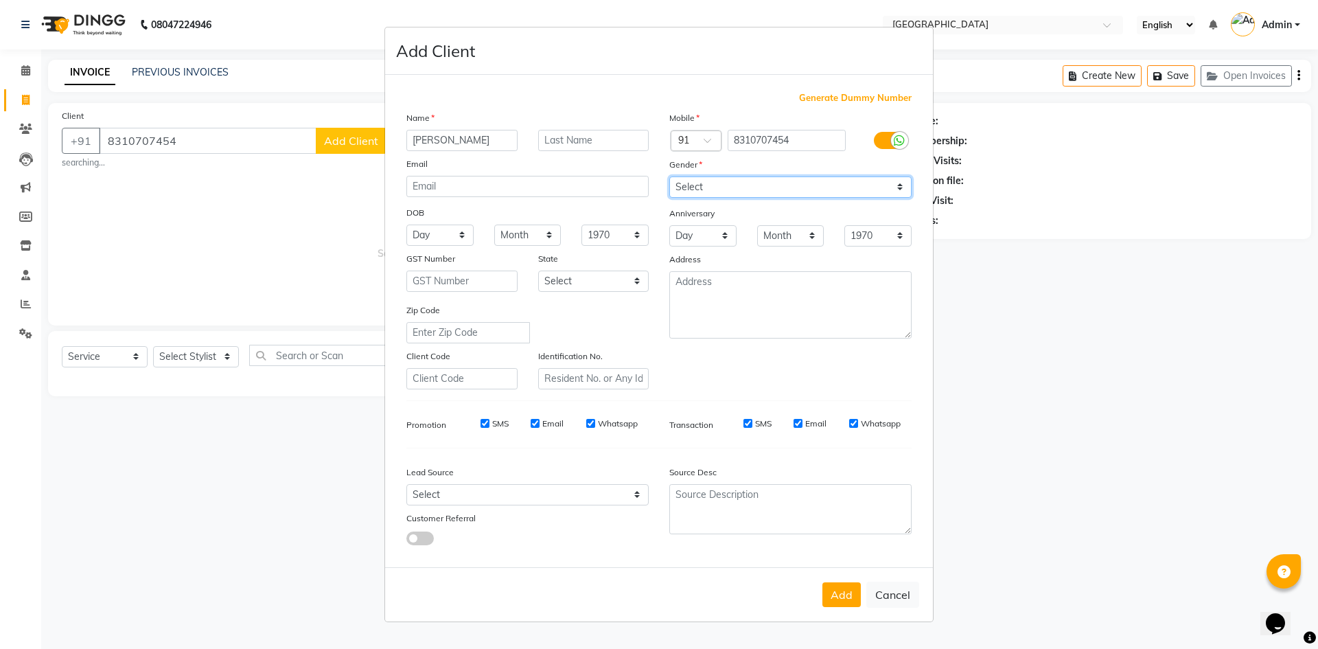
click at [669, 176] on select "Select Male Female Other Prefer Not To Say" at bounding box center [790, 186] width 242 height 21
click at [840, 592] on button "Add" at bounding box center [841, 594] width 38 height 25
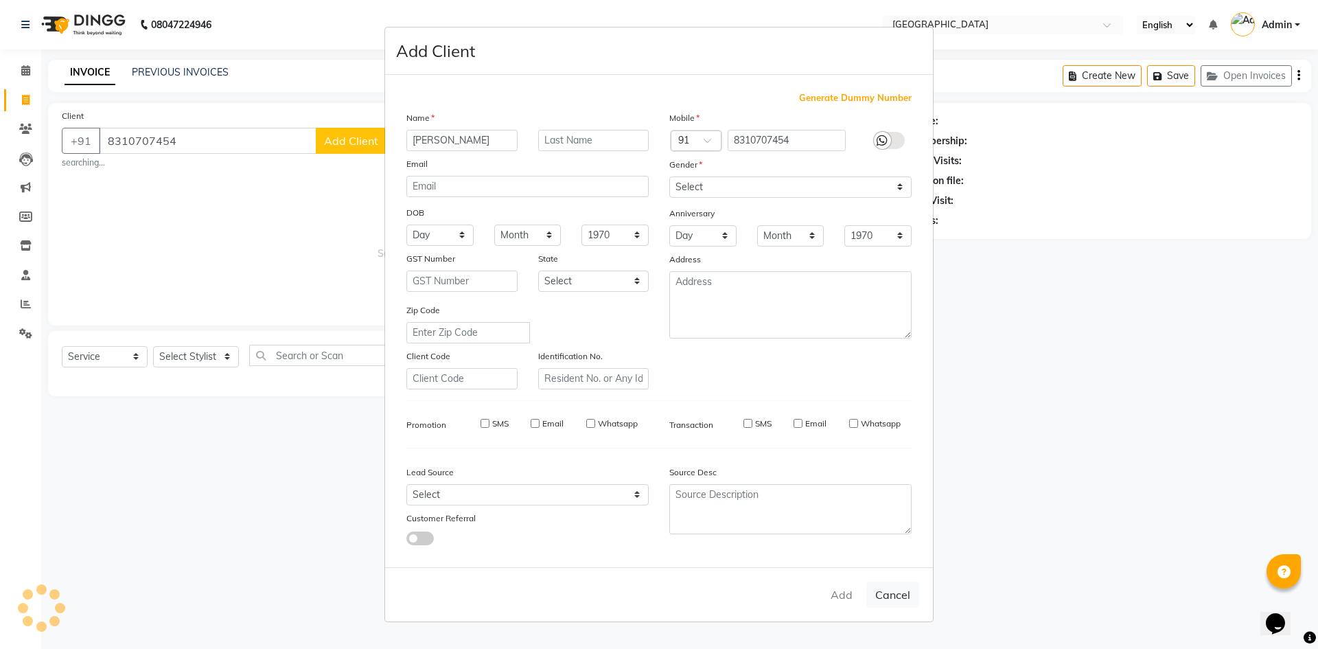
select select
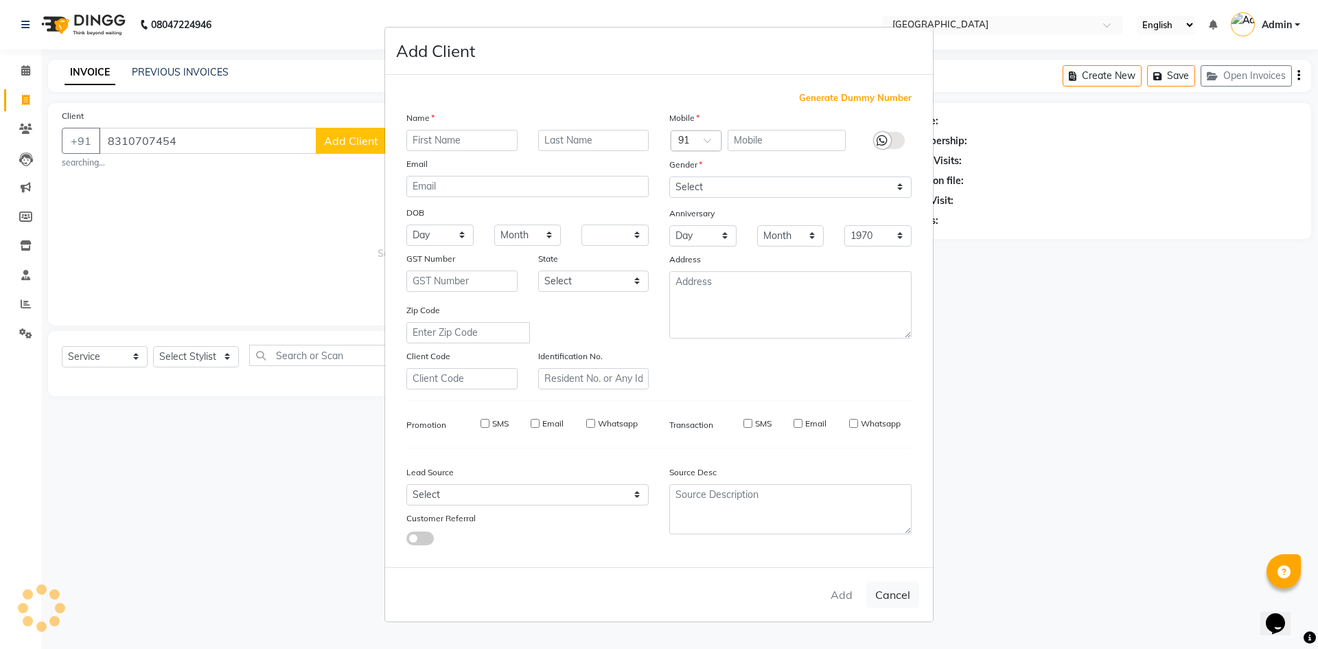
select select
checkbox input "false"
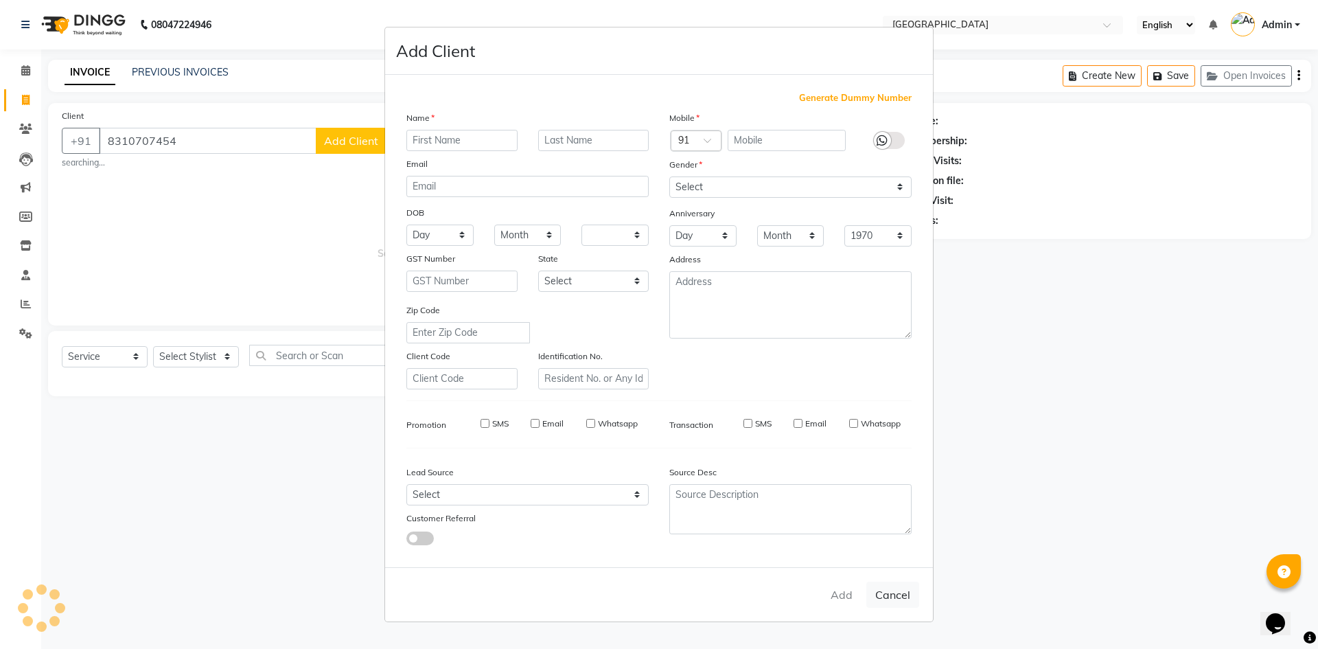
checkbox input "false"
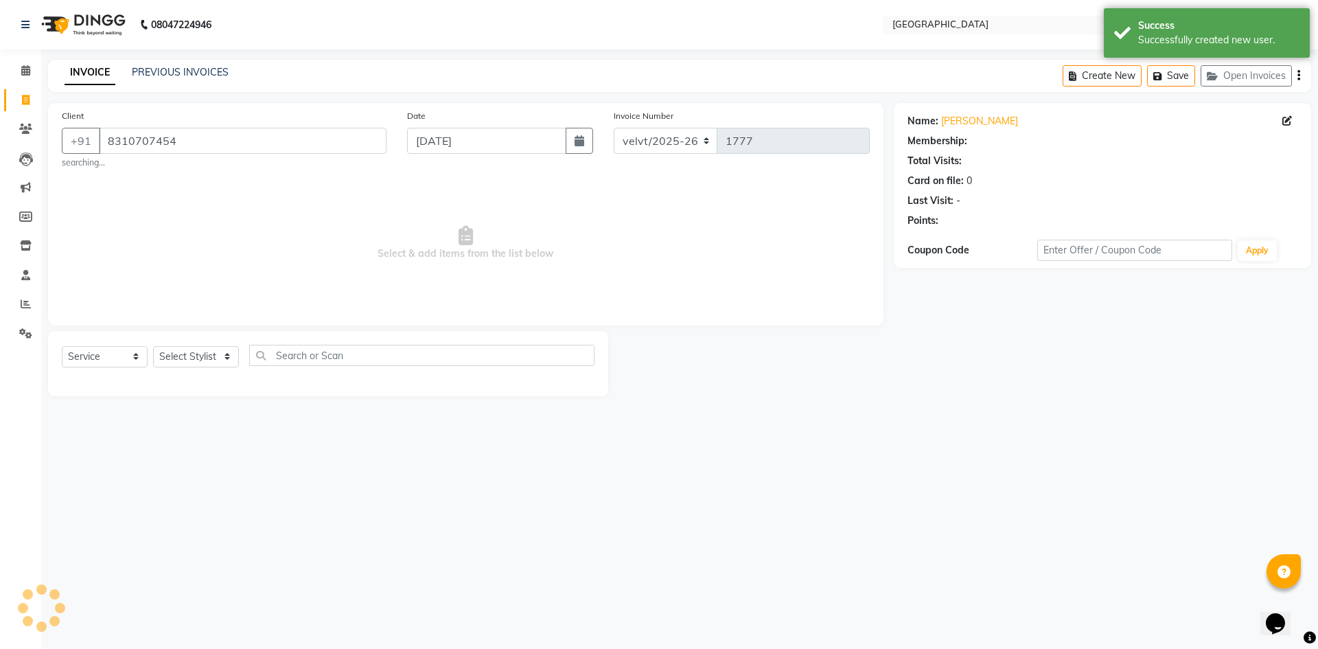
select select "1: Object"
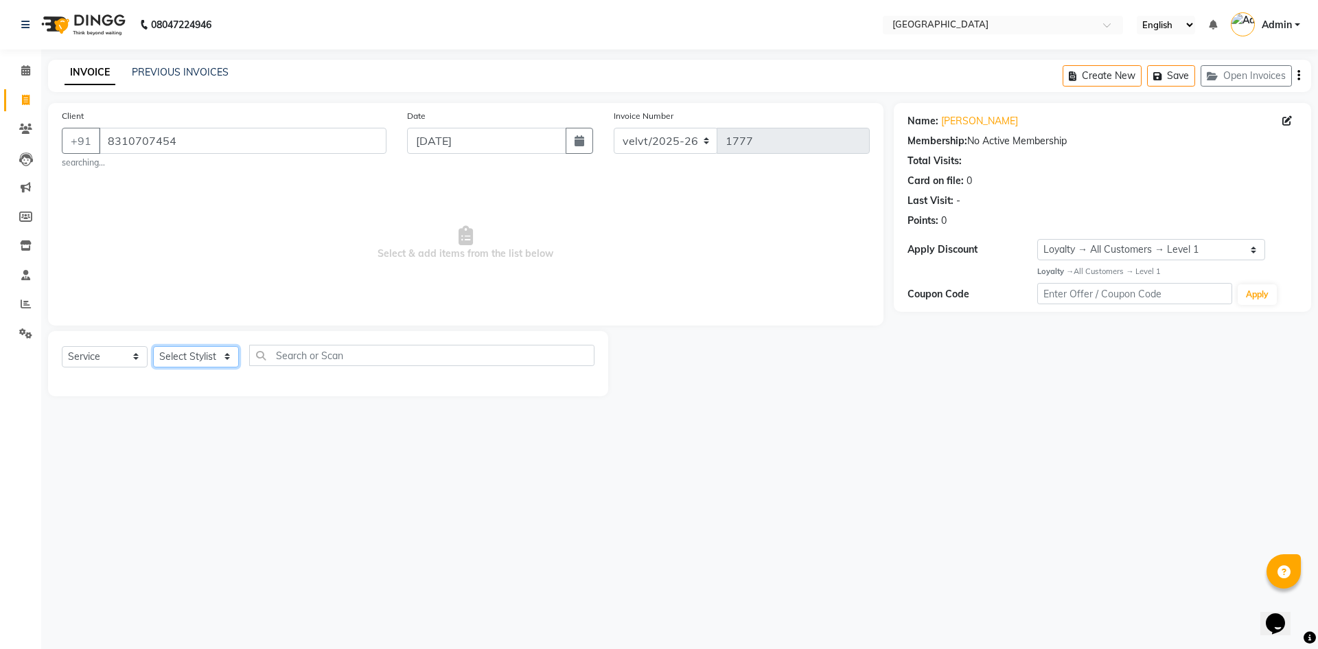
click at [179, 356] on select "Select Stylist [PERSON_NAME] [PERSON_NAME] Nomam Roma [PERSON_NAME]" at bounding box center [196, 356] width 86 height 21
click at [169, 71] on link "PREVIOUS INVOICES" at bounding box center [180, 72] width 97 height 12
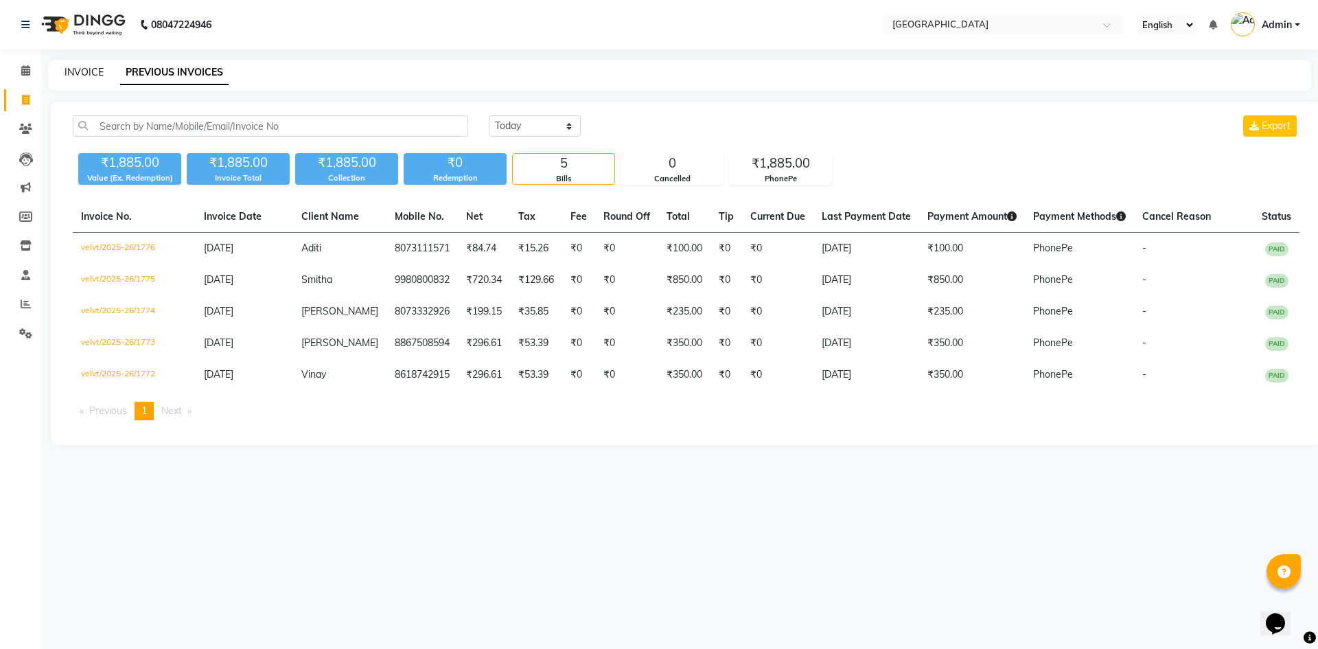
click at [84, 70] on link "INVOICE" at bounding box center [84, 72] width 39 height 12
select select "service"
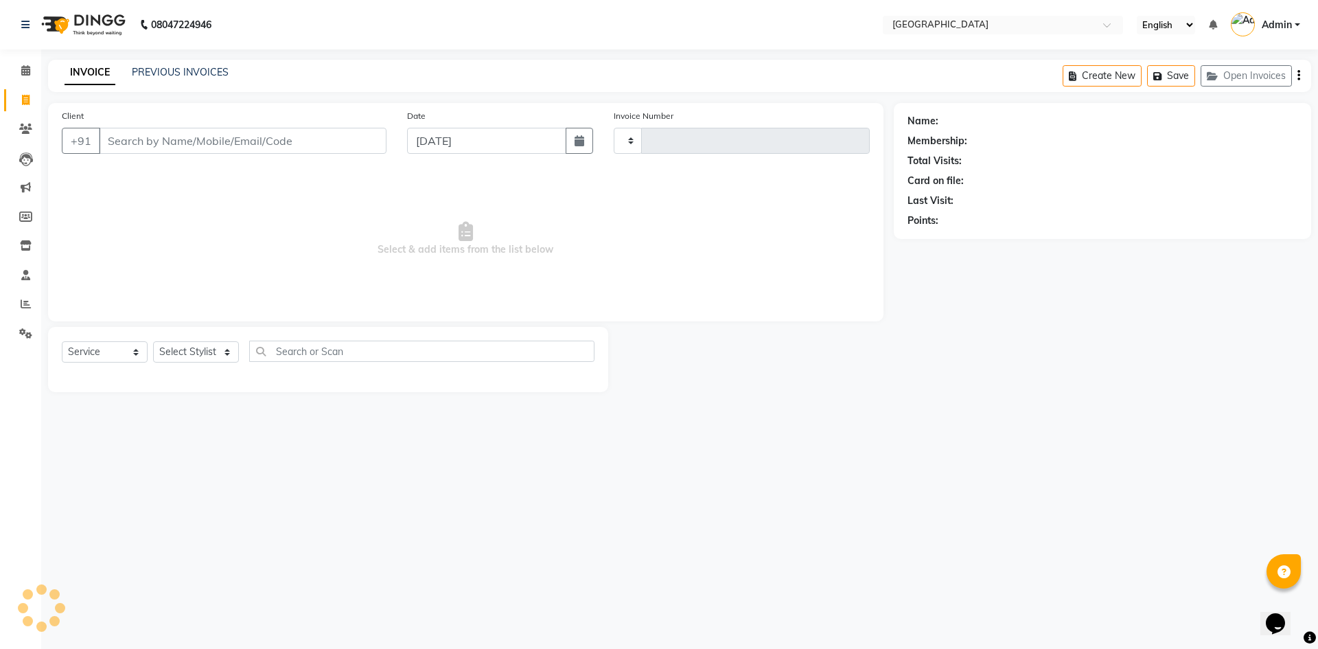
type input "1777"
select select "6279"
click at [188, 68] on link "PREVIOUS INVOICES" at bounding box center [180, 72] width 97 height 12
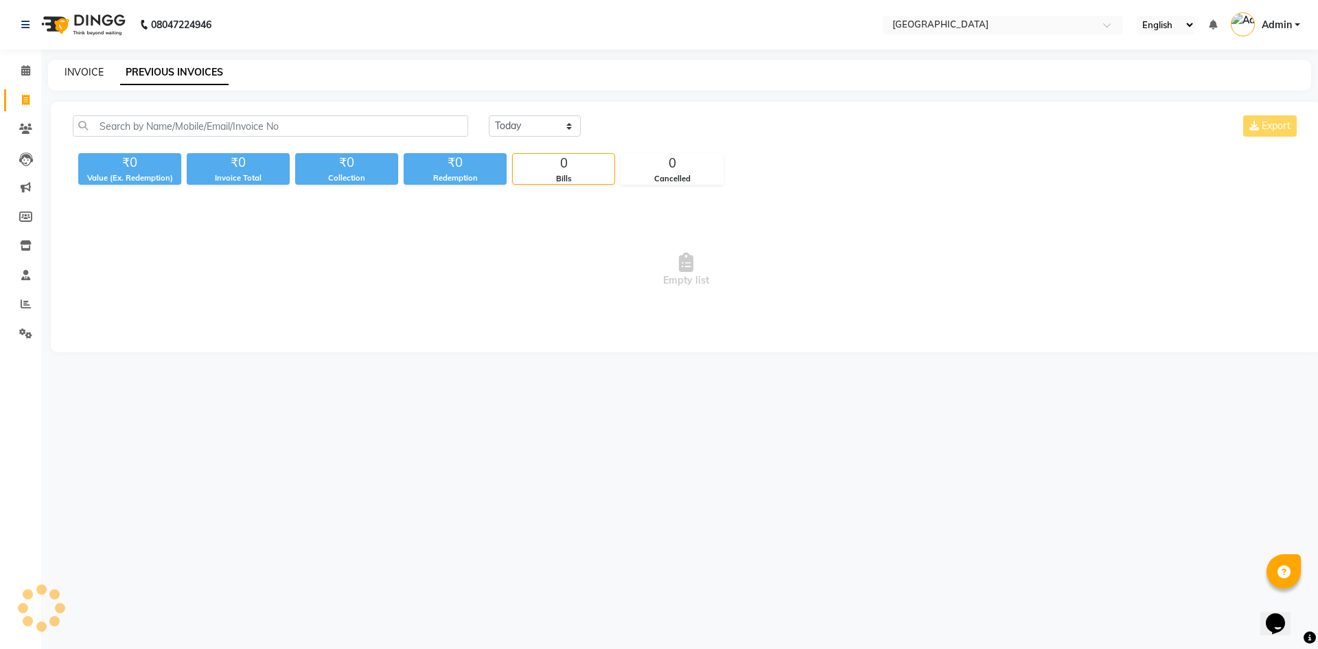
click at [80, 69] on link "INVOICE" at bounding box center [84, 72] width 39 height 12
select select "service"
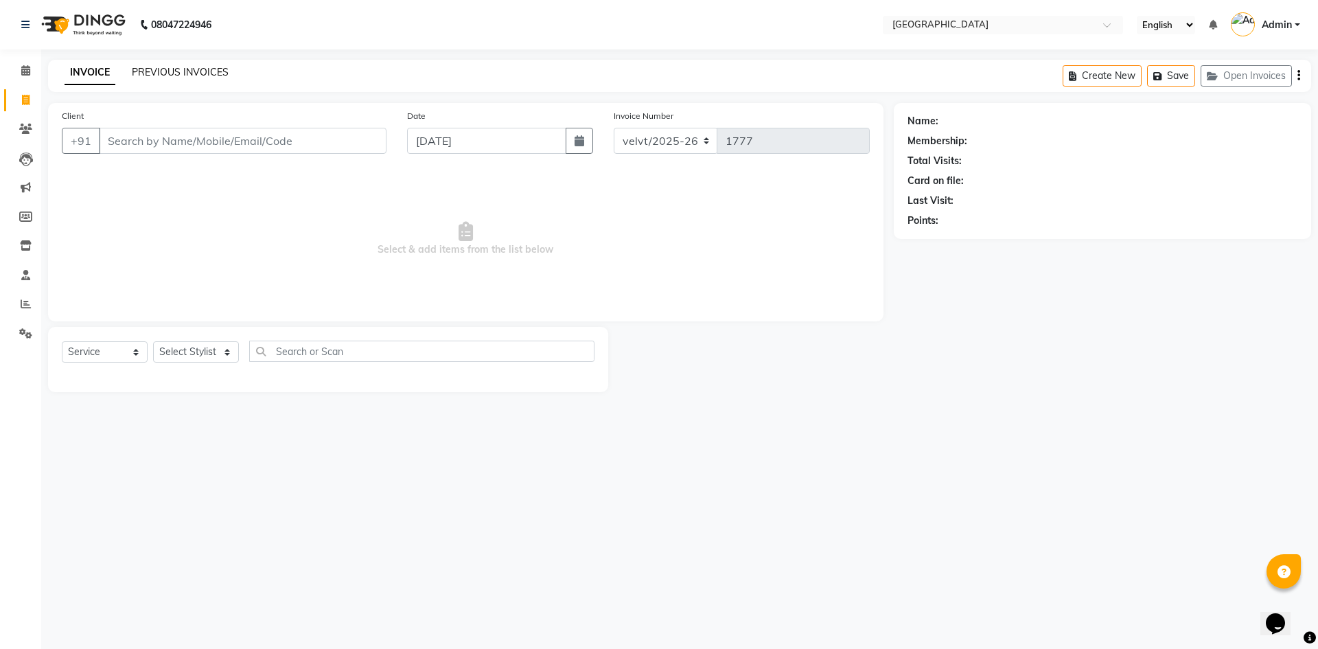
click at [203, 70] on link "PREVIOUS INVOICES" at bounding box center [180, 72] width 97 height 12
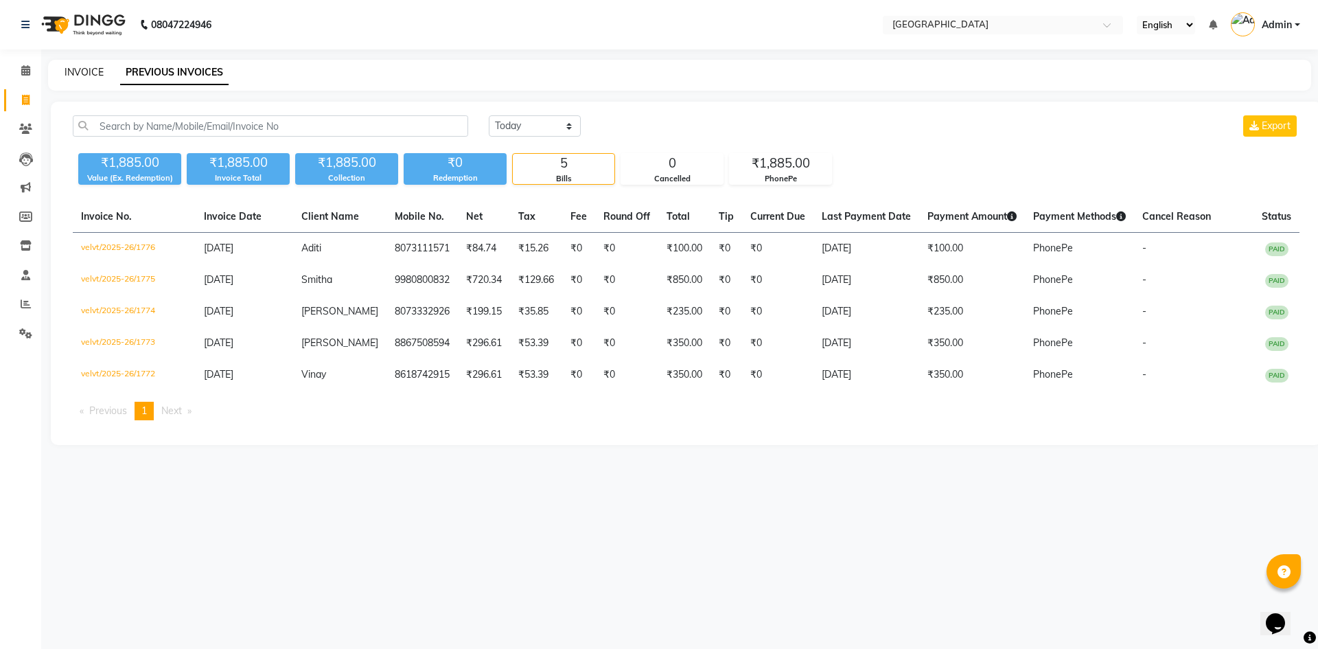
click at [85, 71] on link "INVOICE" at bounding box center [84, 72] width 39 height 12
select select "service"
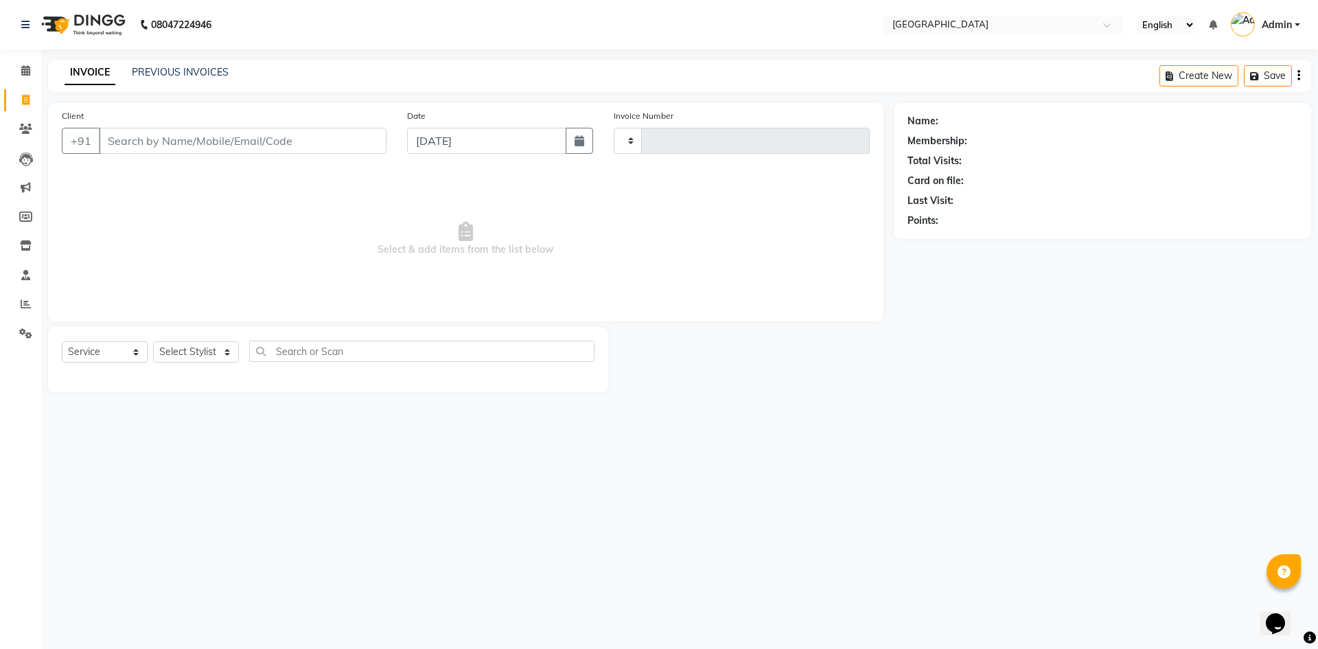
type input "1777"
select select "6279"
click at [18, 70] on span at bounding box center [26, 71] width 24 height 16
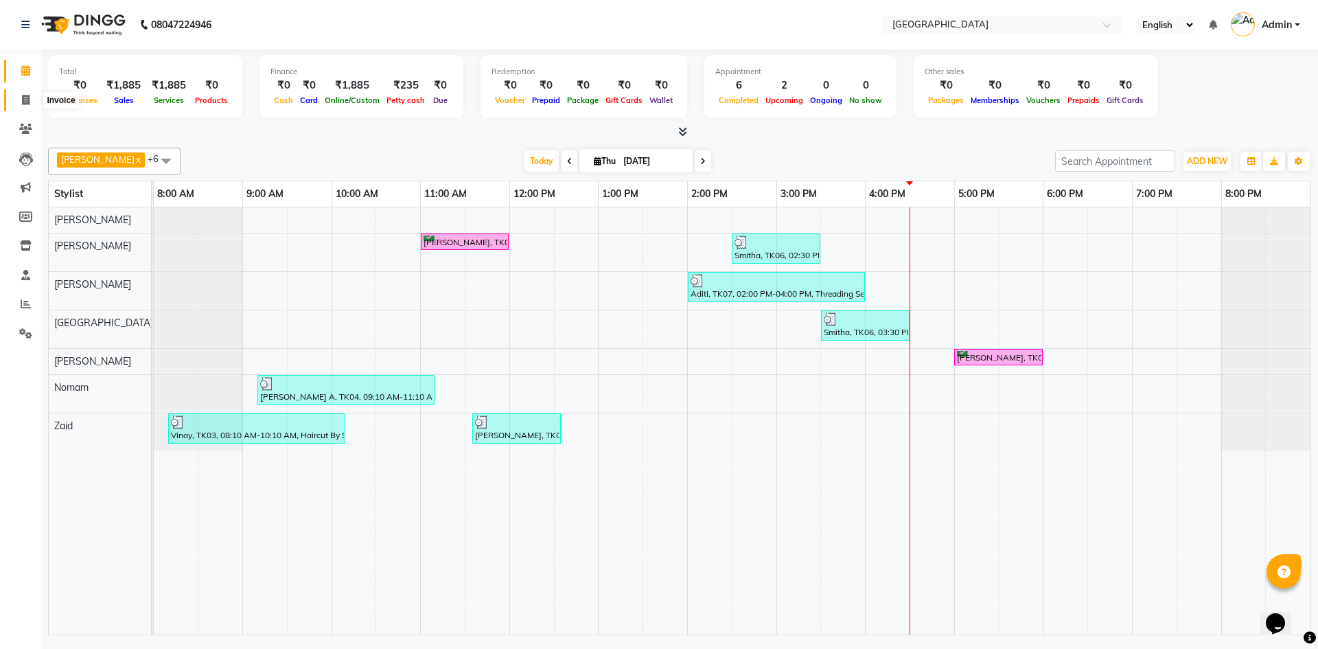
click at [23, 99] on icon at bounding box center [26, 100] width 8 height 10
select select "service"
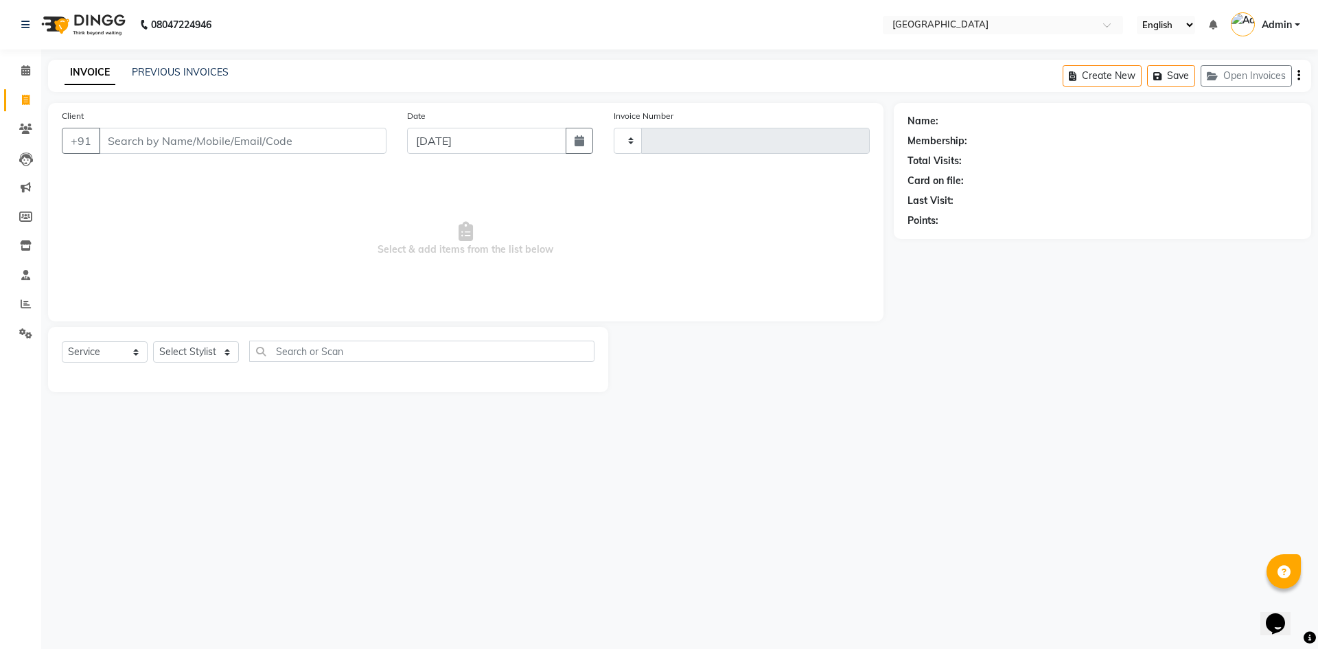
type input "1777"
select select "6279"
click at [195, 72] on link "PREVIOUS INVOICES" at bounding box center [180, 72] width 97 height 12
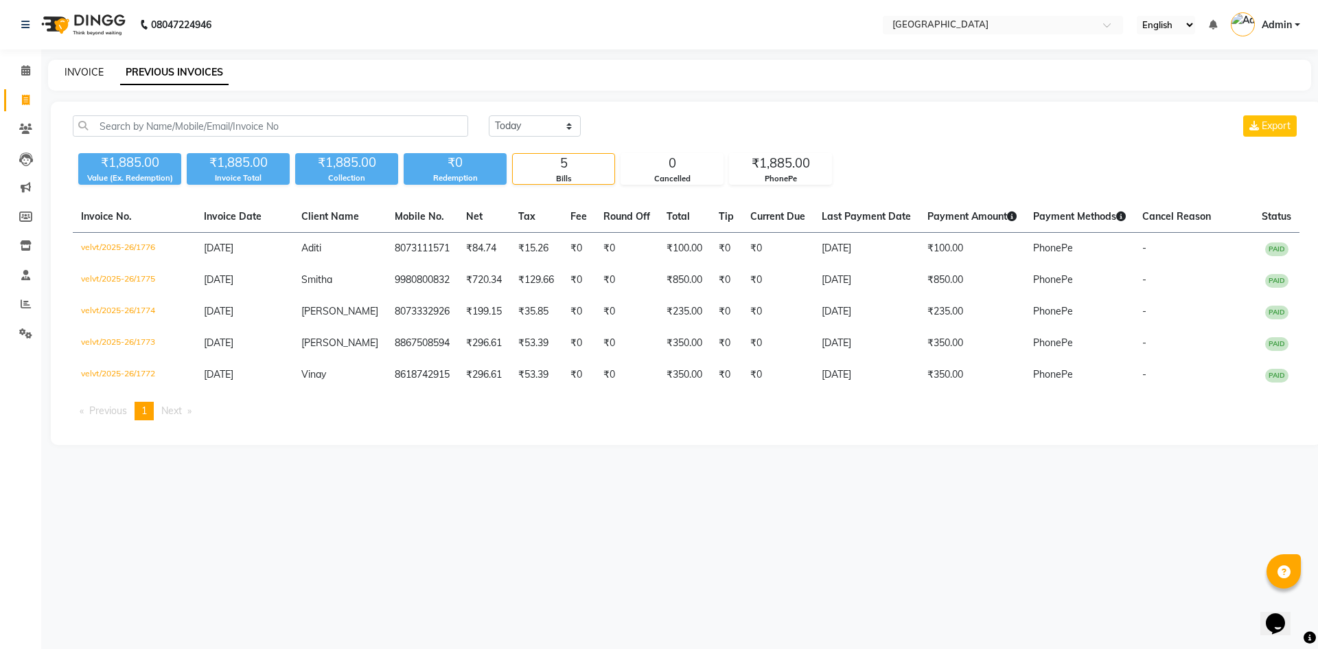
click at [80, 72] on link "INVOICE" at bounding box center [84, 72] width 39 height 12
select select "service"
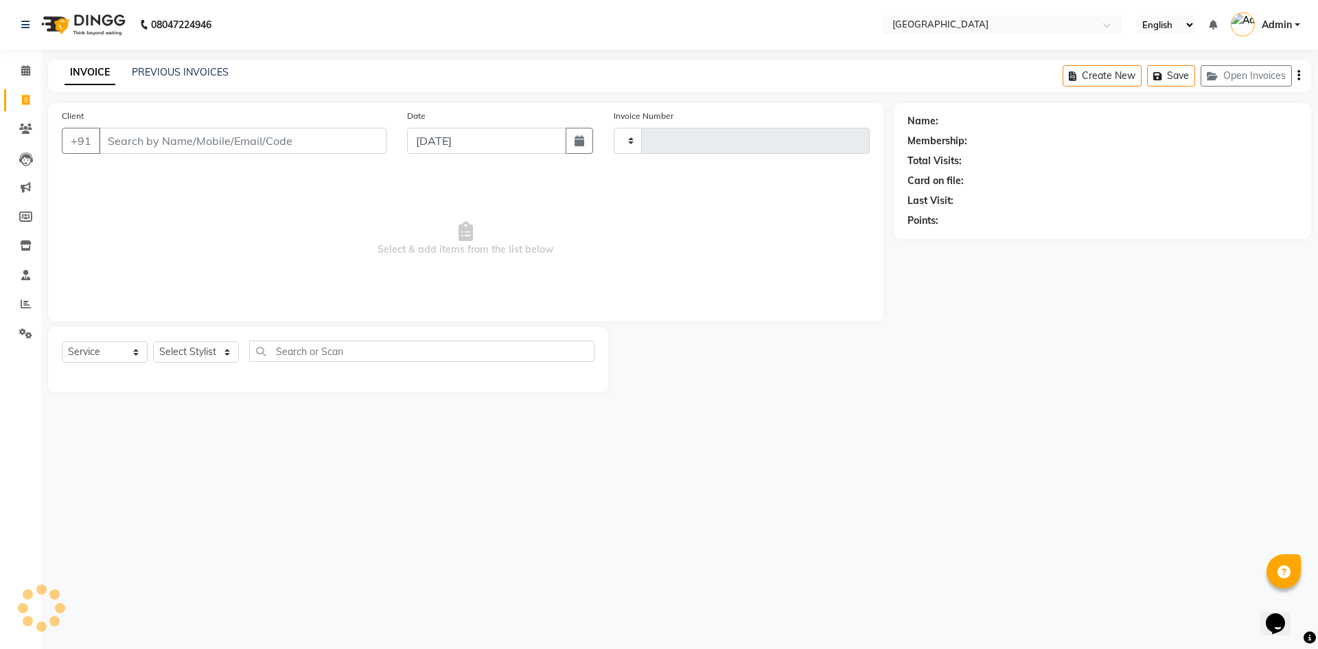
type input "1777"
select select "6279"
click at [25, 70] on icon at bounding box center [25, 70] width 9 height 10
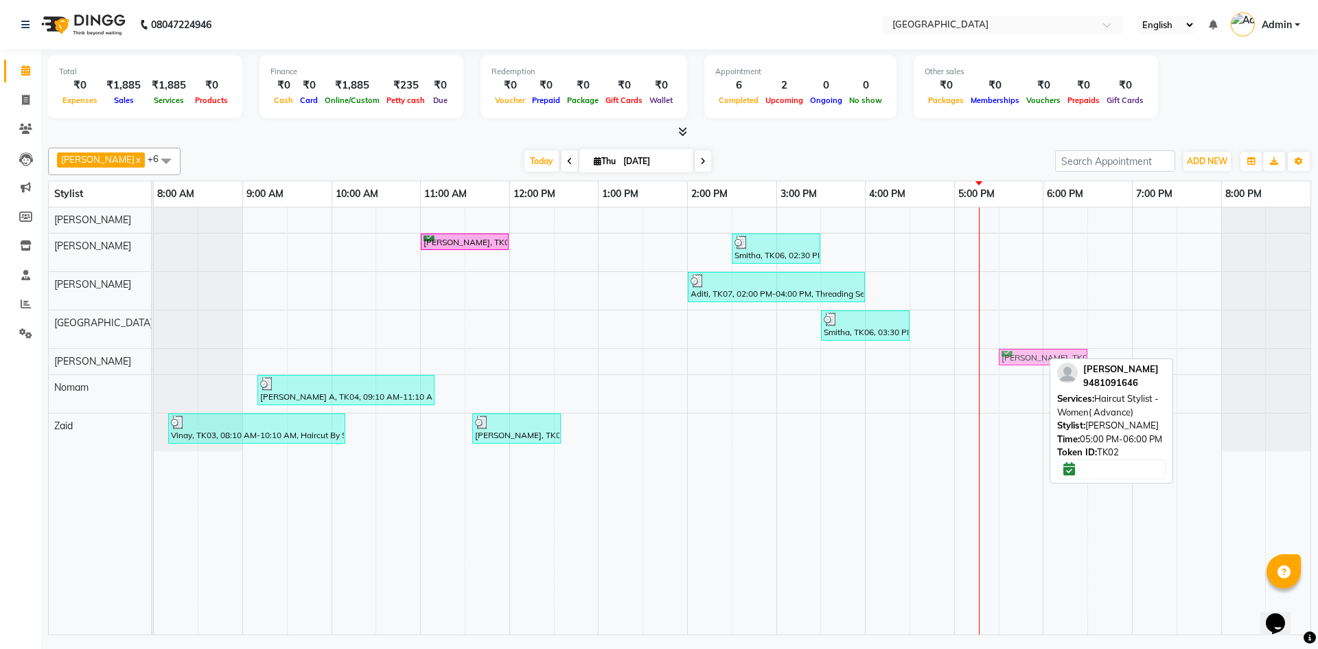
drag, startPoint x: 986, startPoint y: 355, endPoint x: 1025, endPoint y: 356, distance: 39.1
click at [154, 356] on div "Rajeshwari, TK02, 05:00 PM-06:00 PM, Haircut Stylist - Women( Advance) Rajeshwa…" at bounding box center [154, 361] width 0 height 25
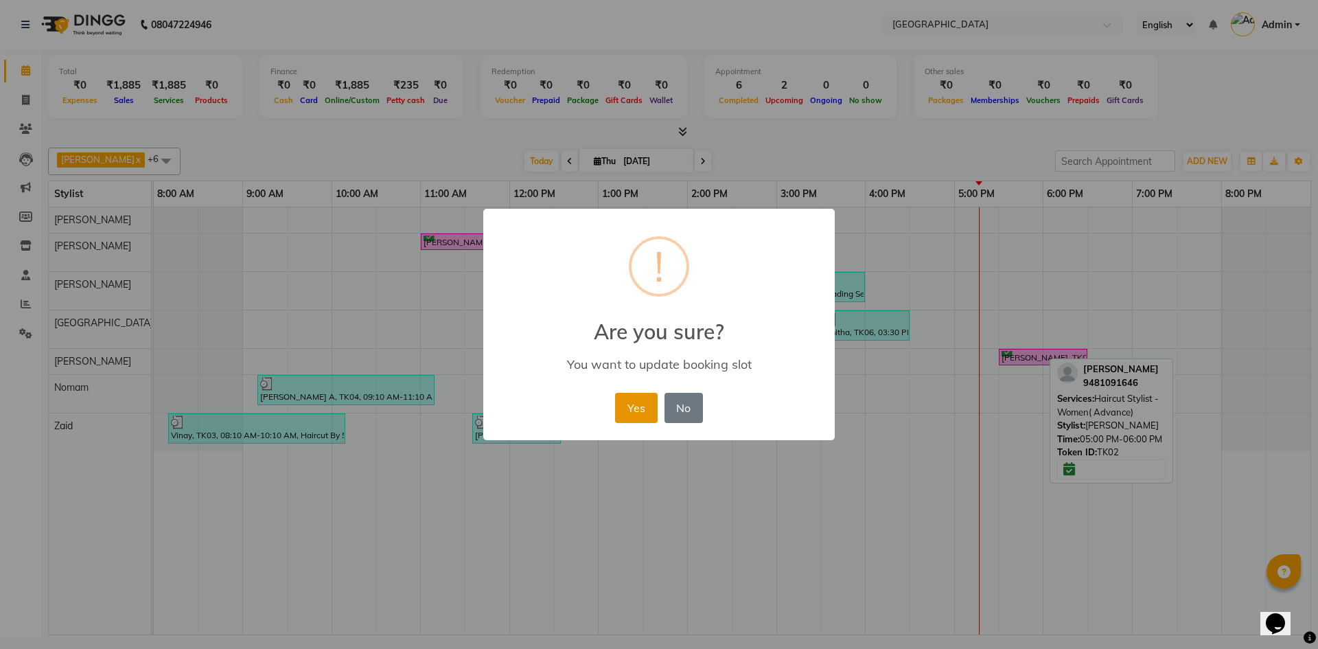
click at [622, 411] on button "Yes" at bounding box center [636, 408] width 42 height 30
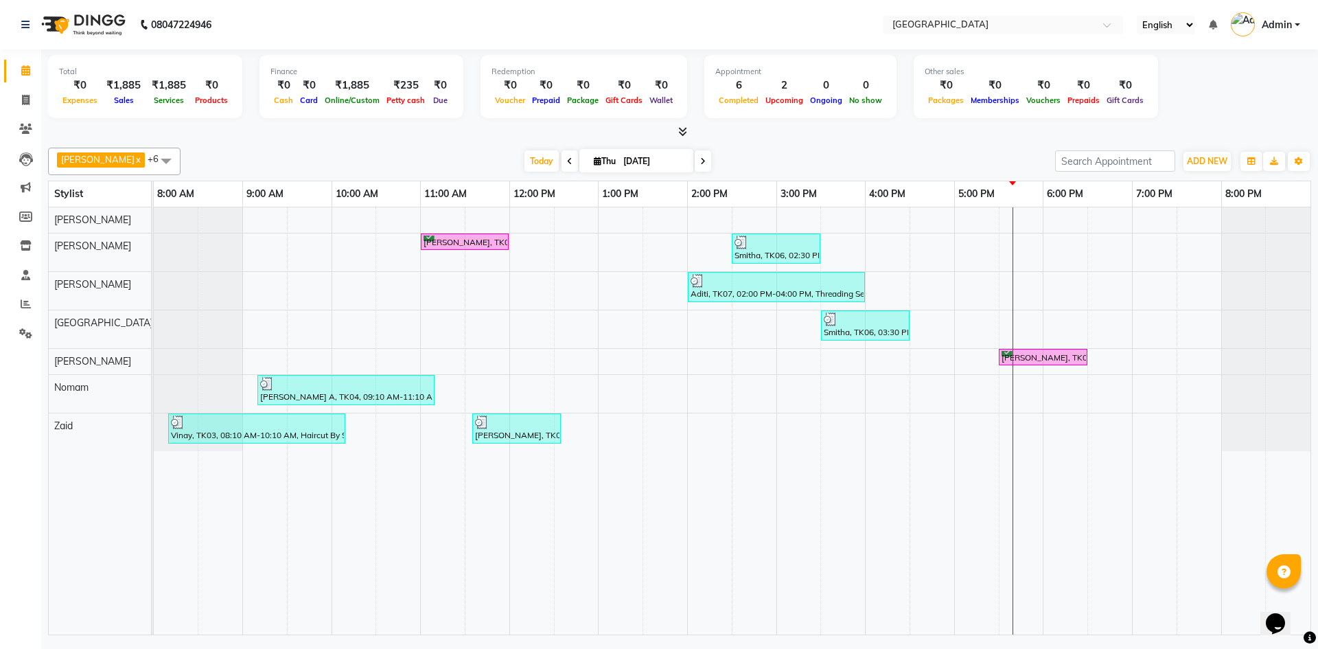
click at [701, 159] on icon at bounding box center [702, 161] width 5 height 8
type input "05-09-2025"
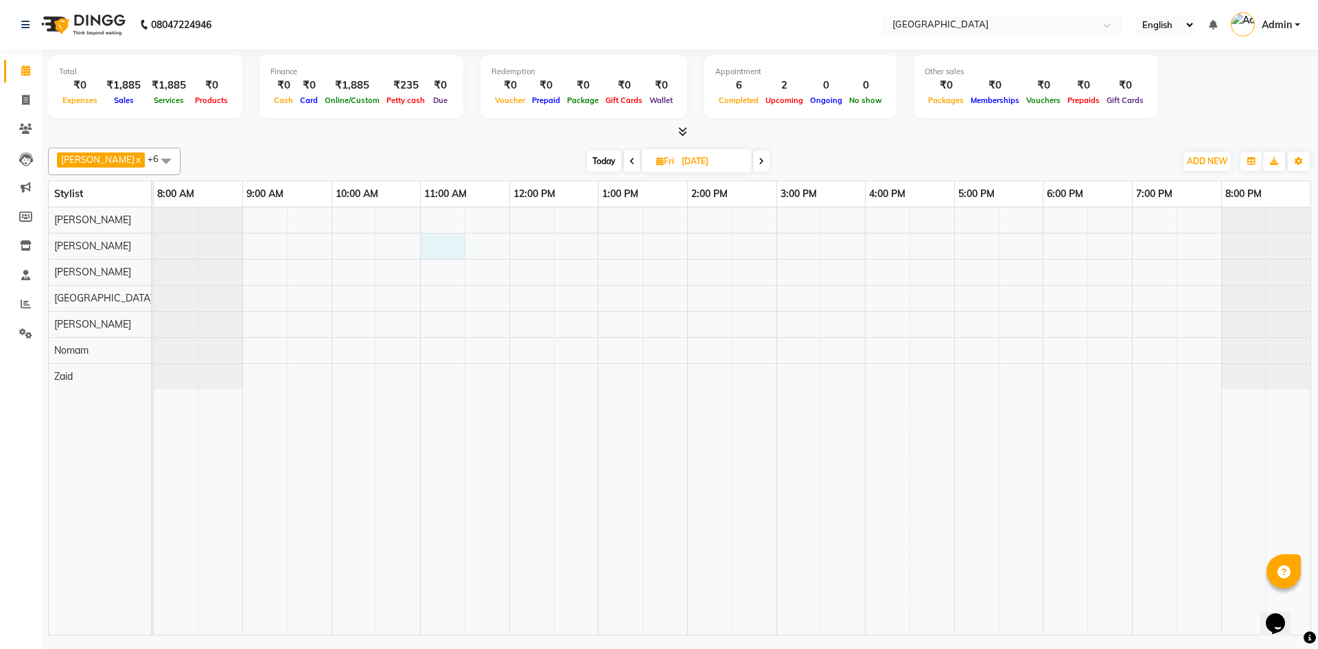
click at [453, 250] on div at bounding box center [732, 420] width 1157 height 427
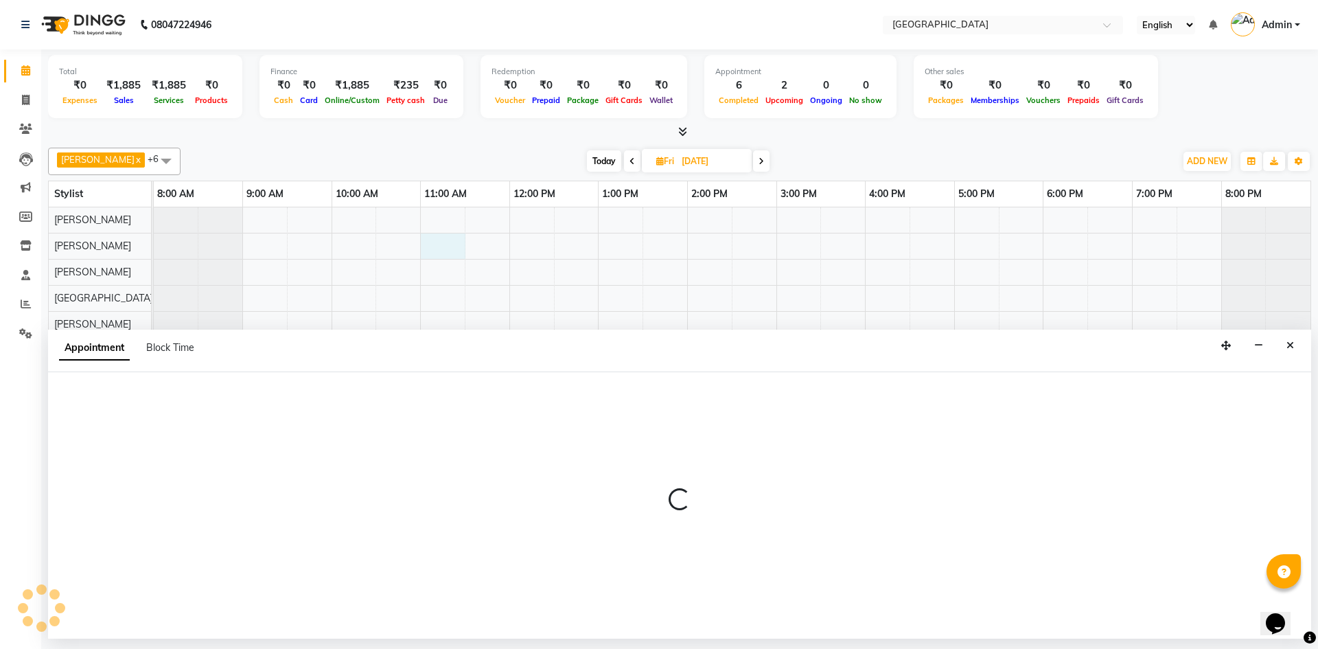
select select "68464"
select select "660"
select select "tentative"
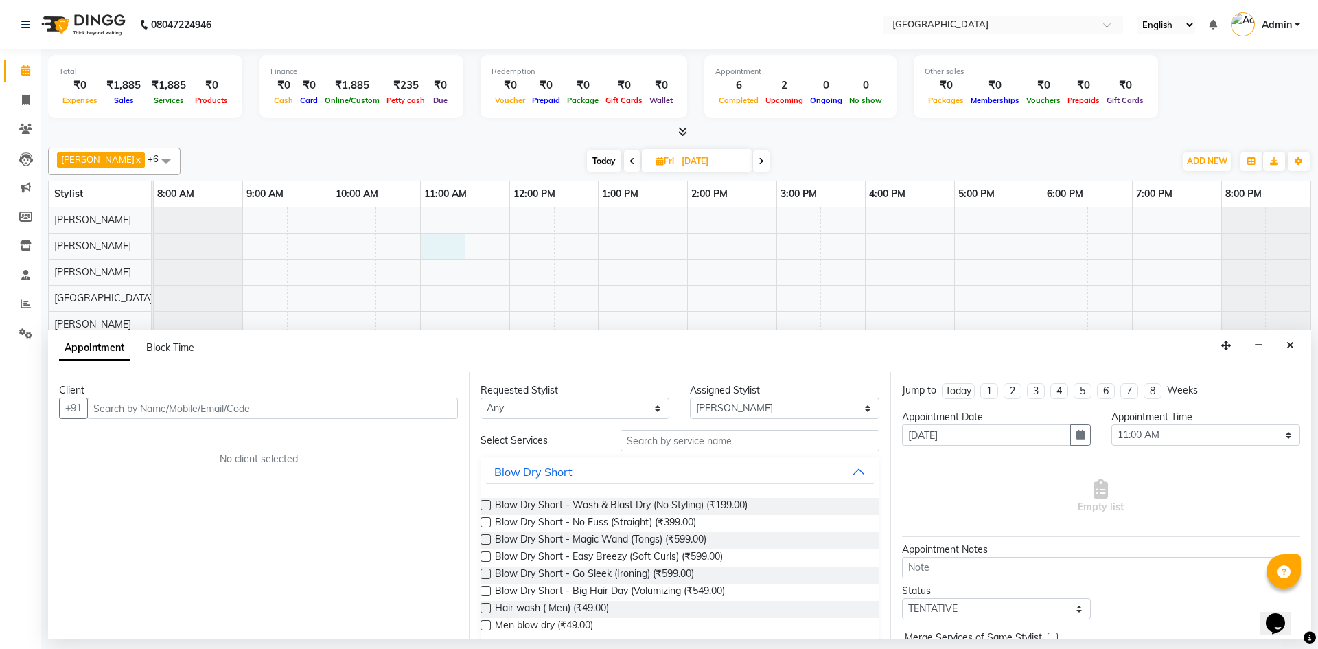
click at [95, 405] on input "text" at bounding box center [272, 407] width 371 height 21
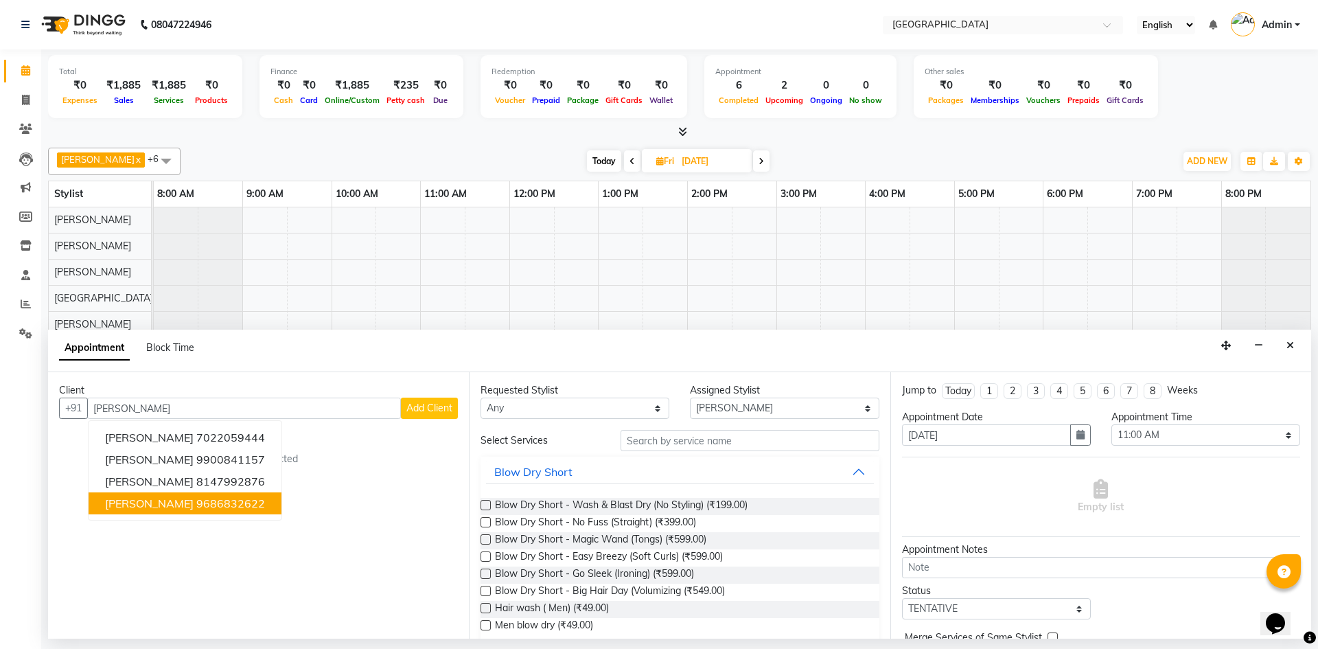
click at [210, 503] on ngb-highlight "9686832622" at bounding box center [230, 503] width 69 height 14
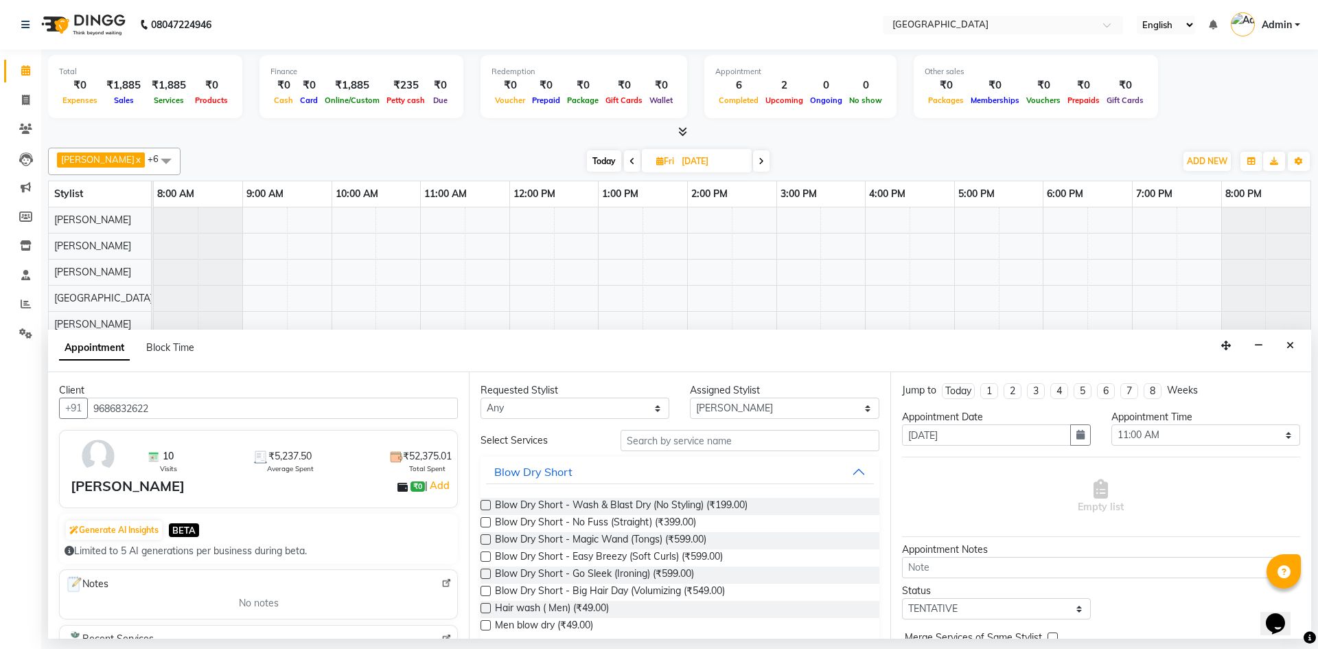
type input "9686832622"
click at [634, 437] on input "text" at bounding box center [750, 440] width 259 height 21
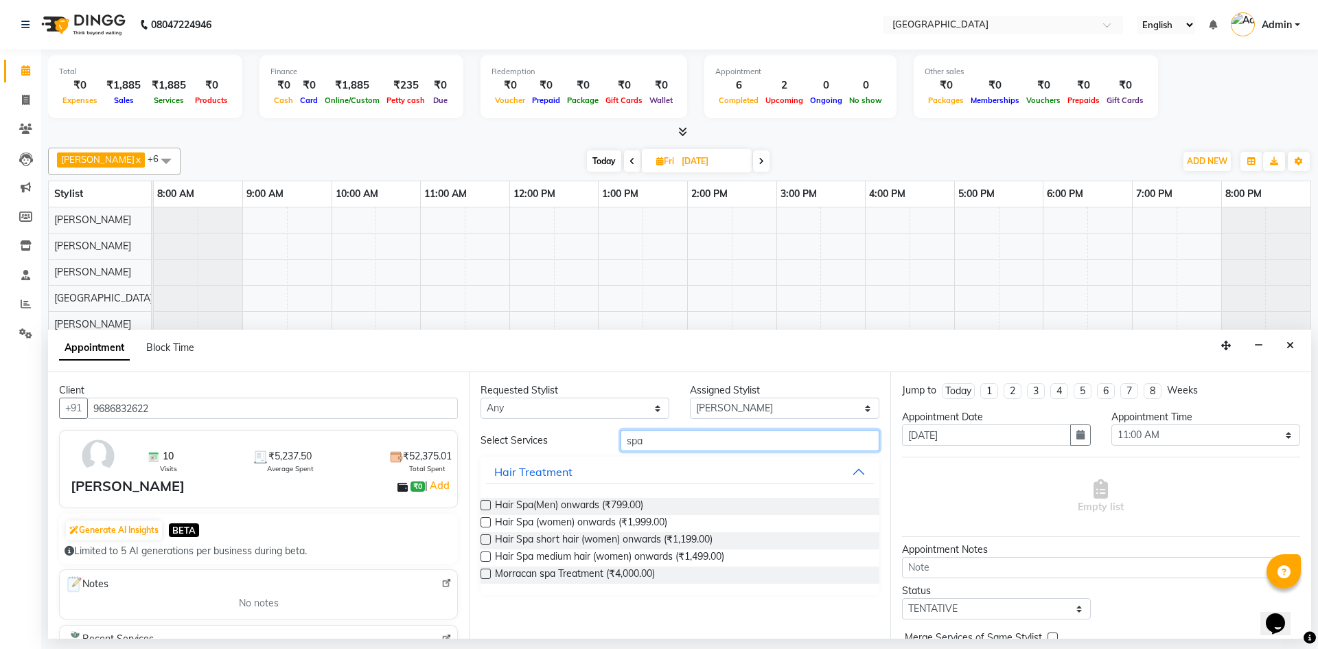
type input "spa"
click at [487, 524] on label at bounding box center [486, 522] width 10 height 10
click at [487, 524] on input "checkbox" at bounding box center [485, 523] width 9 height 9
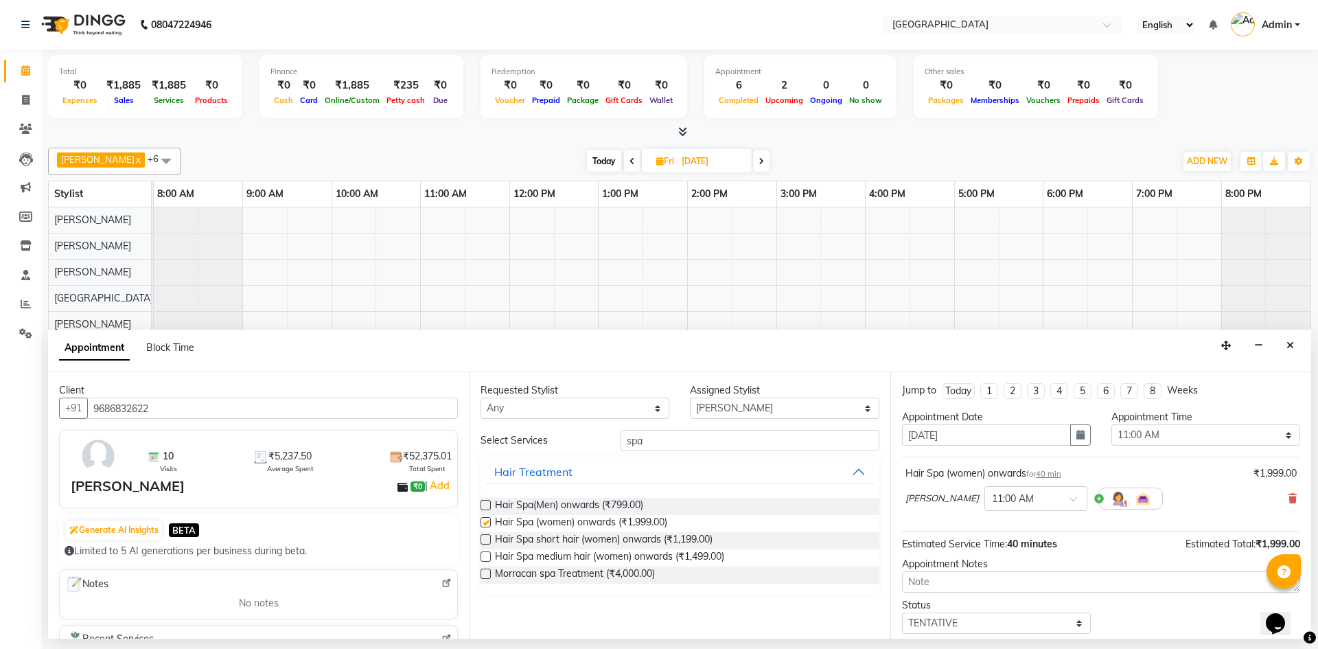
checkbox input "false"
click at [722, 408] on select "Select Aameer Barkha Nandini Anchan Nomam Roma Tabrej Zaid" at bounding box center [784, 407] width 189 height 21
select select "68468"
click at [690, 397] on select "Select Aameer Barkha Nandini Anchan Nomam Roma Tabrej Zaid" at bounding box center [784, 407] width 189 height 21
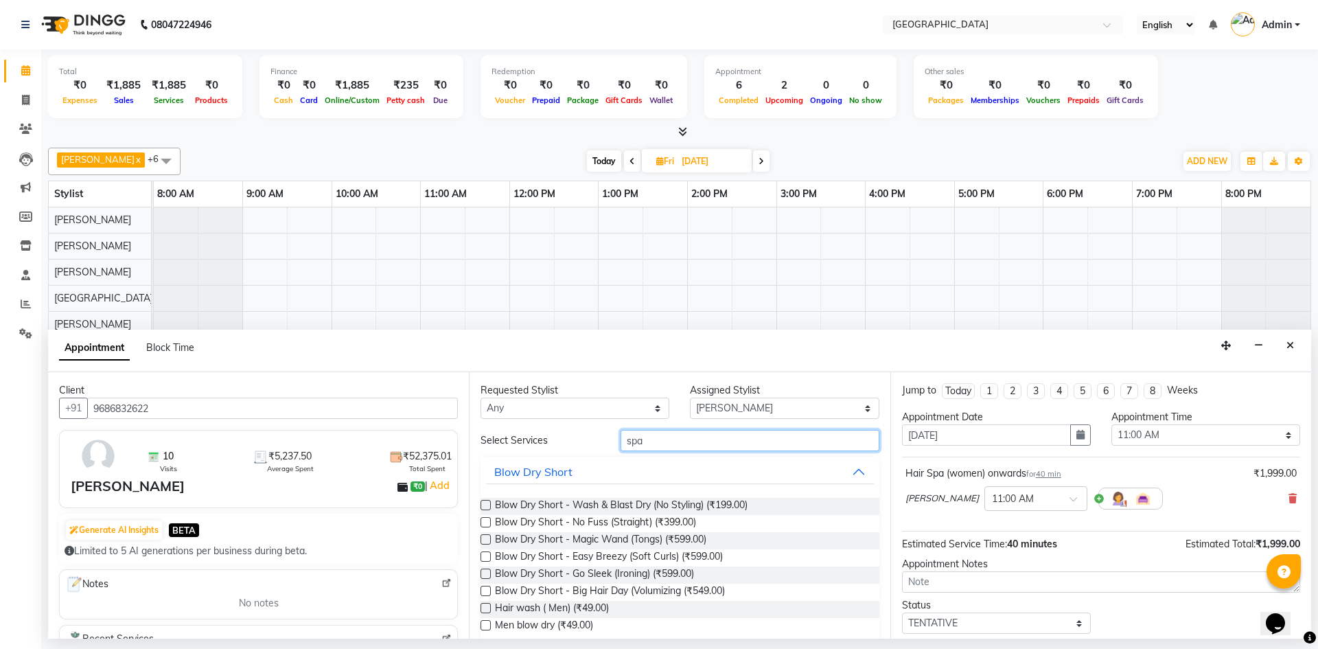
click at [651, 449] on input "spa" at bounding box center [750, 440] width 259 height 21
type input "s"
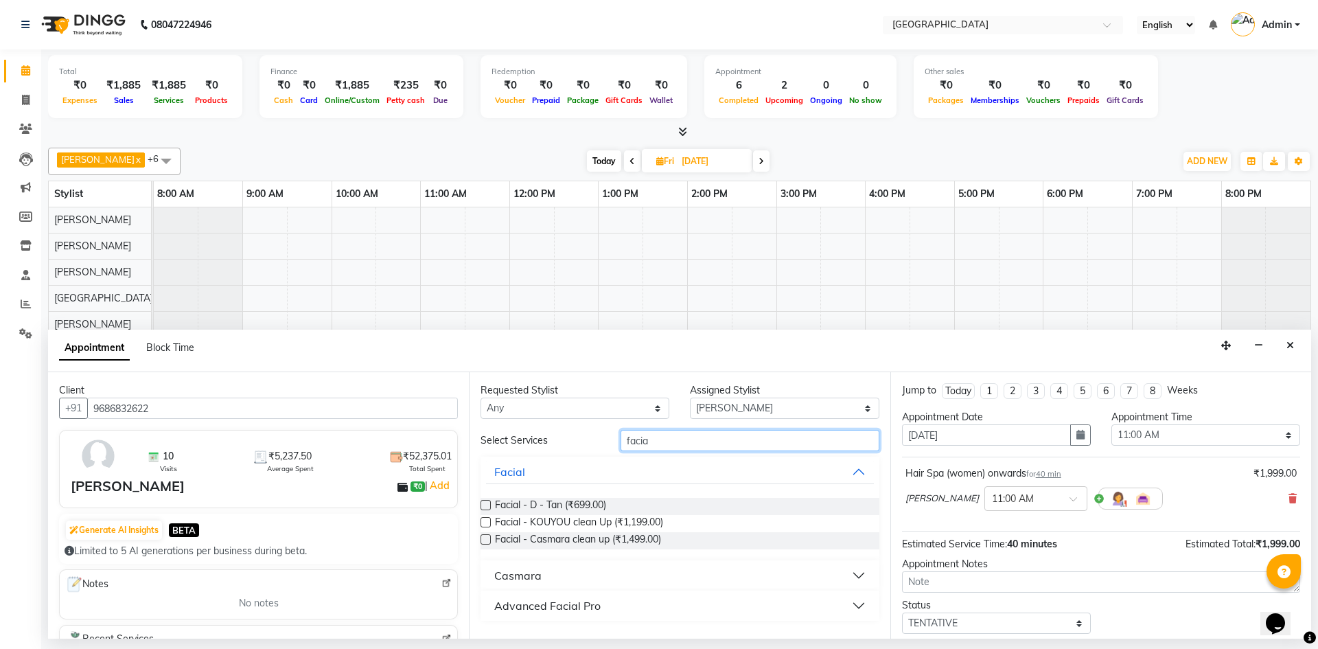
type input "facia"
click at [519, 603] on div "Advanced Facial Pro" at bounding box center [547, 605] width 106 height 16
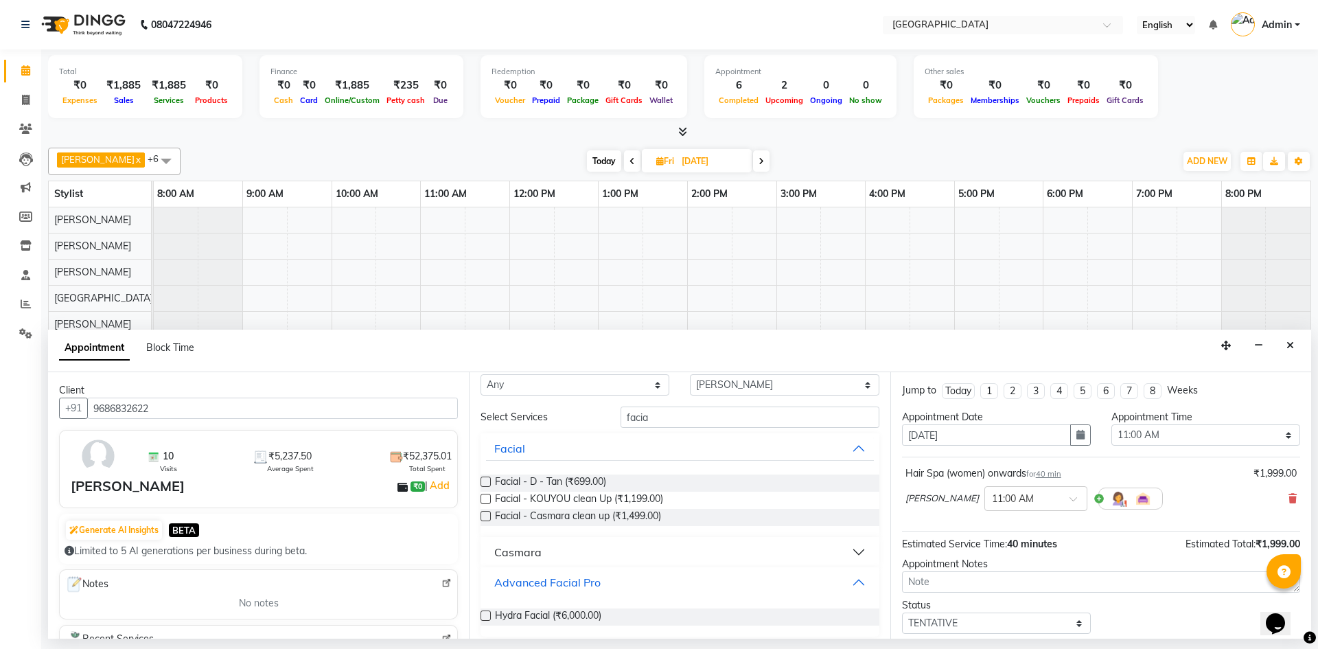
scroll to position [32, 0]
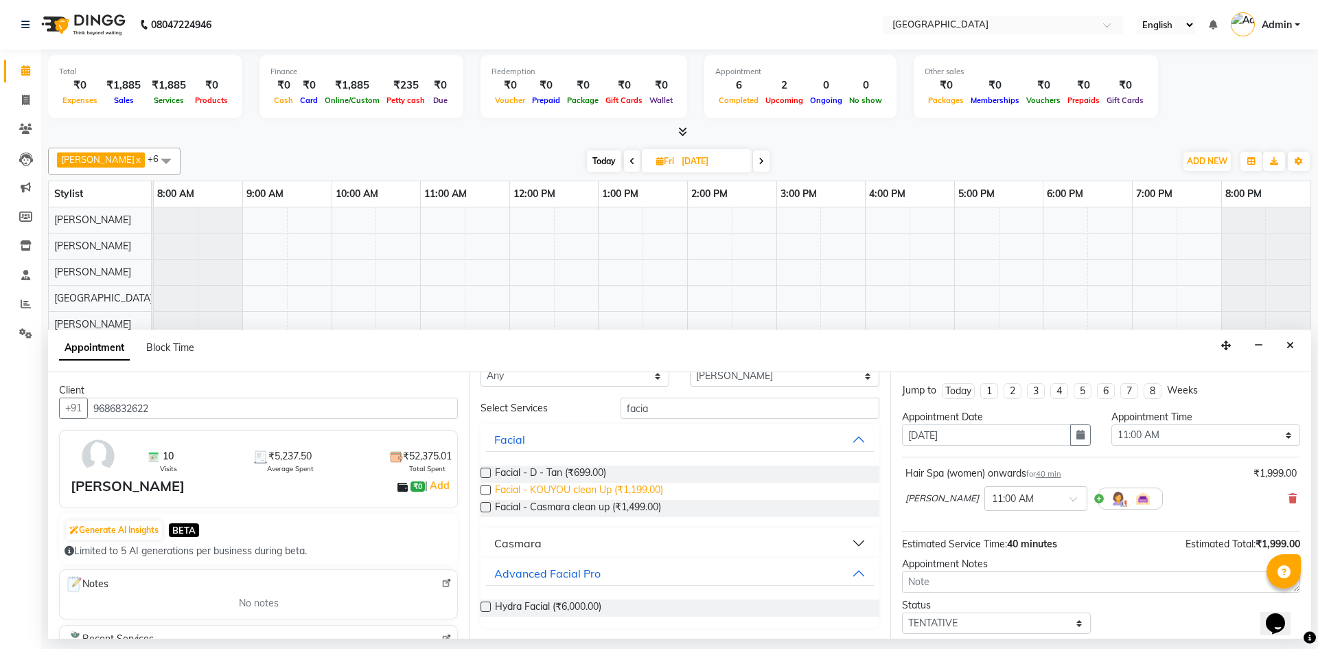
click at [507, 487] on span "Facial - KOUYOU clean Up (₹1,199.00)" at bounding box center [579, 491] width 168 height 17
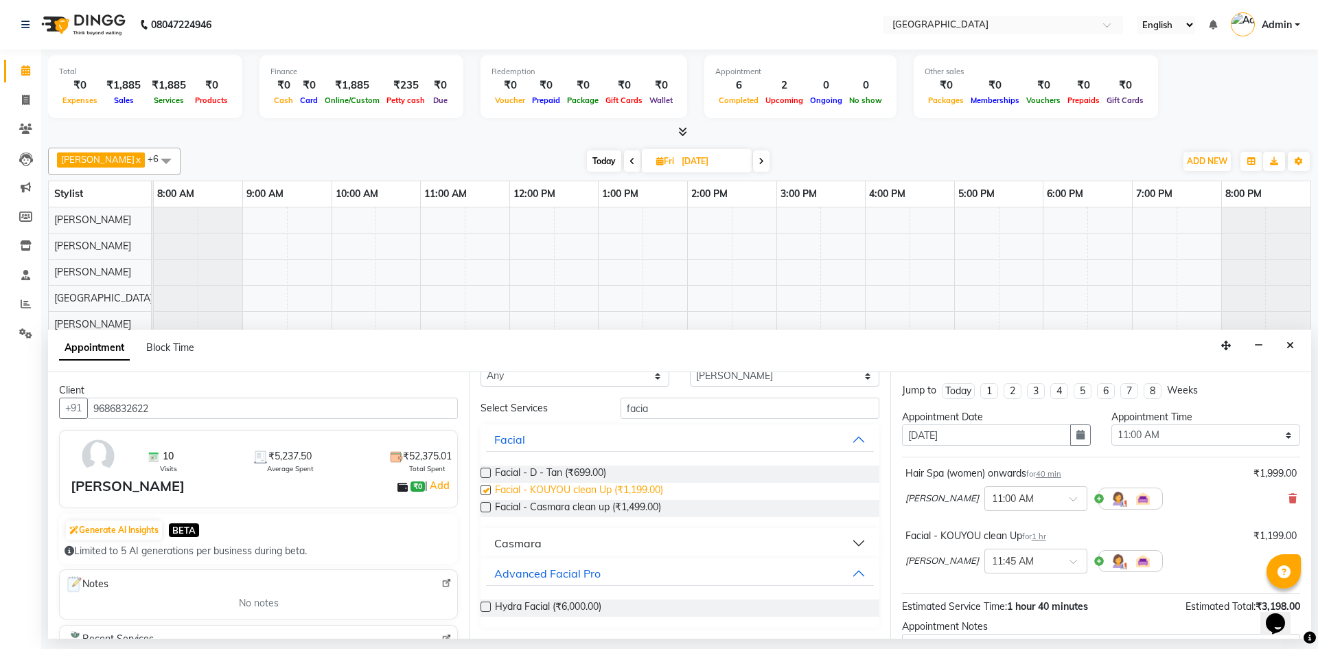
checkbox input "false"
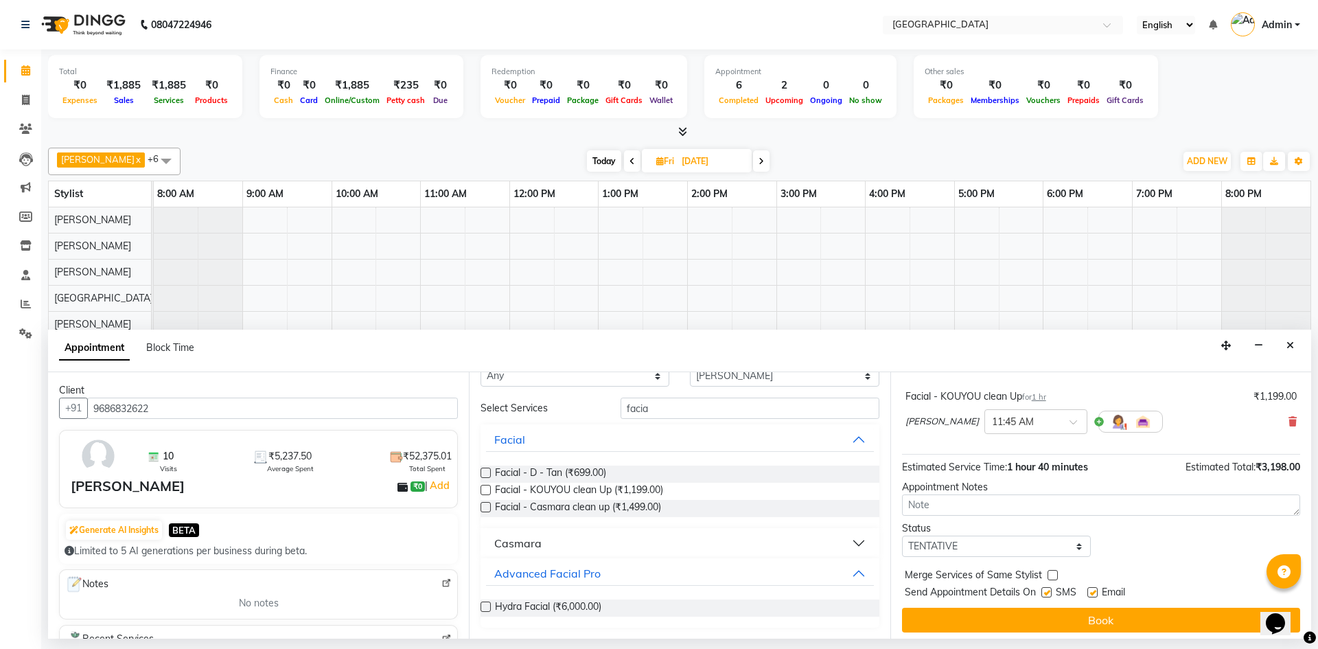
scroll to position [144, 0]
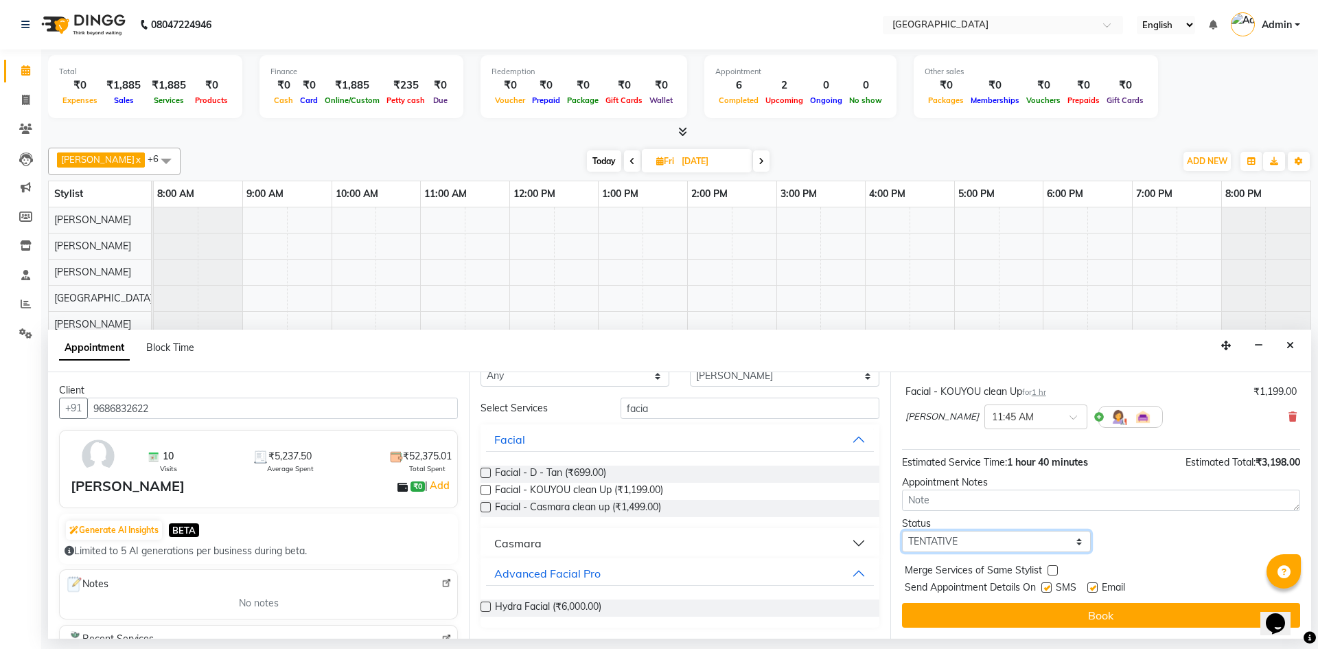
click at [908, 536] on select "Select TENTATIVE CONFIRM UPCOMING" at bounding box center [996, 541] width 189 height 21
select select "confirm booking"
click at [902, 531] on select "Select TENTATIVE CONFIRM UPCOMING" at bounding box center [996, 541] width 189 height 21
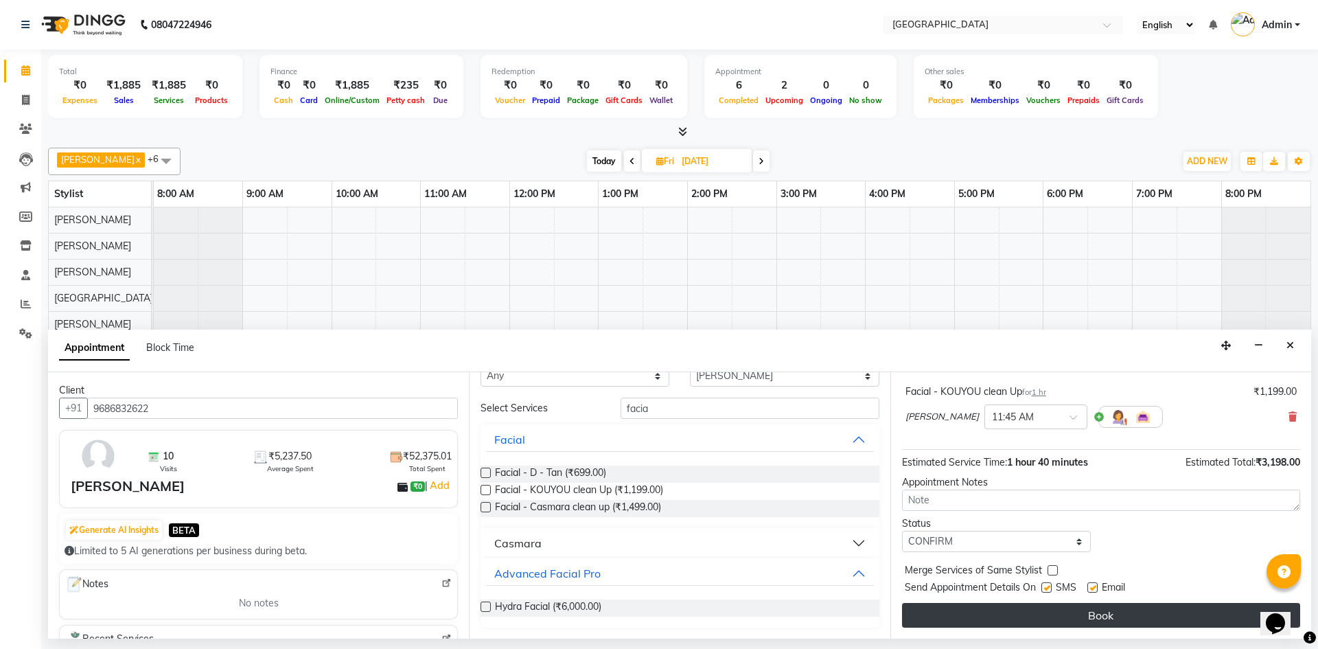
click at [999, 610] on button "Book" at bounding box center [1101, 615] width 398 height 25
